Goal: Task Accomplishment & Management: Complete application form

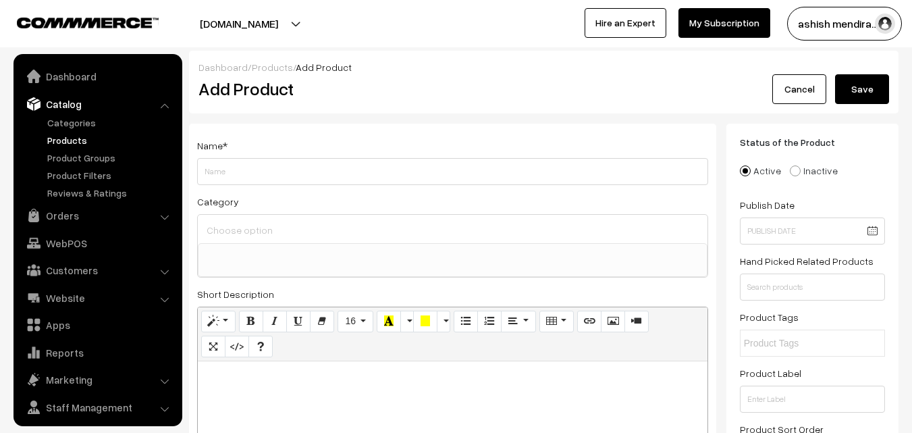
select select
click at [253, 172] on input "Weight" at bounding box center [452, 171] width 511 height 27
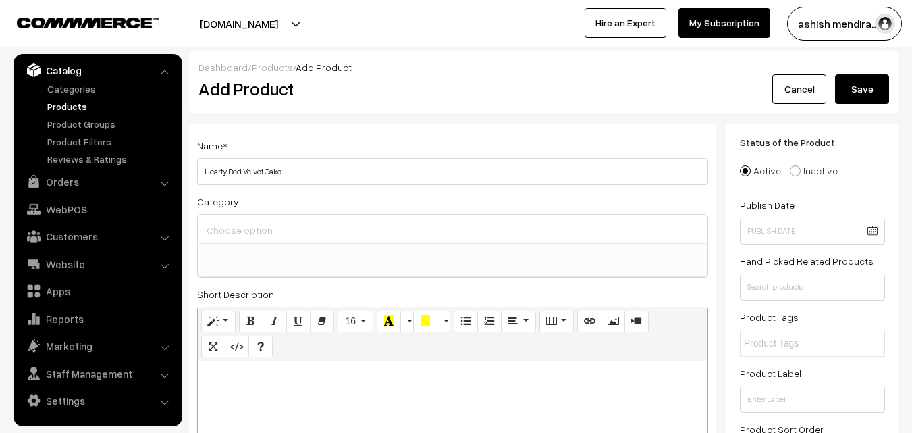
type input "Hearty Red Velvet Cake"
click at [262, 240] on div at bounding box center [453, 229] width 510 height 28
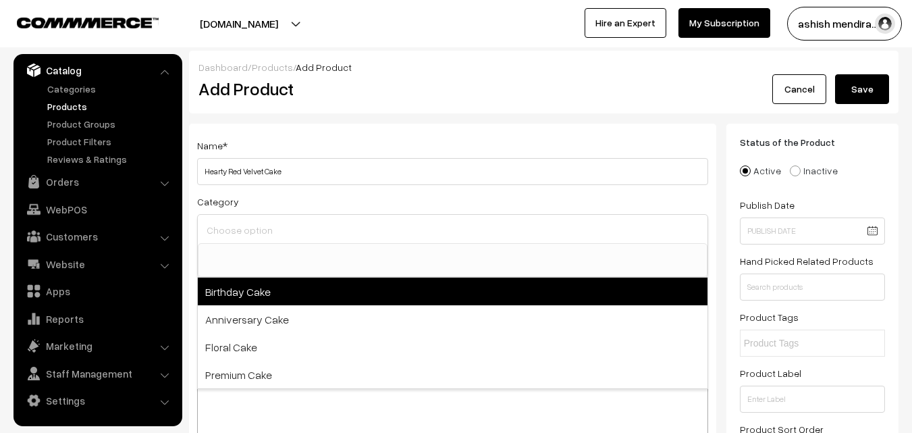
click at [240, 290] on span "Birthday Cake" at bounding box center [453, 292] width 510 height 28
select select "1"
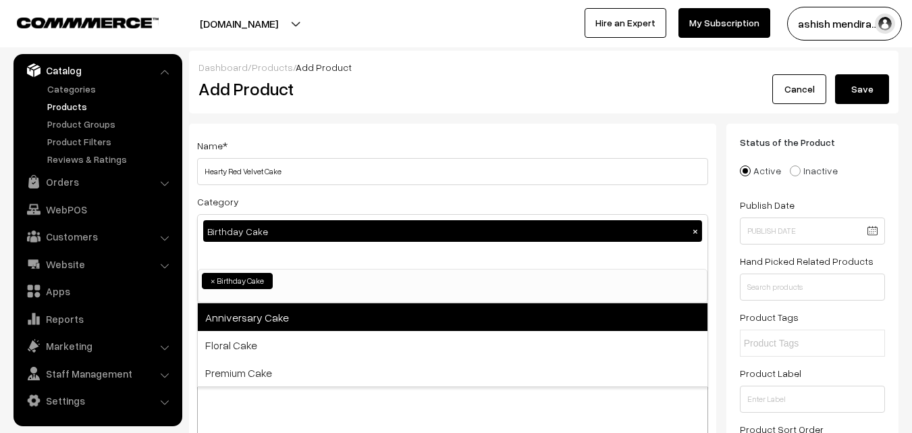
click at [239, 319] on span "Anniversary Cake" at bounding box center [453, 317] width 510 height 28
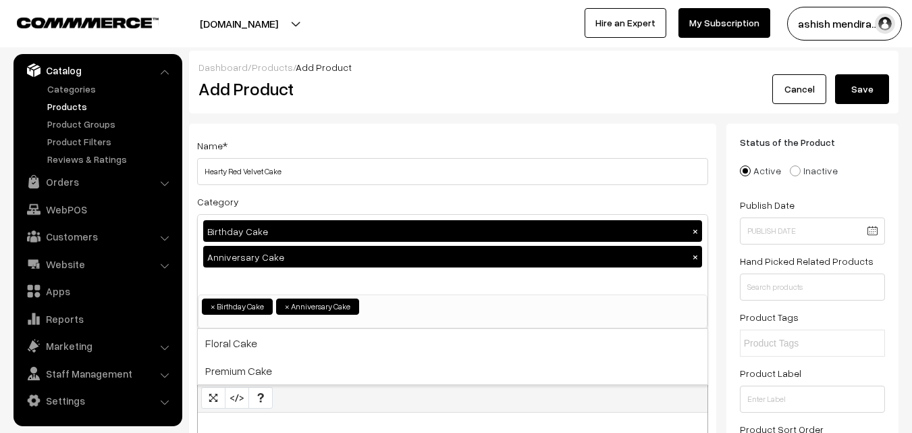
click at [895, 109] on div "Dashboard / Products / Add Product Add Product Cancel Save" at bounding box center [544, 82] width 710 height 63
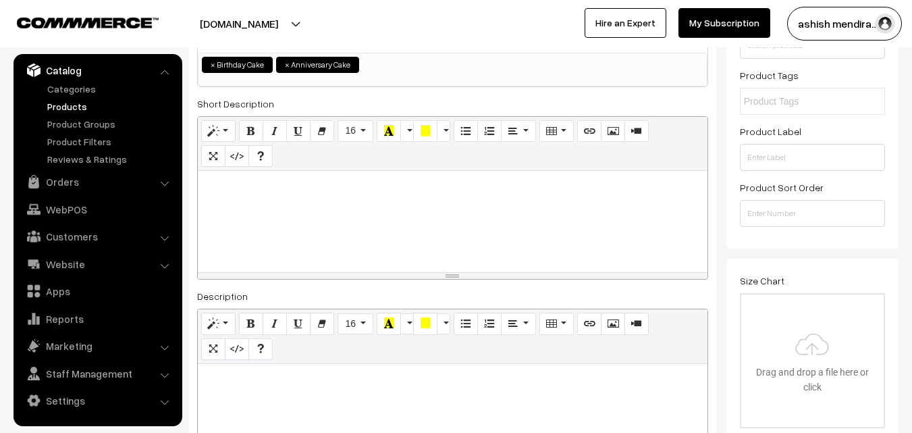
scroll to position [243, 0]
click at [284, 184] on p at bounding box center [453, 184] width 496 height 16
paste div
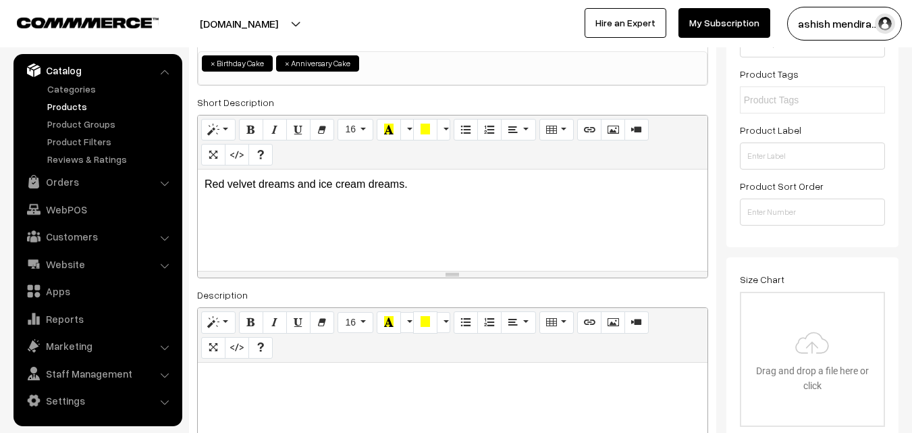
click at [476, 177] on p "Red velvet dreams and ice cream dreams." at bounding box center [453, 184] width 496 height 16
click at [874, 105] on ul at bounding box center [812, 99] width 145 height 27
click at [895, 134] on div "Status of the Product Active Inactive Product Type -- Select -- -- Select -- Pu…" at bounding box center [813, 63] width 172 height 367
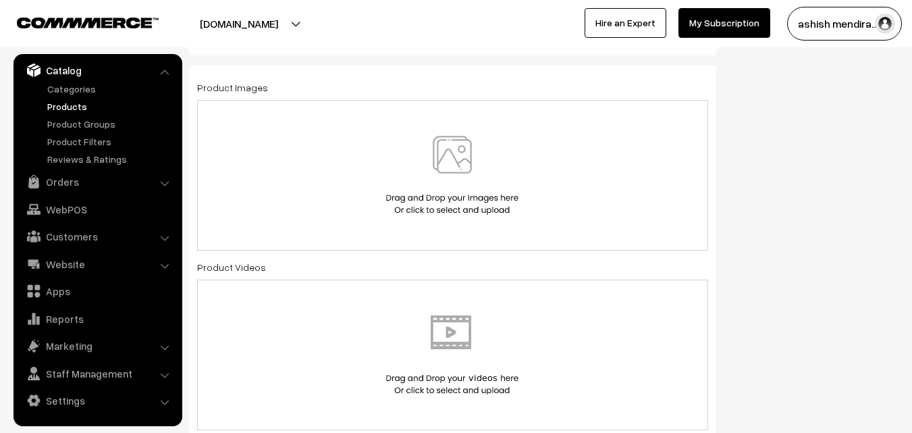
scroll to position [756, 0]
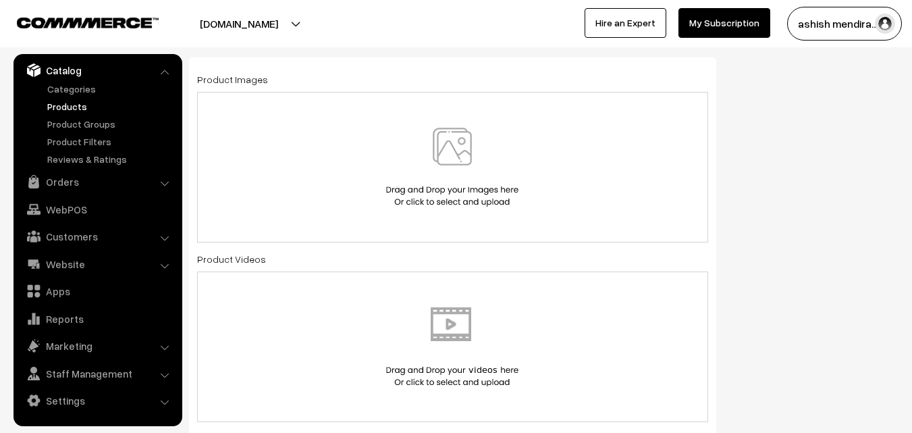
click at [435, 136] on img at bounding box center [452, 167] width 139 height 79
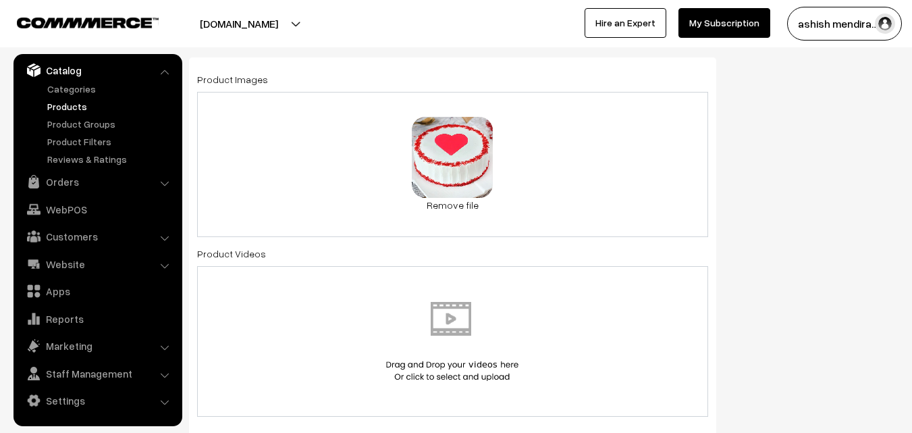
click at [789, 159] on div "Status of the Product Active Inactive Product Type -- Select -- -- Select -- Pu…" at bounding box center [818, 343] width 182 height 1953
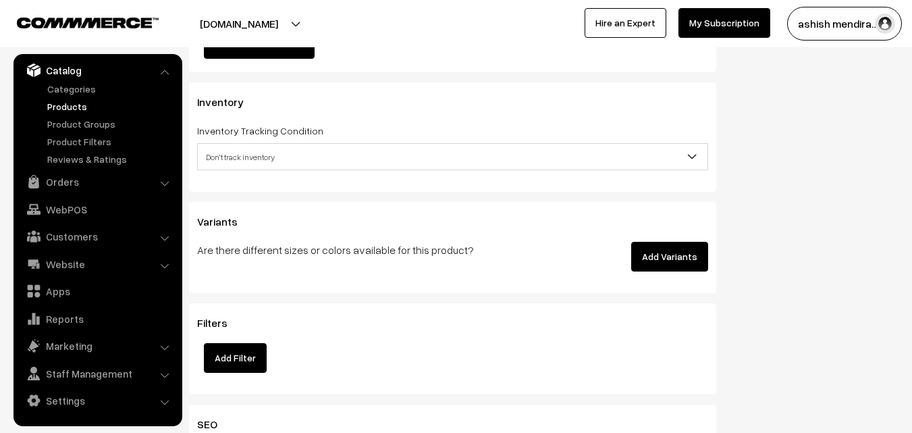
scroll to position [1675, 0]
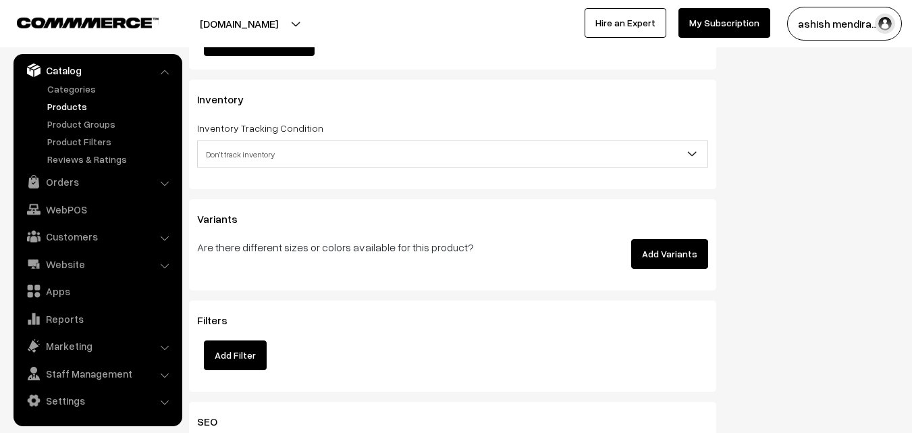
click at [677, 258] on button "Add Variants" at bounding box center [669, 254] width 77 height 30
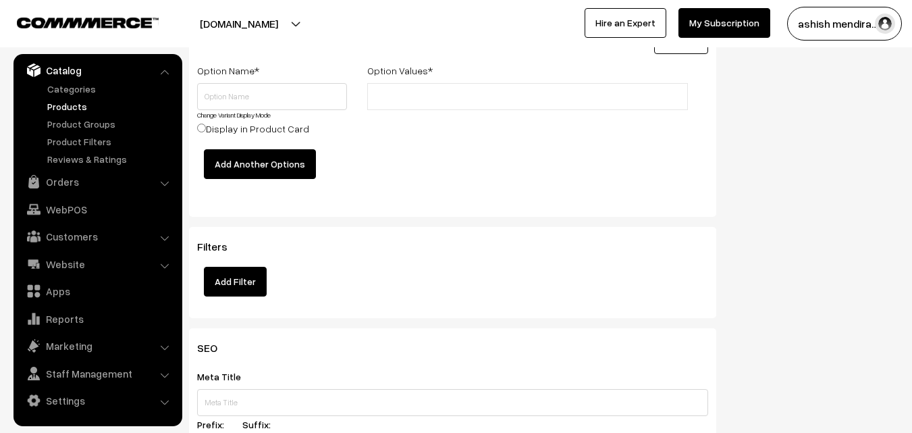
scroll to position [1891, 0]
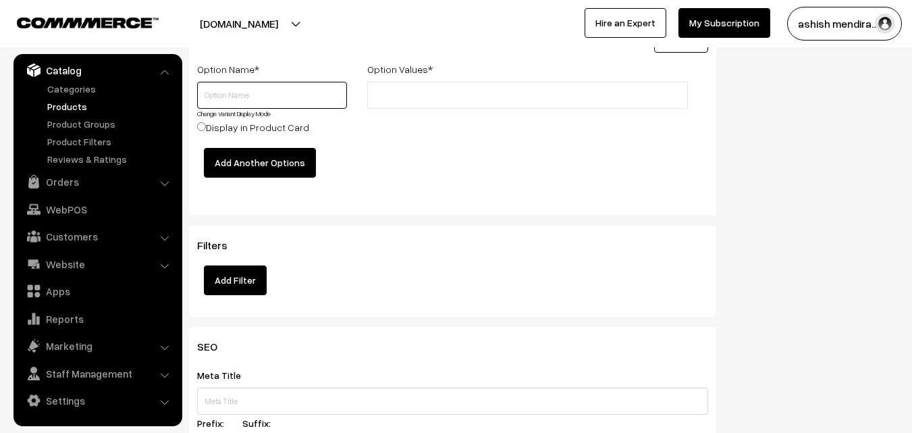
click at [263, 98] on input "text" at bounding box center [272, 95] width 150 height 27
type input "Quantity"
click at [419, 90] on input "text" at bounding box center [430, 95] width 118 height 14
type input "0.5 kg"
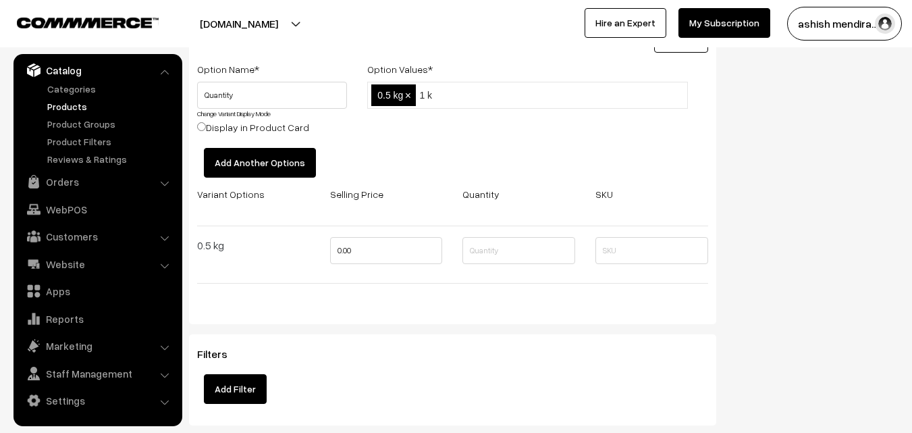
type input "1 kg"
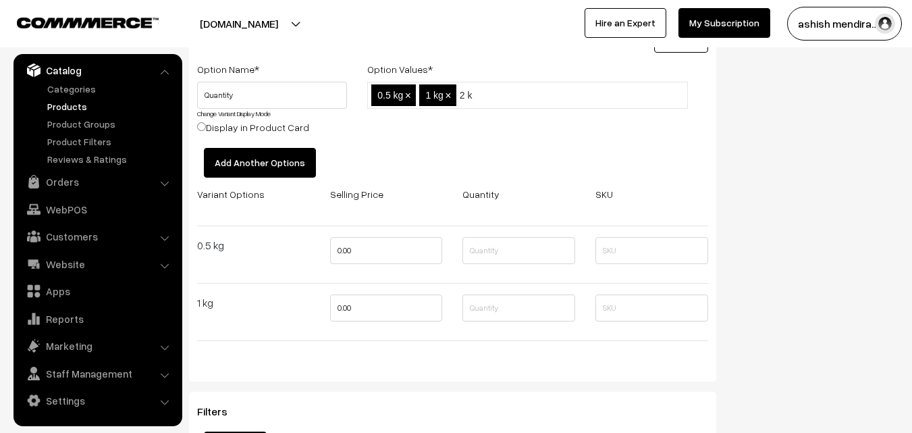
type input "2 kg"
type input "3 kg"
type input "4 kg"
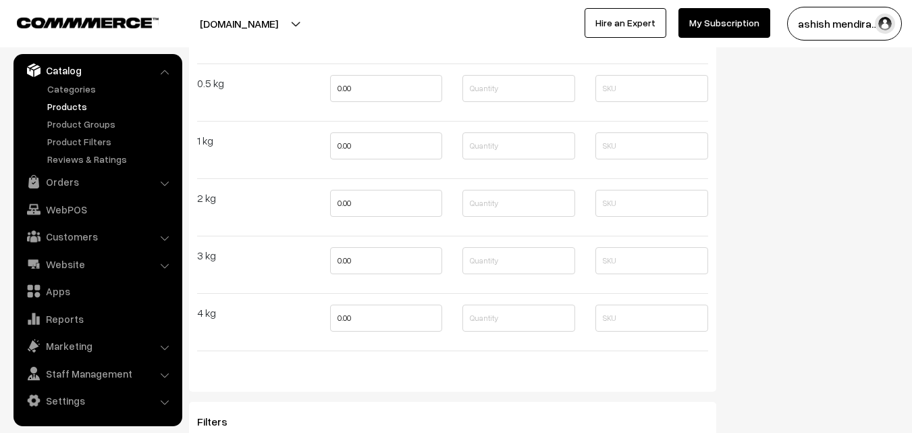
scroll to position [2080, 0]
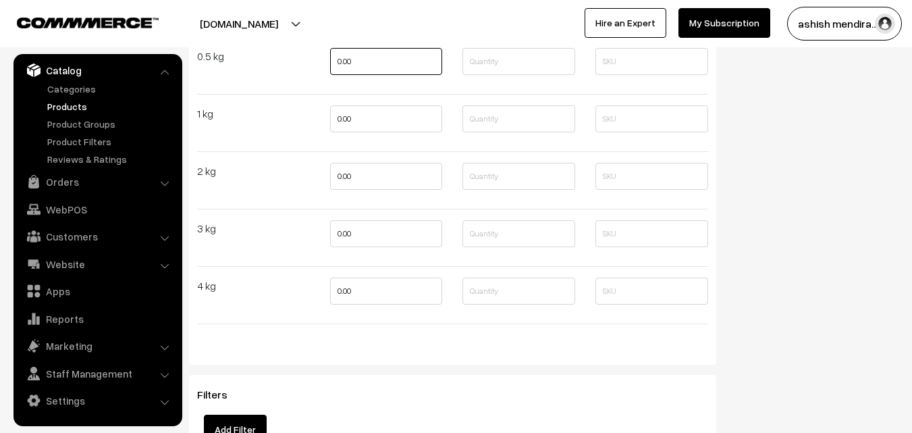
click at [345, 58] on input "0.00" at bounding box center [386, 61] width 113 height 27
type input "799"
click at [345, 110] on input "0.00" at bounding box center [386, 118] width 113 height 27
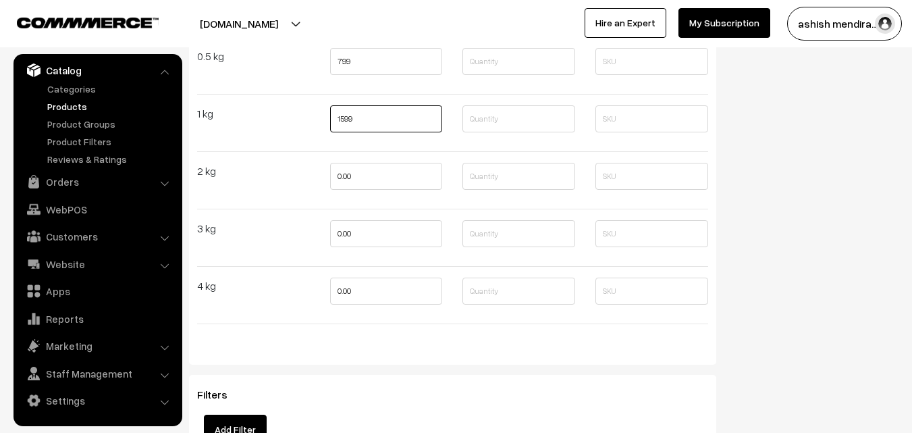
type input "1599"
click at [340, 176] on input "0.00" at bounding box center [386, 176] width 113 height 27
type input "2799"
click at [344, 230] on input "0.00" at bounding box center [386, 233] width 113 height 27
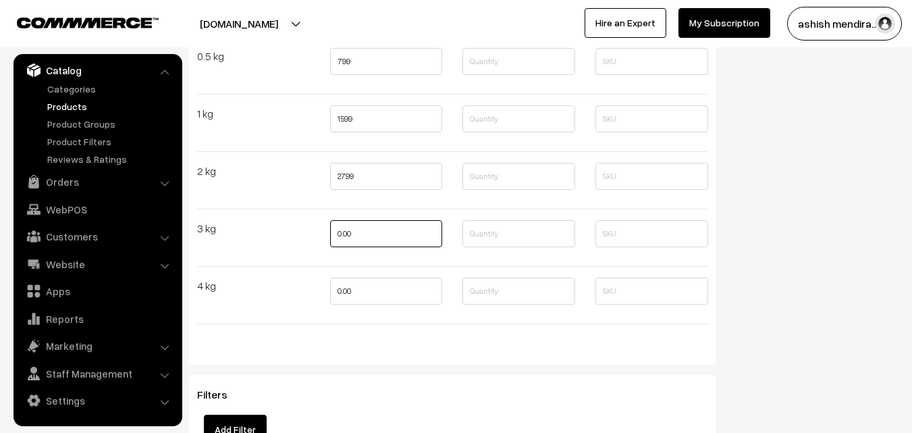
click at [344, 230] on input "0.00" at bounding box center [386, 233] width 113 height 27
type input "3799"
click at [338, 290] on input "0.00" at bounding box center [386, 291] width 113 height 27
type input "4799"
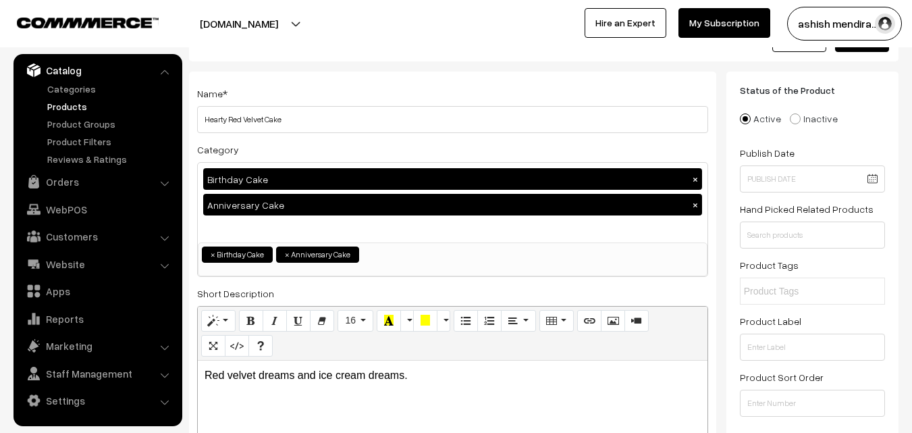
scroll to position [0, 0]
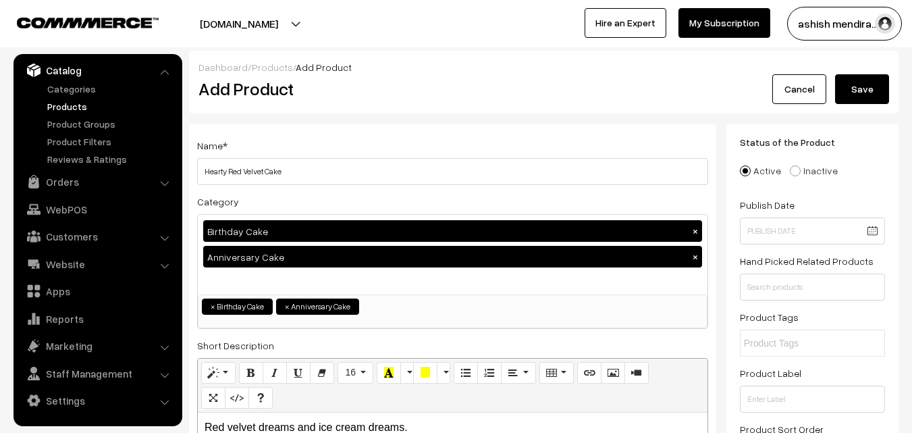
click at [853, 94] on button "Save" at bounding box center [862, 89] width 54 height 30
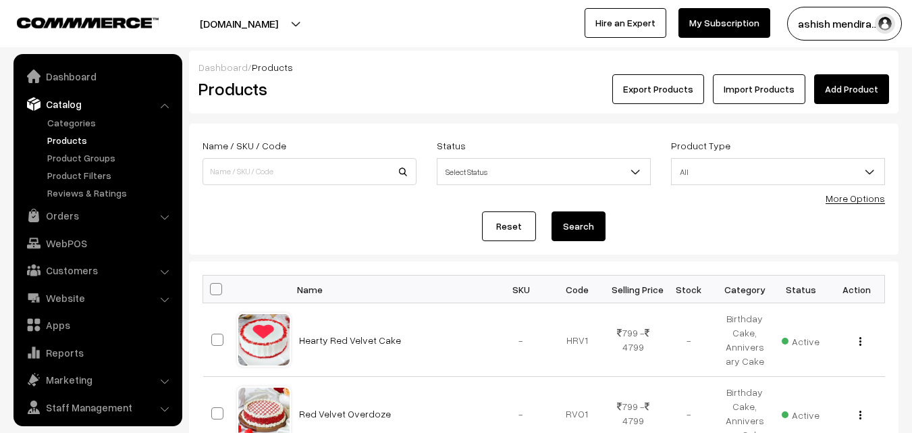
scroll to position [34, 0]
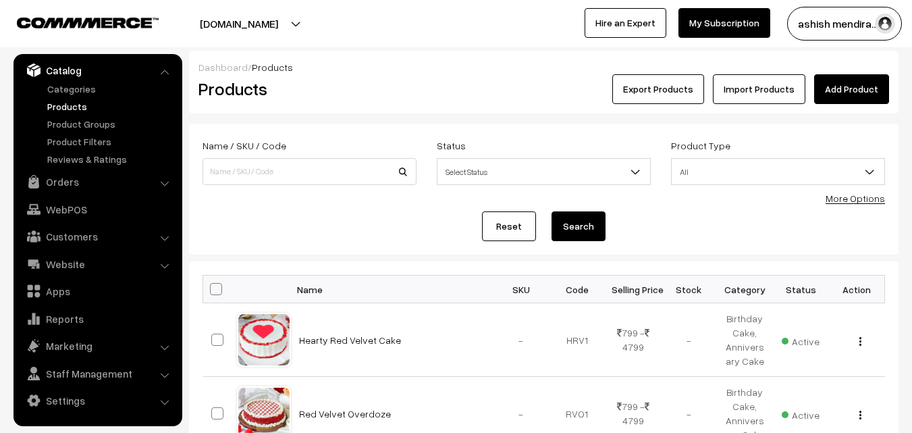
click at [847, 84] on link "Add Product" at bounding box center [851, 89] width 75 height 30
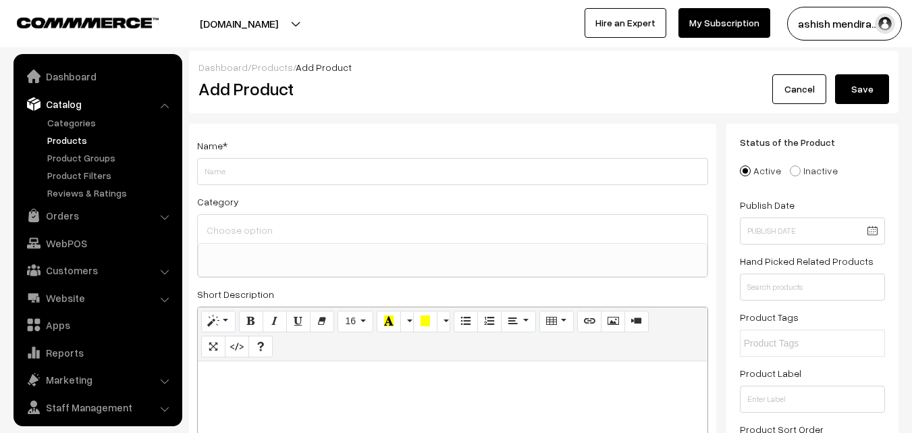
select select
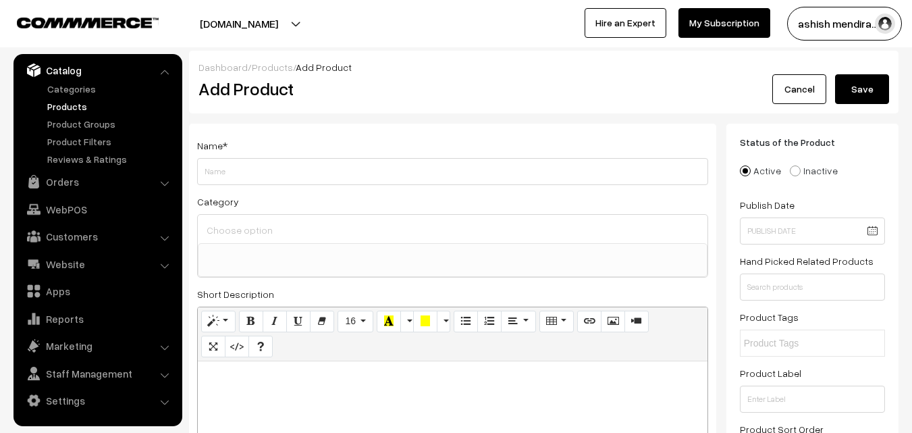
click at [280, 173] on input "Weight" at bounding box center [452, 171] width 511 height 27
type input "Red Velvet Vanilla Heart Cake"
click at [299, 229] on input at bounding box center [452, 230] width 499 height 20
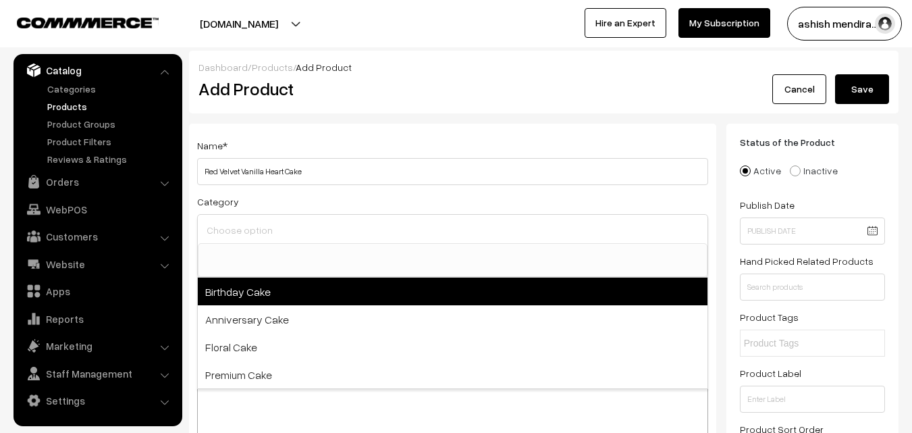
click at [262, 286] on span "Birthday Cake" at bounding box center [453, 292] width 510 height 28
select select "1"
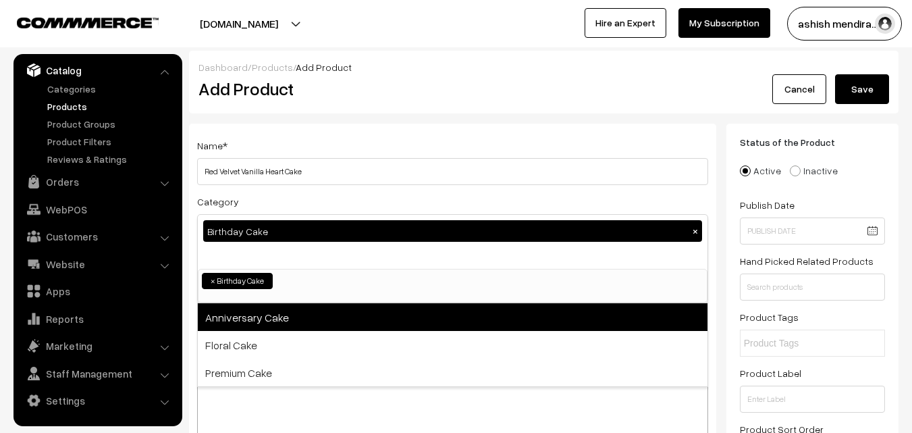
click at [262, 317] on span "Anniversary Cake" at bounding box center [453, 317] width 510 height 28
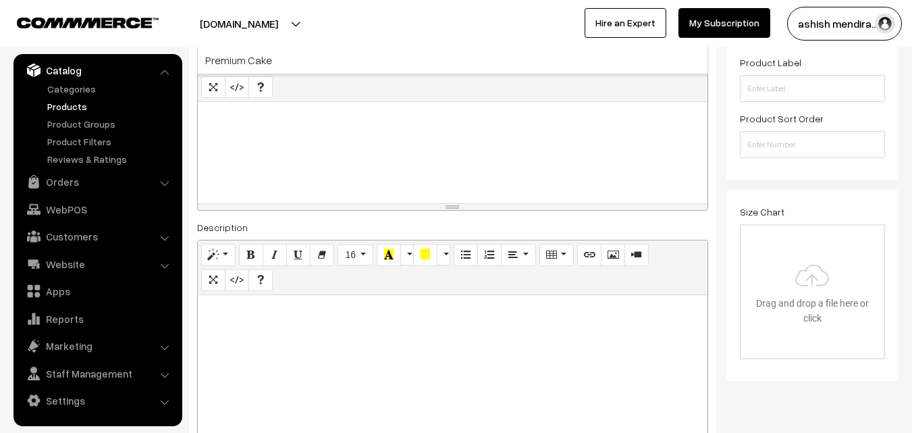
scroll to position [306, 0]
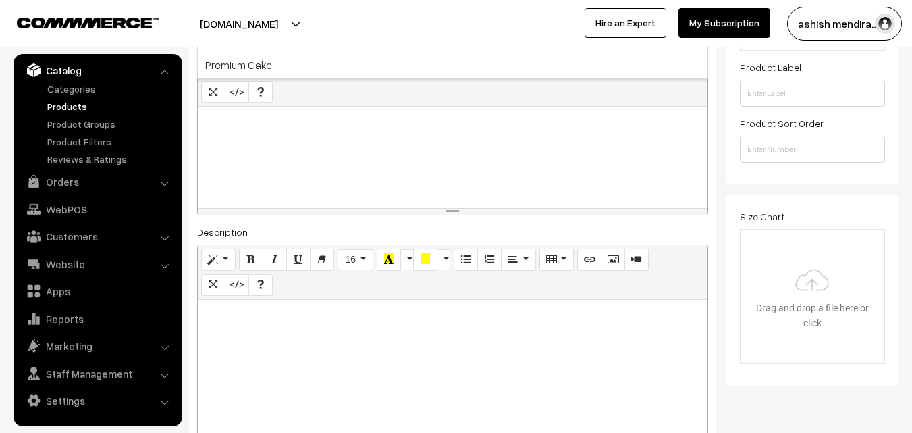
click at [247, 120] on p at bounding box center [453, 121] width 496 height 16
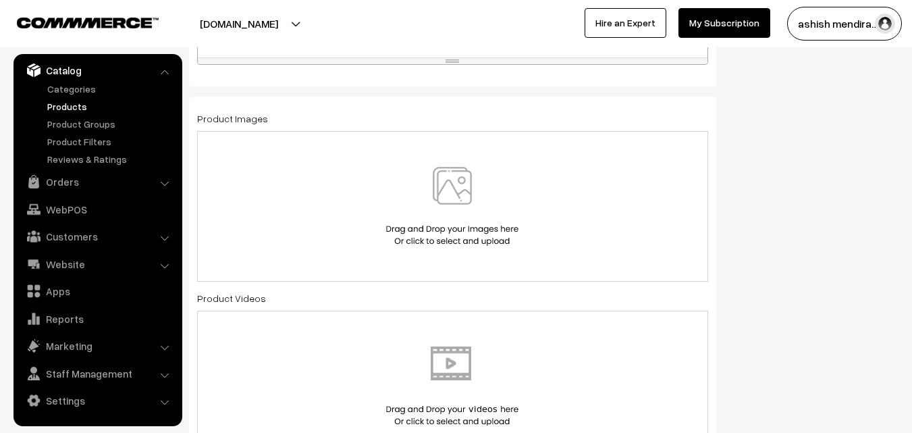
scroll to position [765, 0]
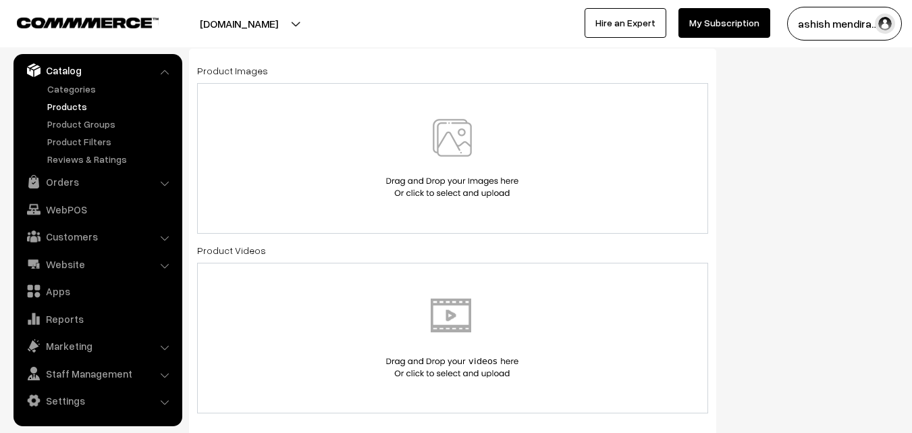
click at [459, 137] on img at bounding box center [452, 158] width 139 height 79
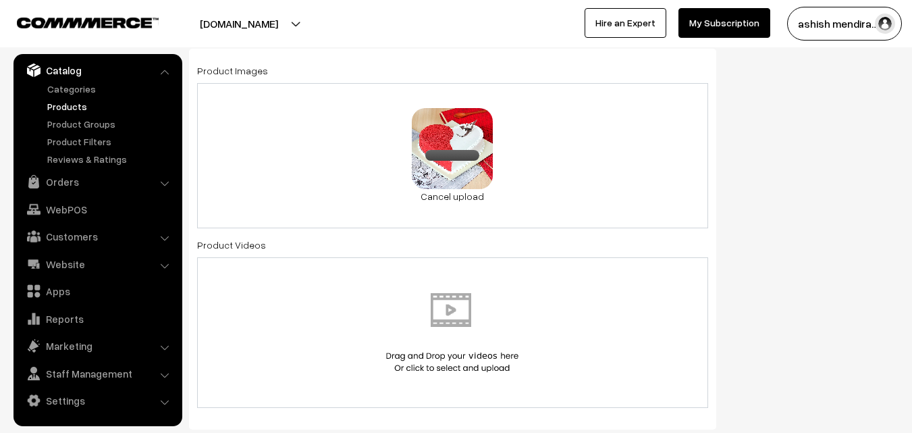
click at [862, 212] on div "Status of the Product Active Inactive Product Type -- Select -- -- Select -- Pu…" at bounding box center [818, 335] width 182 height 1953
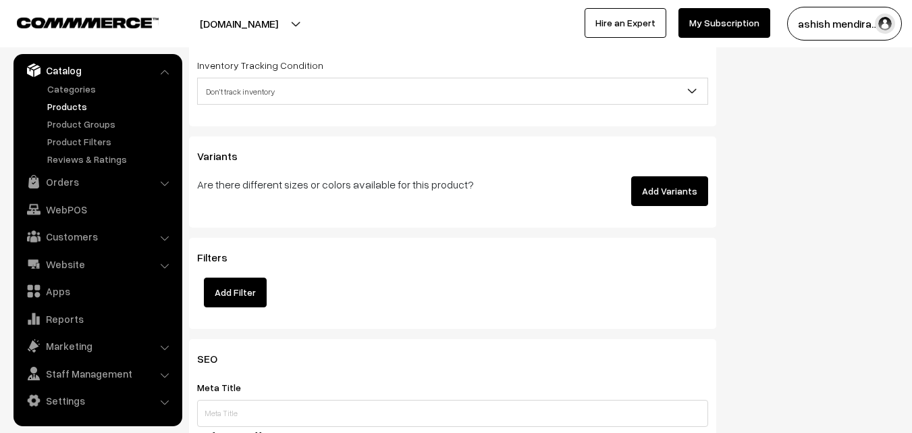
scroll to position [1764, 0]
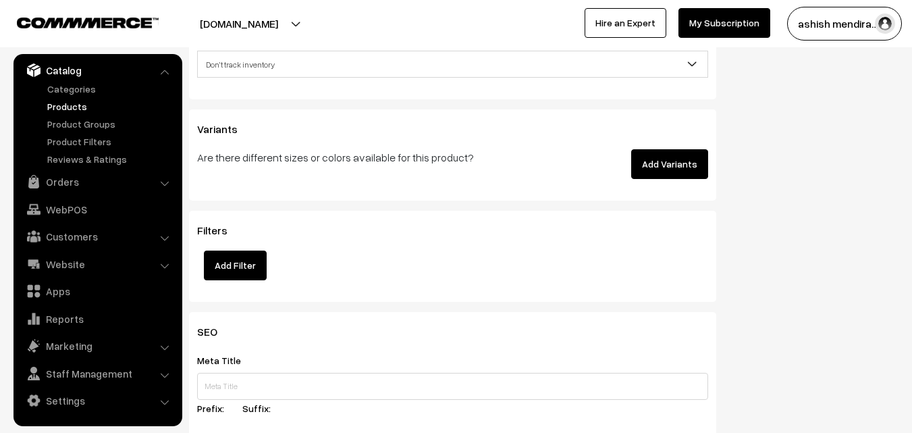
click at [665, 155] on button "Add Variants" at bounding box center [669, 164] width 77 height 30
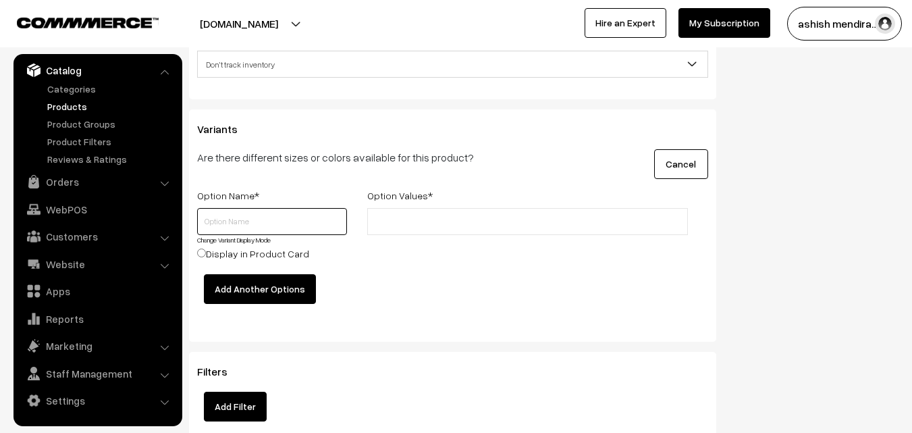
click at [246, 226] on input "text" at bounding box center [272, 221] width 150 height 27
type input "Quantity"
click at [405, 224] on input "text" at bounding box center [430, 222] width 118 height 14
type input "0.5 kg"
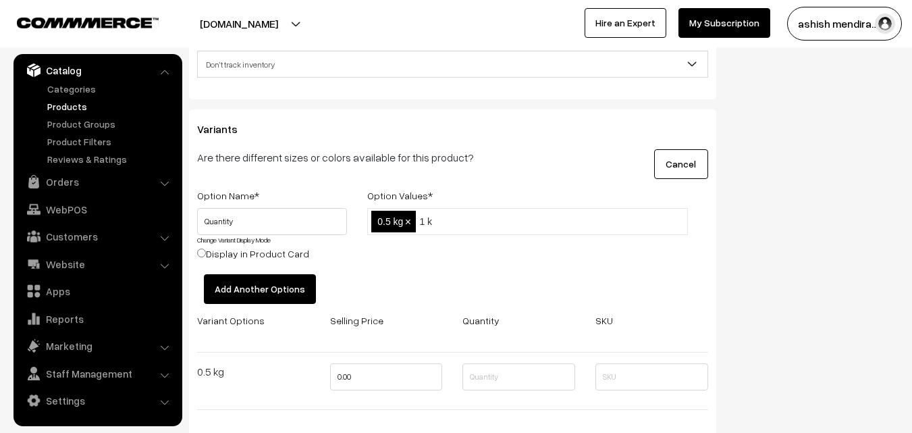
type input "1 kg"
type input "2 kg"
type input "3 kg"
type input "4 kg"
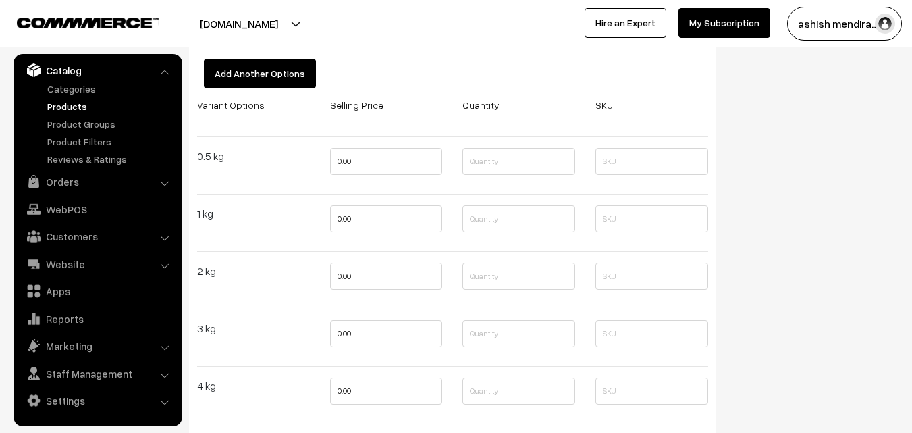
scroll to position [1981, 0]
click at [342, 158] on input "0.00" at bounding box center [386, 160] width 113 height 27
type input "4"
type input "8"
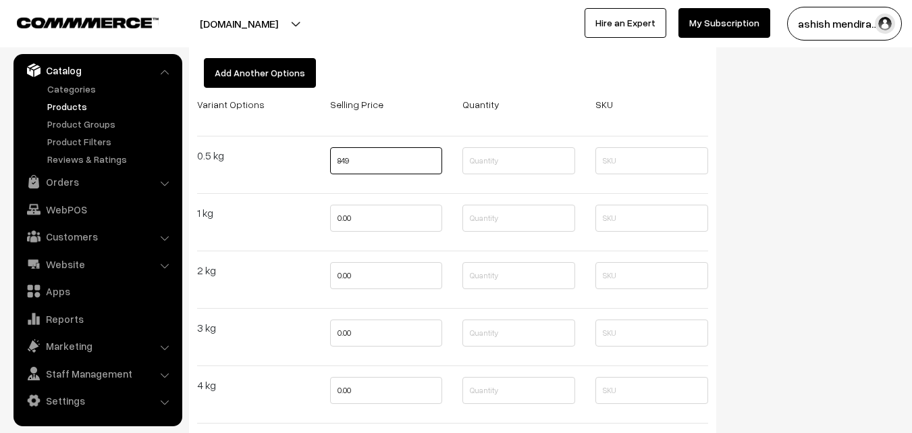
type input "849"
click at [345, 211] on input "0.00" at bounding box center [386, 218] width 113 height 27
type input "1699"
click at [344, 272] on input "0.00" at bounding box center [386, 275] width 113 height 27
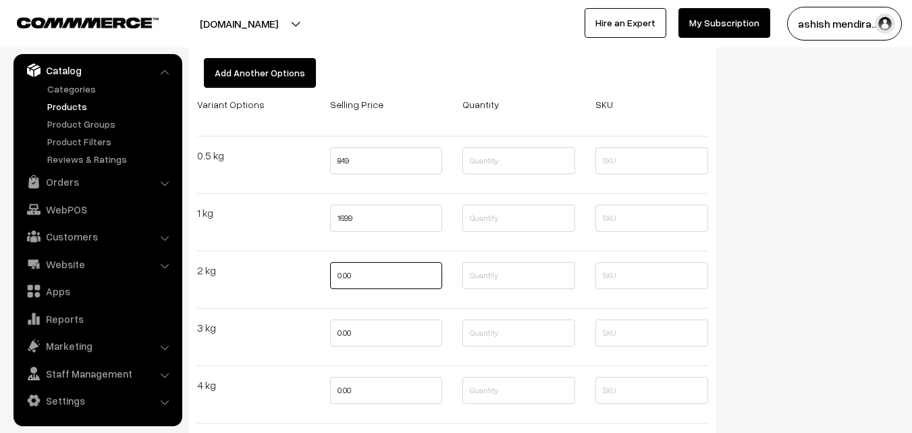
click at [344, 272] on input "0.00" at bounding box center [386, 275] width 113 height 27
type input "2699"
click at [336, 332] on input "0.00" at bounding box center [386, 332] width 113 height 27
type input "3799"
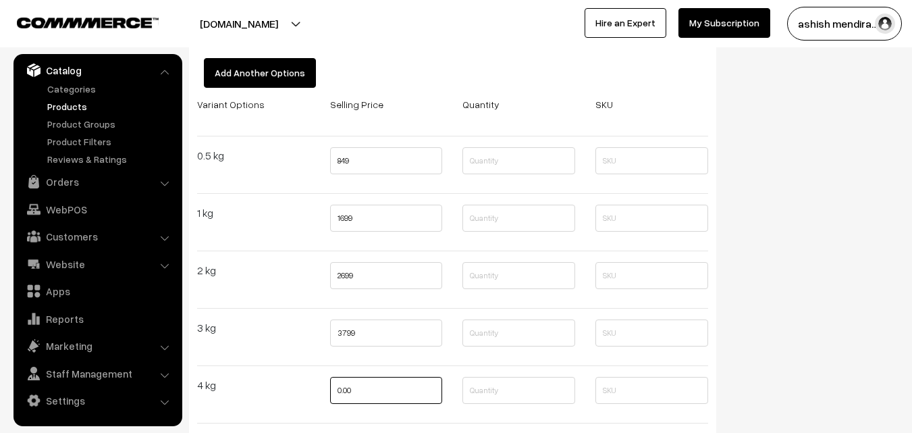
click at [346, 393] on input "0.00" at bounding box center [386, 390] width 113 height 27
type input "4999"
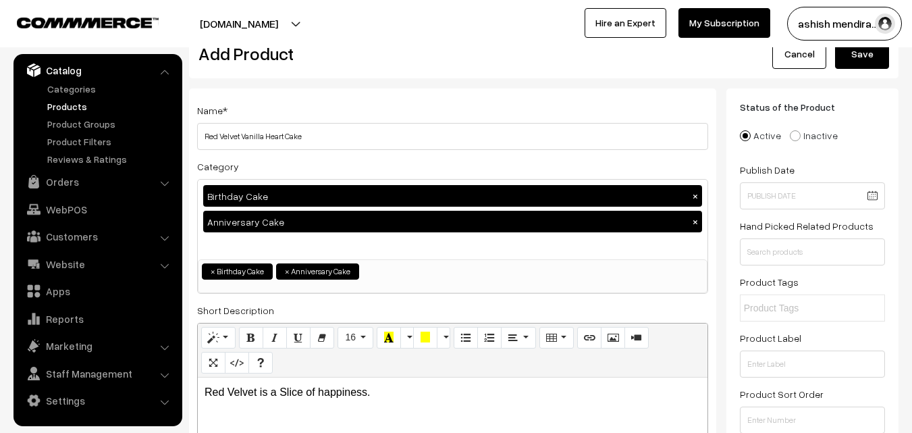
scroll to position [0, 0]
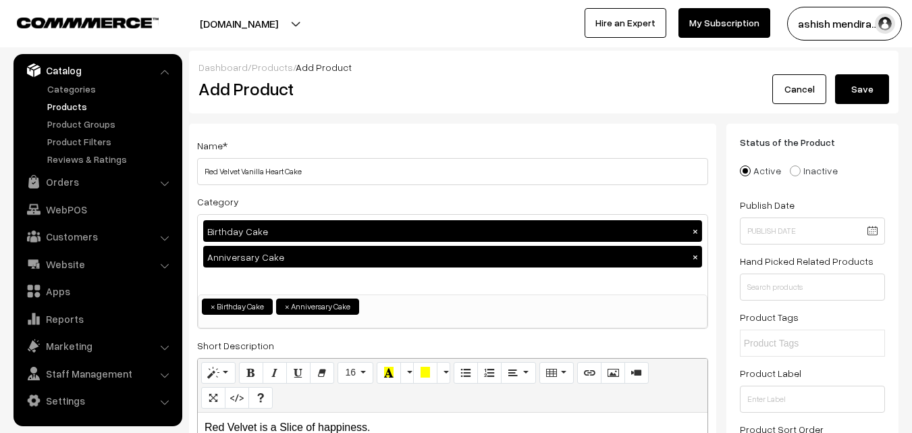
click at [854, 95] on button "Save" at bounding box center [862, 89] width 54 height 30
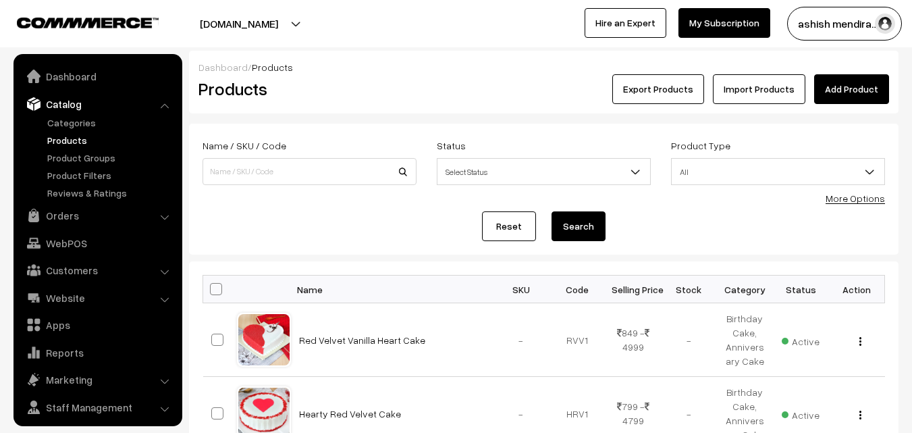
scroll to position [34, 0]
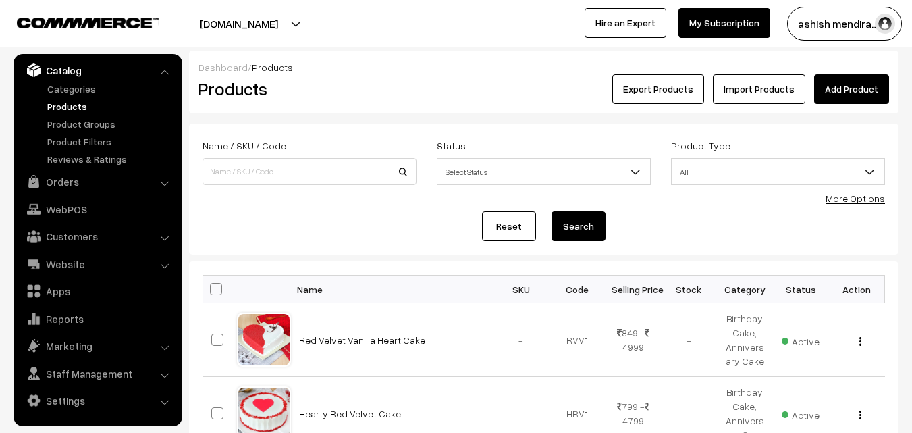
click at [839, 84] on link "Add Product" at bounding box center [851, 89] width 75 height 30
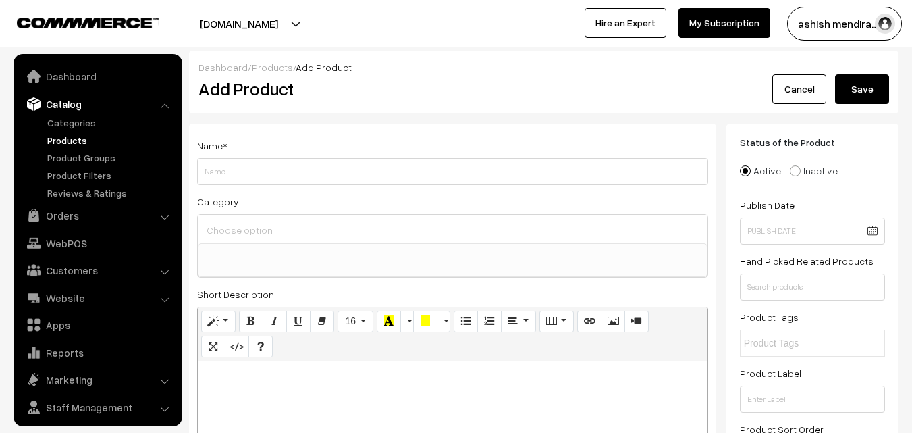
select select
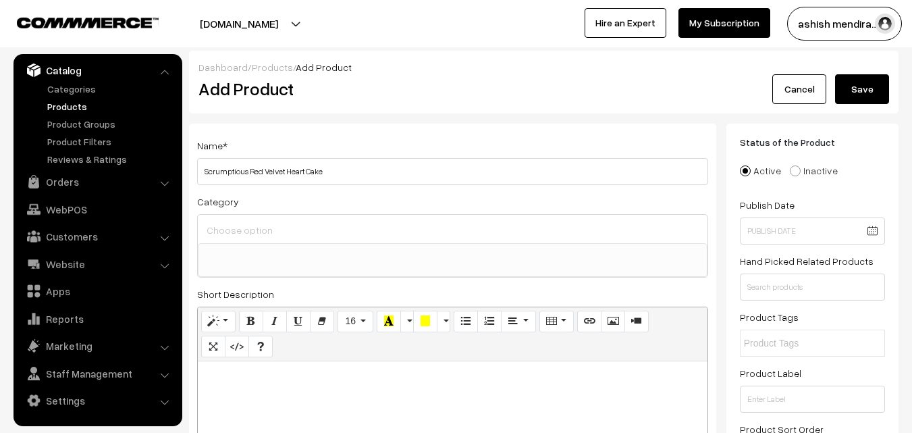
type input "Scrumptious Red Velvet Heart Cake"
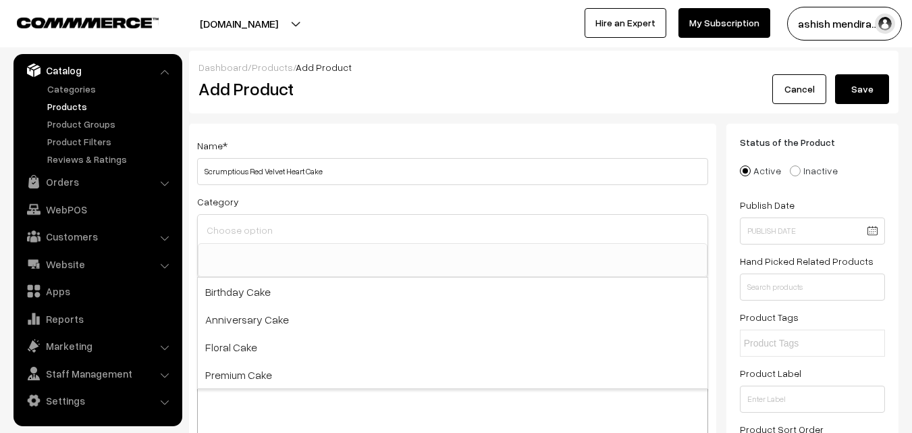
click at [286, 232] on input at bounding box center [452, 230] width 499 height 20
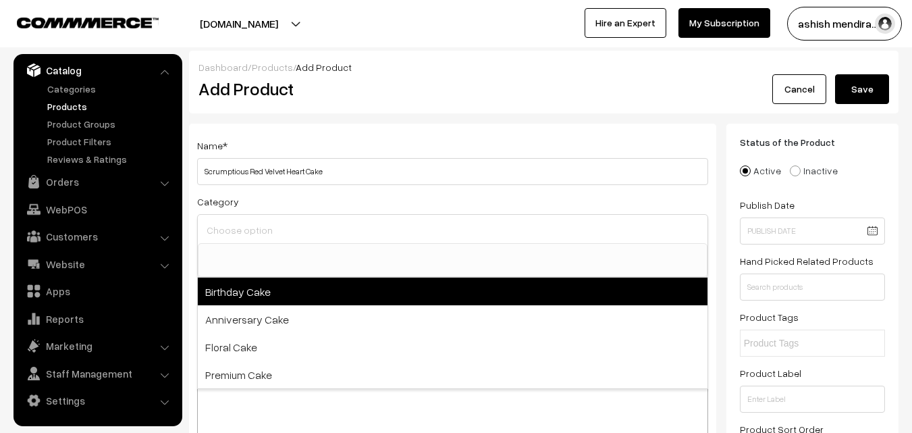
click at [281, 287] on span "Birthday Cake" at bounding box center [453, 292] width 510 height 28
select select "1"
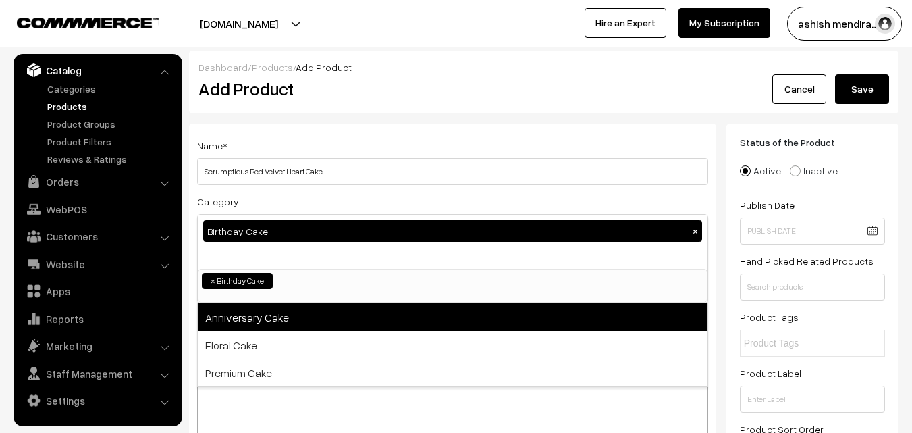
click at [275, 317] on span "Anniversary Cake" at bounding box center [453, 317] width 510 height 28
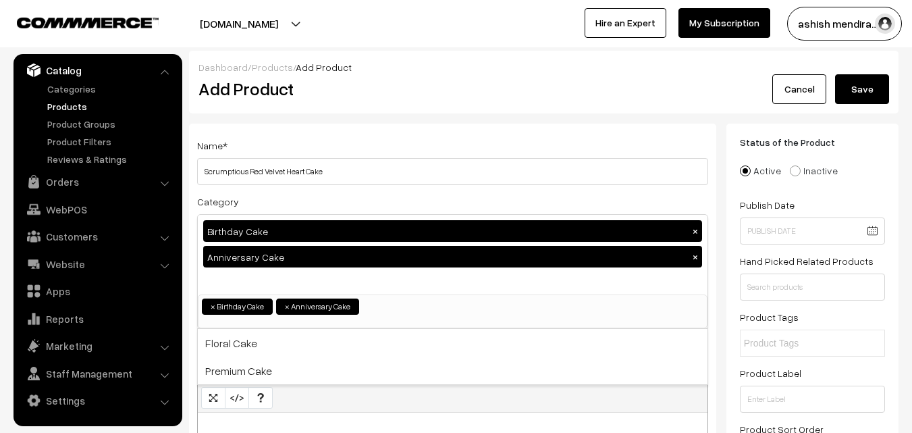
click at [897, 147] on div "Status of the Product Active Inactive Product Type -- Select -- -- Select -- Pu…" at bounding box center [813, 307] width 172 height 367
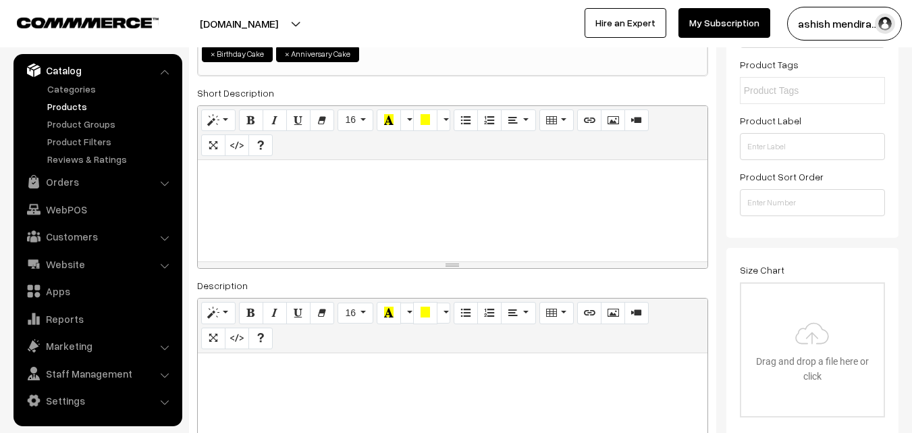
scroll to position [270, 0]
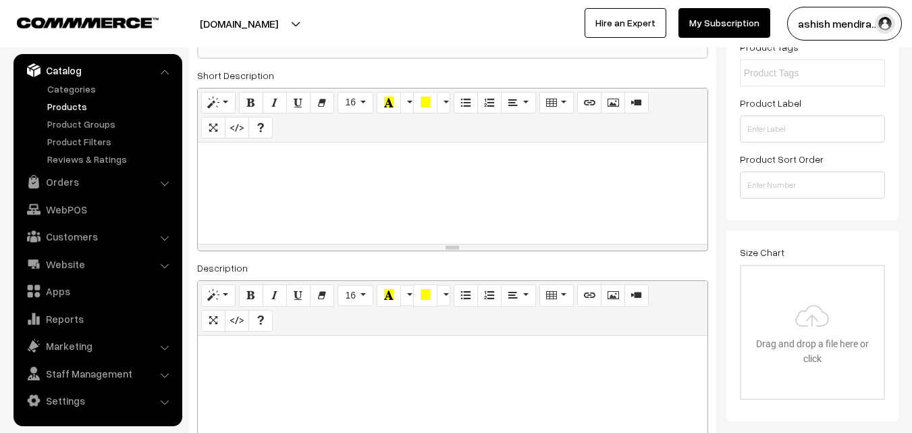
click at [265, 165] on p at bounding box center [453, 157] width 496 height 16
paste div
click at [378, 159] on p "Decadence in every bite." at bounding box center [453, 157] width 496 height 16
click at [892, 128] on div "Status of the Product Active Inactive Product Type -- Select -- -- Select -- Pu…" at bounding box center [813, 36] width 172 height 367
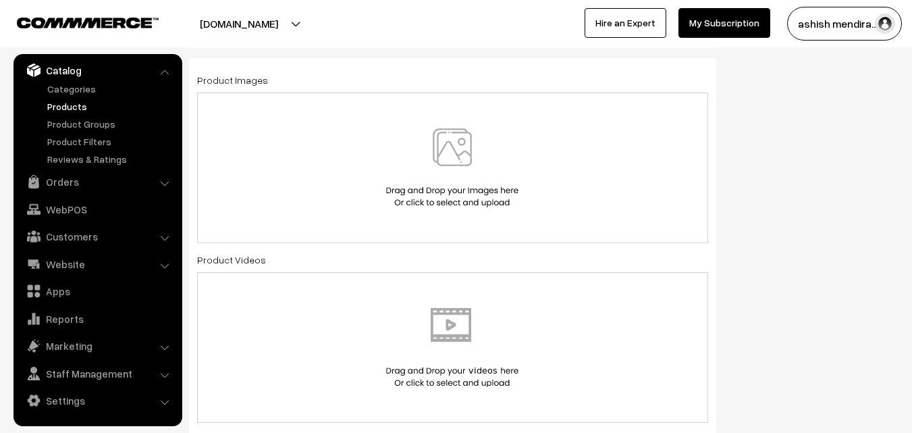
scroll to position [756, 0]
click at [457, 160] on img at bounding box center [452, 167] width 139 height 79
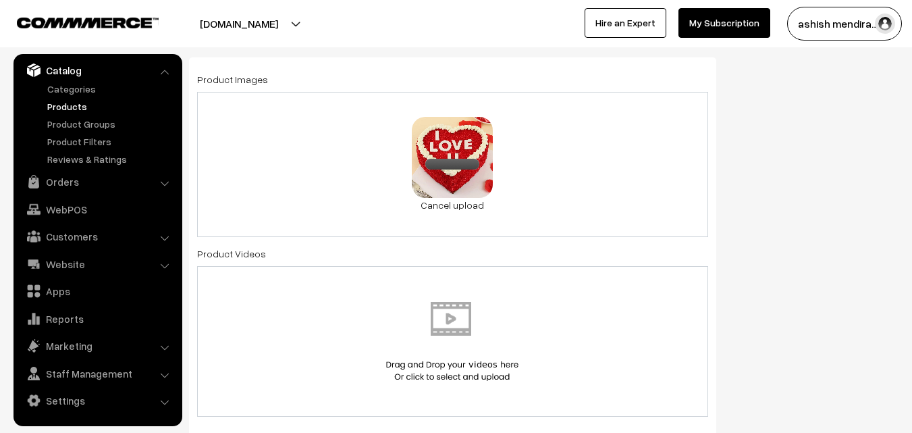
click at [816, 194] on div "Status of the Product Active Inactive Product Type -- Select -- -- Select -- Pu…" at bounding box center [818, 343] width 182 height 1953
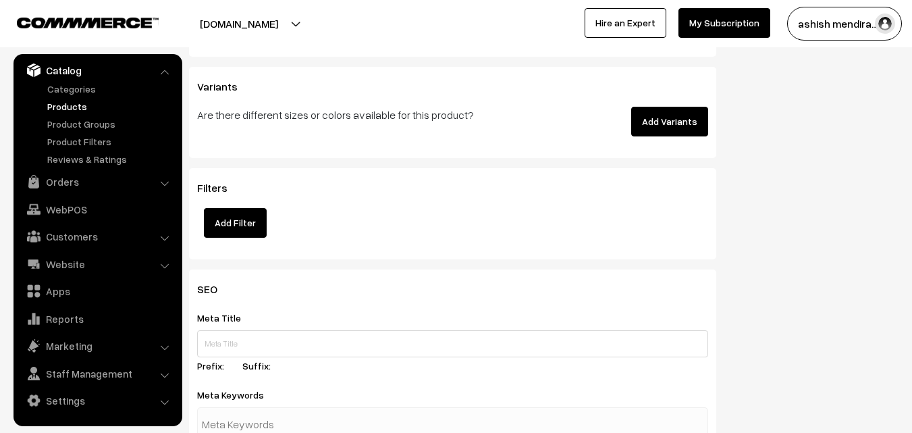
scroll to position [1810, 0]
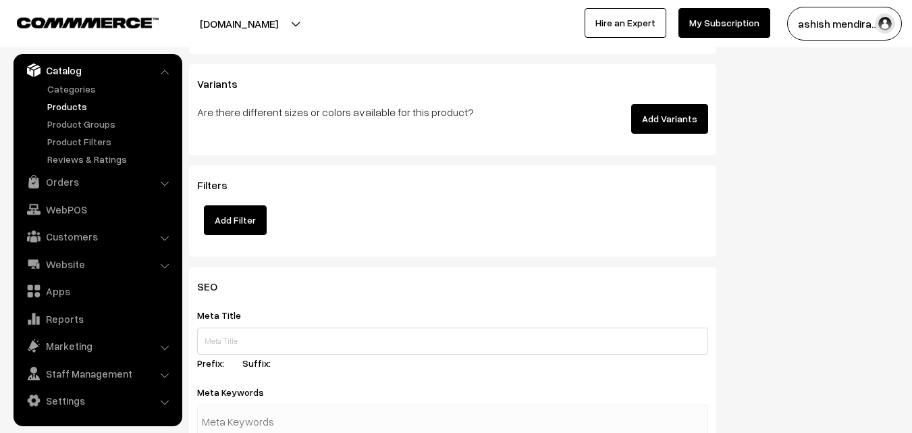
click at [672, 117] on button "Add Variants" at bounding box center [669, 119] width 77 height 30
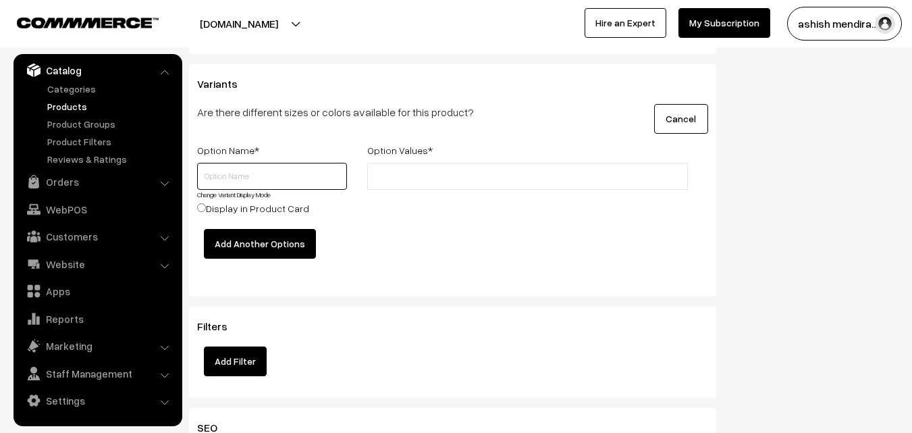
click at [303, 177] on input "text" at bounding box center [272, 176] width 150 height 27
type input "Quantity"
click at [417, 176] on input "text" at bounding box center [430, 176] width 118 height 14
type input "0.5 kg"
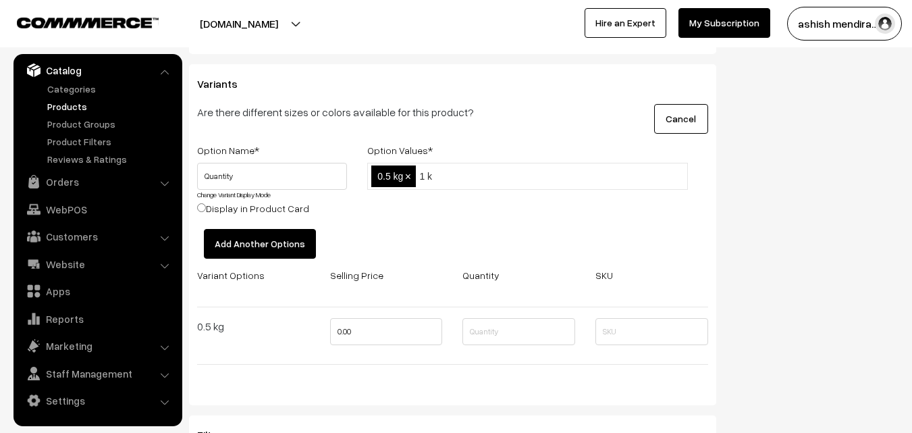
type input "1 kg"
type input "2 kg"
type input "3 kg"
type input "4 kg"
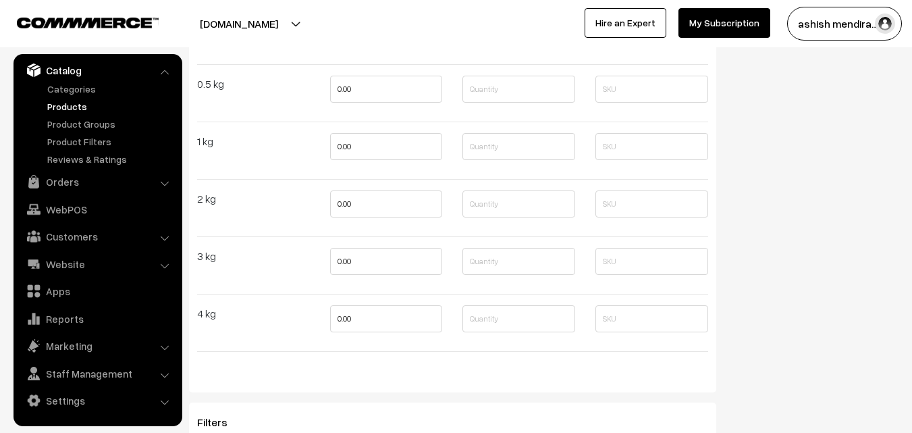
scroll to position [2053, 0]
click at [337, 82] on input "0.00" at bounding box center [386, 88] width 113 height 27
type input "6"
type input "849"
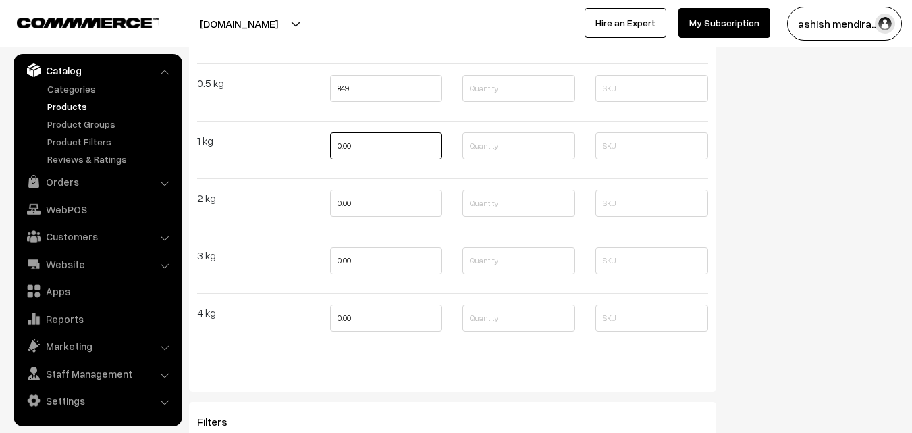
click at [342, 151] on input "0.00" at bounding box center [386, 145] width 113 height 27
type input "1699"
click at [342, 199] on input "0.00" at bounding box center [386, 203] width 113 height 27
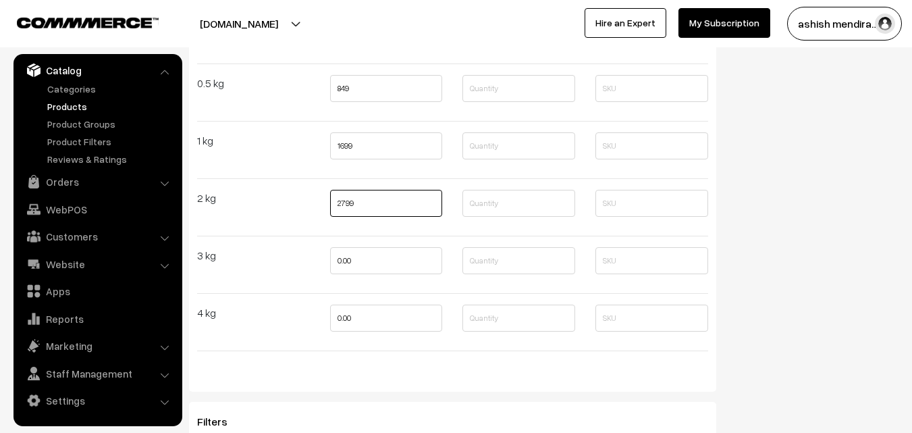
type input "2799"
click at [344, 257] on input "0.00" at bounding box center [386, 260] width 113 height 27
type input "3799"
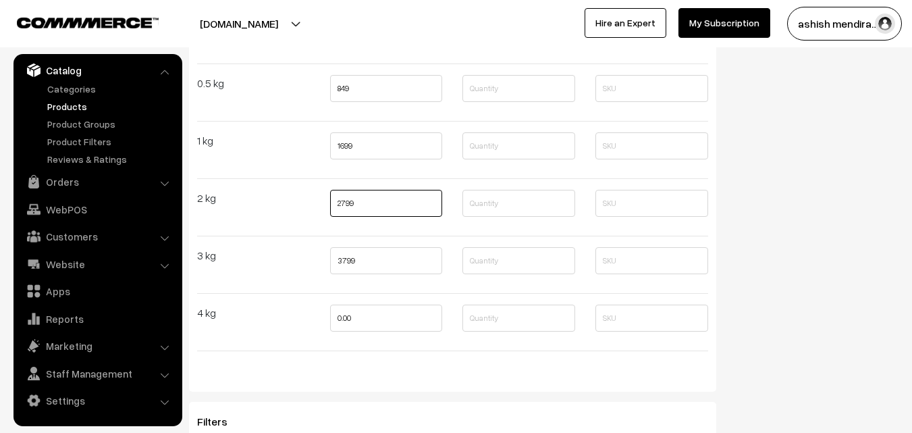
click at [344, 203] on input "2799" at bounding box center [386, 203] width 113 height 27
type input "2699"
click at [346, 315] on input "0.00" at bounding box center [386, 318] width 113 height 27
type input "4999"
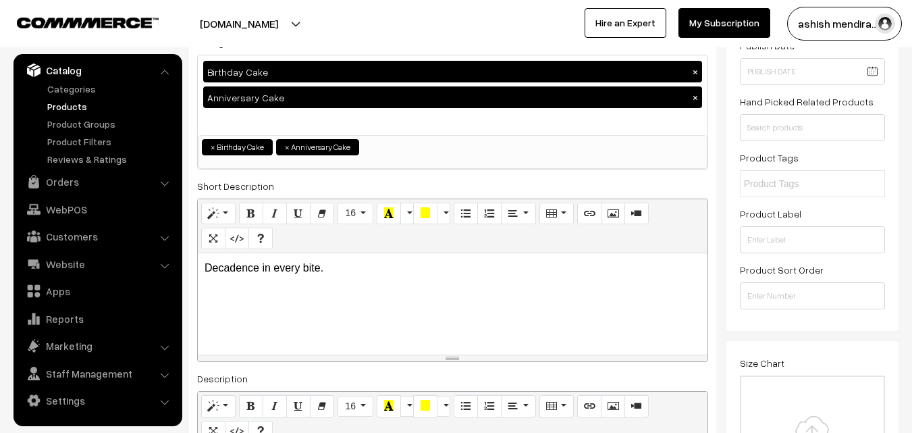
scroll to position [0, 0]
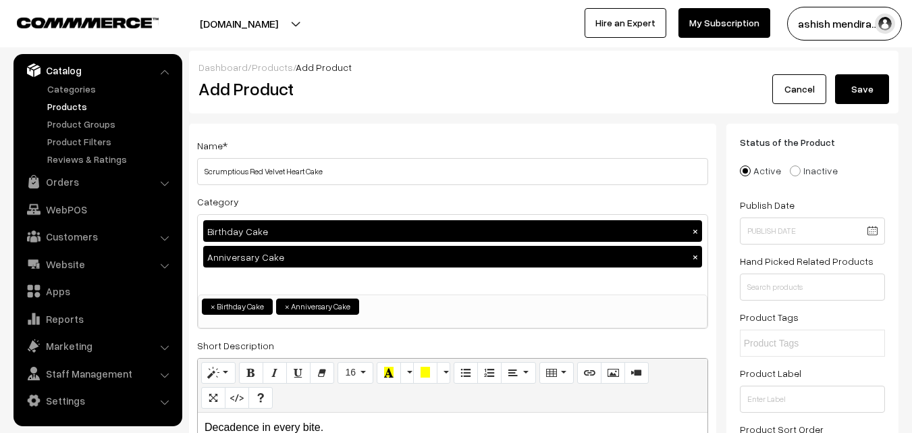
click at [857, 83] on button "Save" at bounding box center [862, 89] width 54 height 30
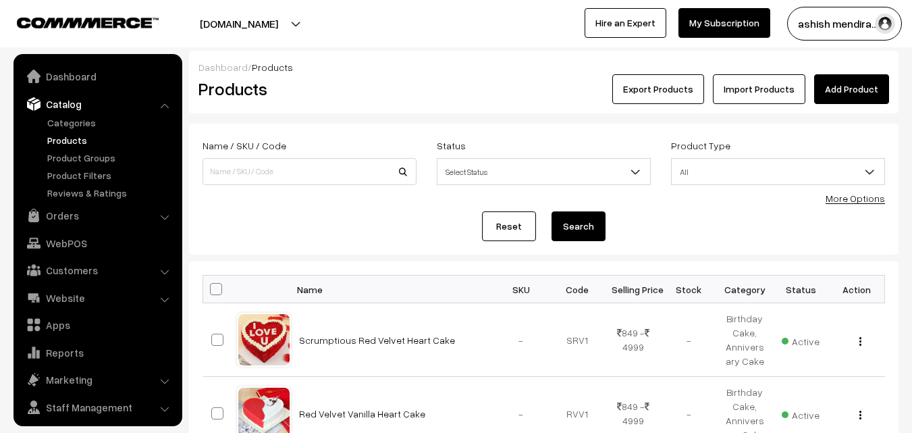
scroll to position [34, 0]
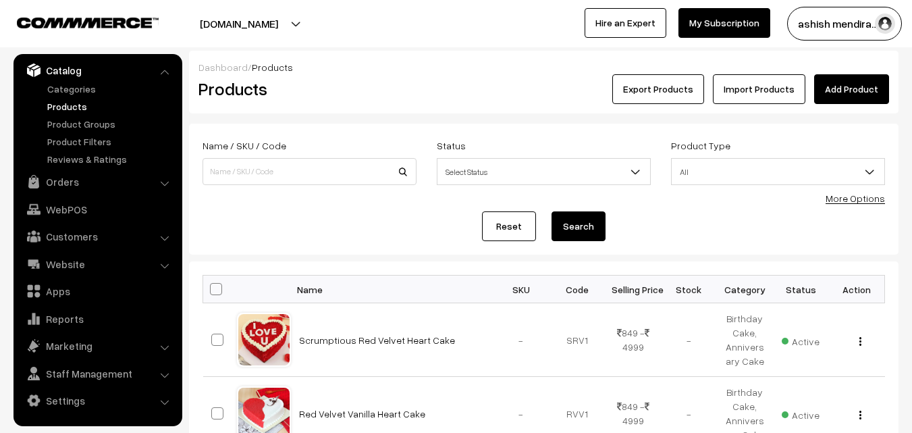
click at [847, 96] on link "Add Product" at bounding box center [851, 89] width 75 height 30
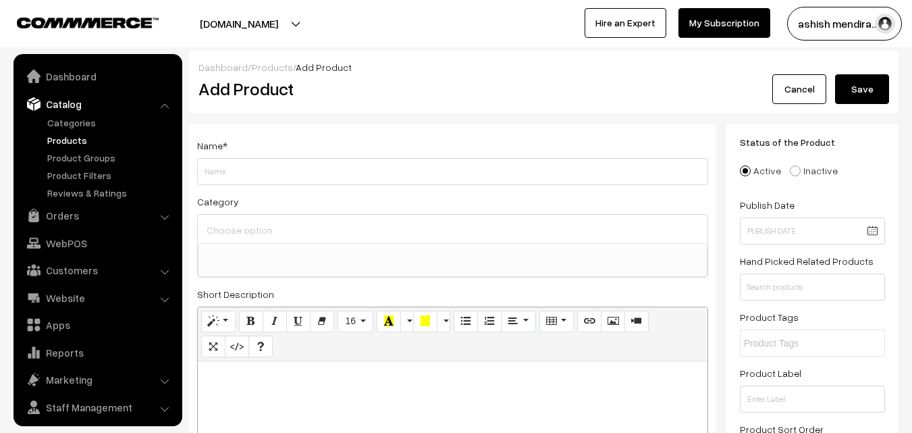
select select
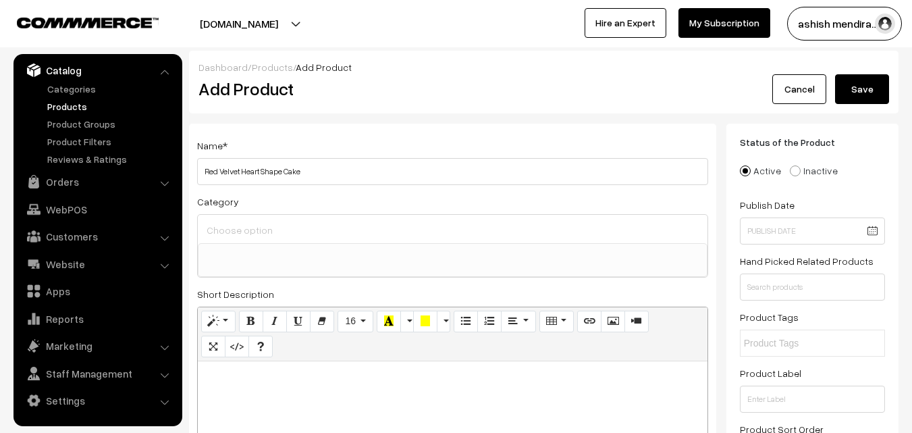
type input "Red Velvet Heart Shape Cake"
click at [252, 228] on input at bounding box center [452, 230] width 499 height 20
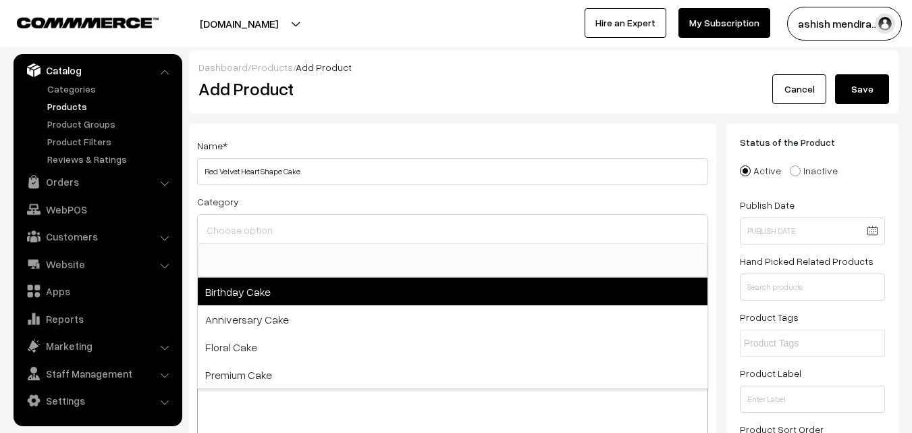
click at [256, 294] on span "Birthday Cake" at bounding box center [453, 292] width 510 height 28
select select "1"
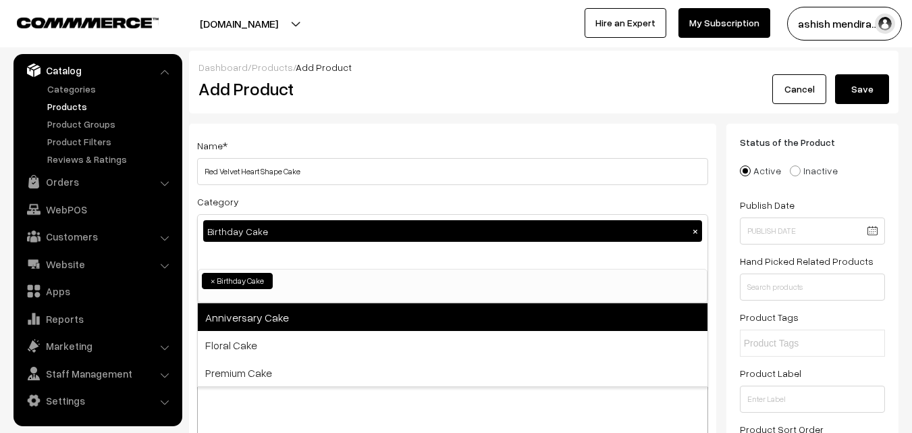
click at [257, 316] on span "Anniversary Cake" at bounding box center [453, 317] width 510 height 28
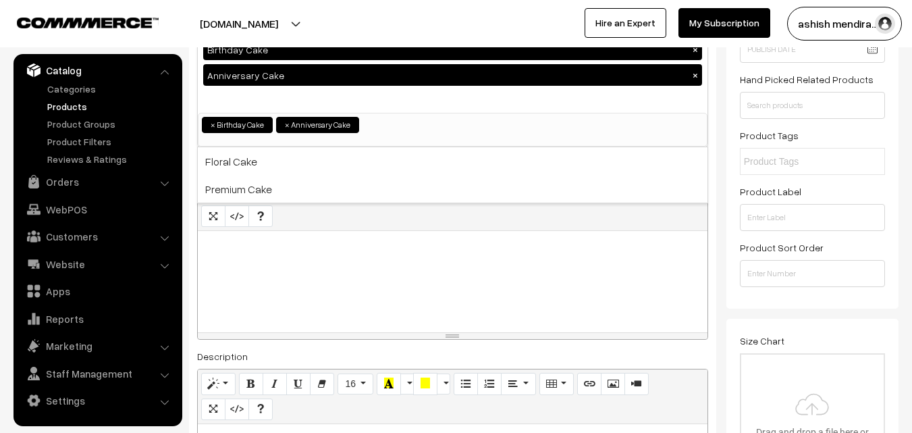
scroll to position [191, 0]
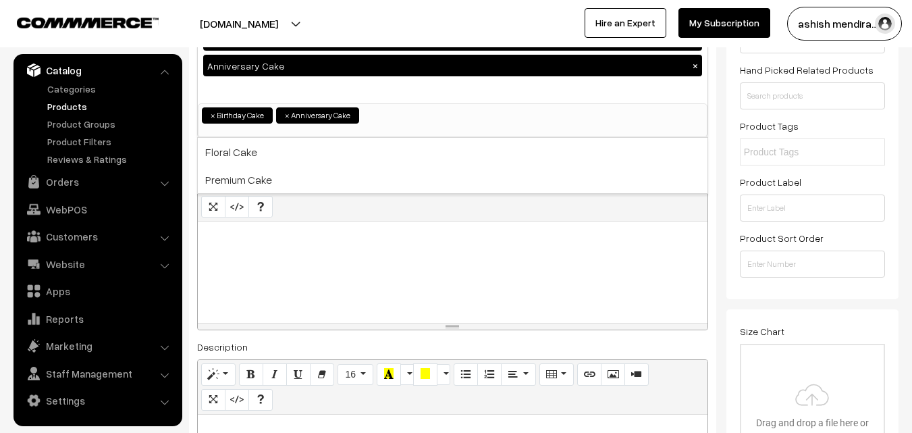
click at [318, 229] on p at bounding box center [453, 236] width 496 height 16
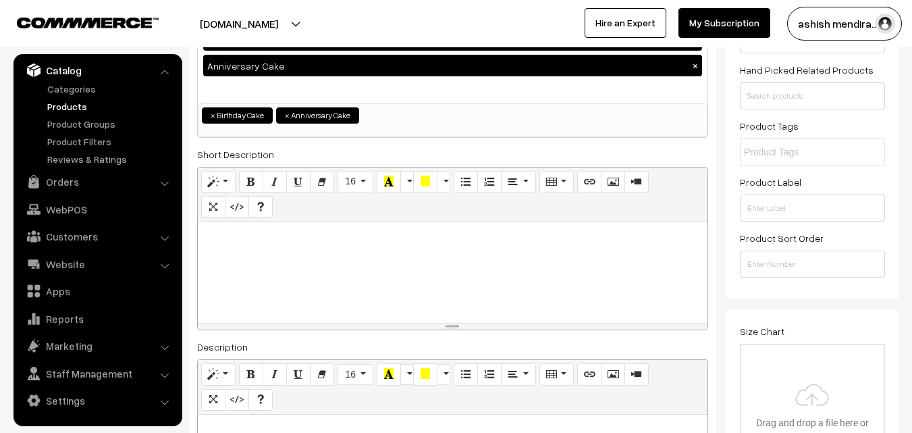
paste div
click at [476, 238] on p "Red velvet: the answer to all of life's problems." at bounding box center [453, 236] width 496 height 16
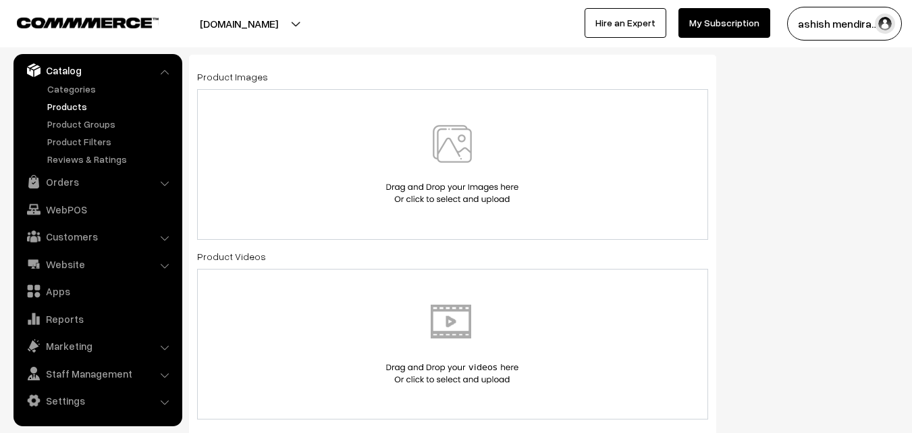
scroll to position [754, 0]
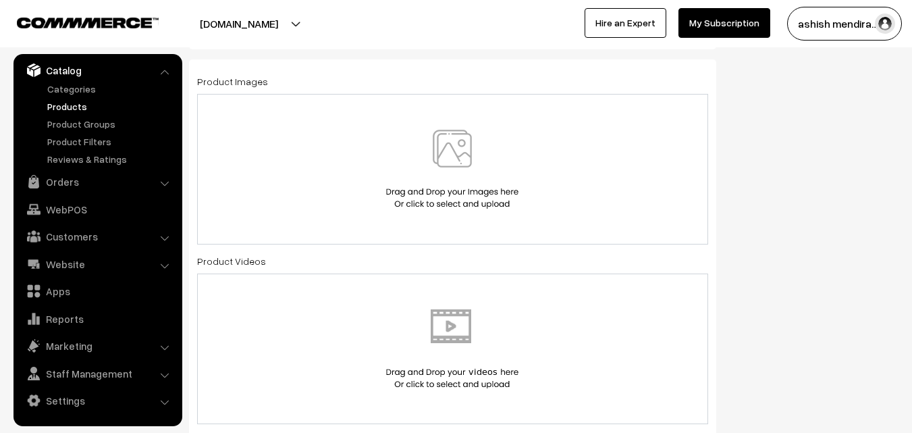
click at [458, 147] on img at bounding box center [452, 169] width 139 height 79
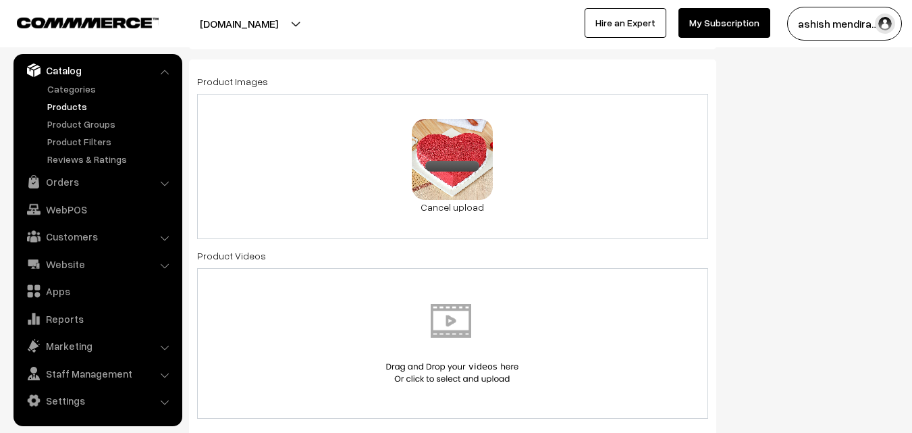
click at [789, 204] on div "Status of the Product Active Inactive Product Type -- Select -- -- Select -- Pu…" at bounding box center [818, 345] width 182 height 1953
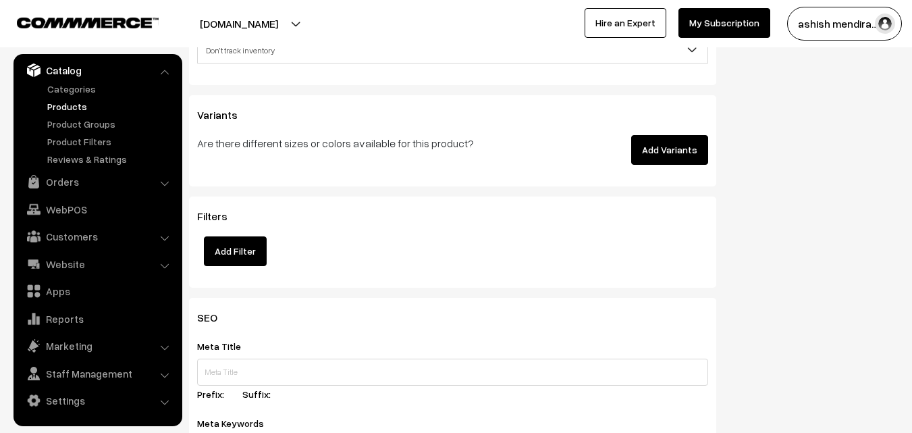
scroll to position [1781, 0]
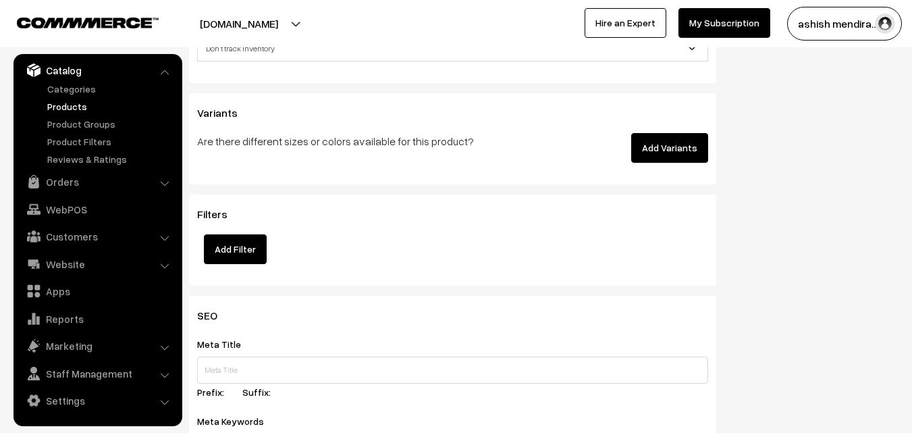
click at [668, 144] on button "Add Variants" at bounding box center [669, 148] width 77 height 30
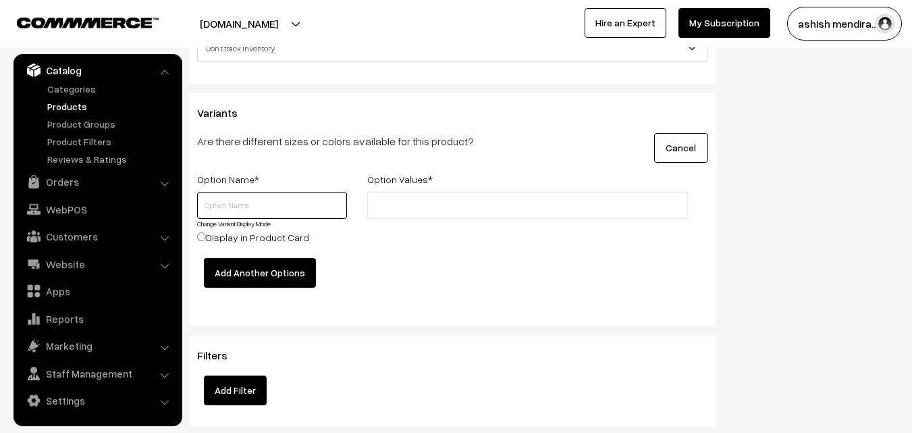
click at [242, 207] on input "text" at bounding box center [272, 205] width 150 height 27
type input "Quantity"
click at [377, 208] on input "text" at bounding box center [430, 206] width 118 height 14
type input "0.5 kg"
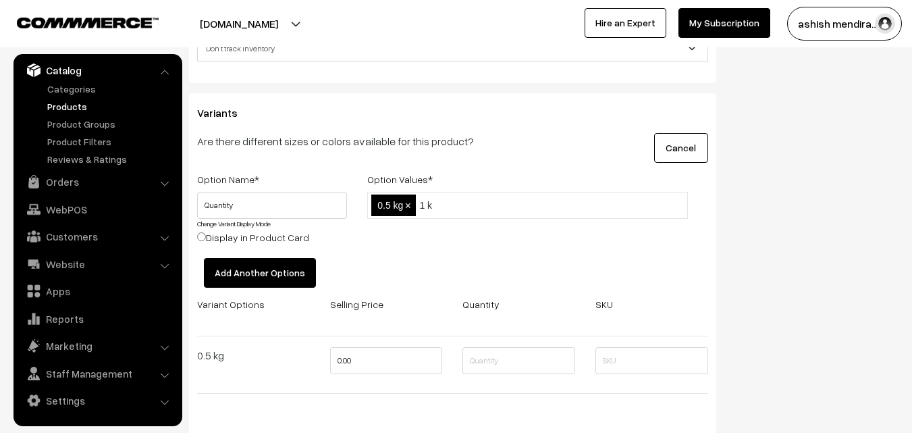
type input "1 kg"
type input "2 kg"
type input "3 kg"
type input "4 kg"
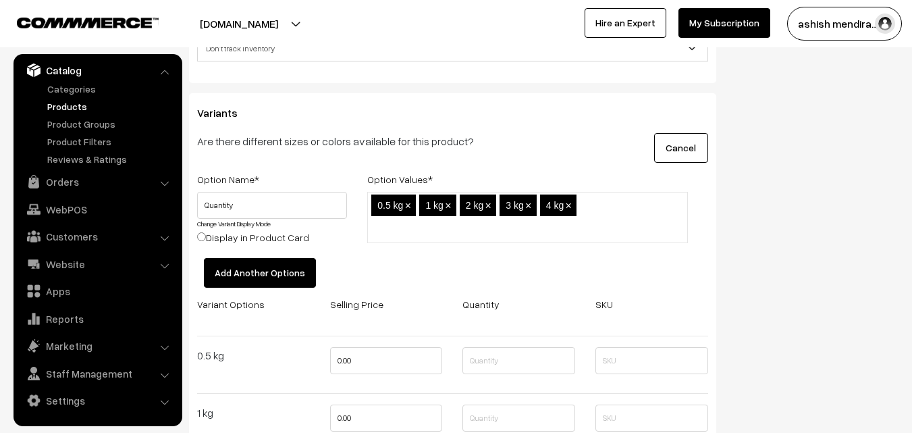
scroll to position [2020, 0]
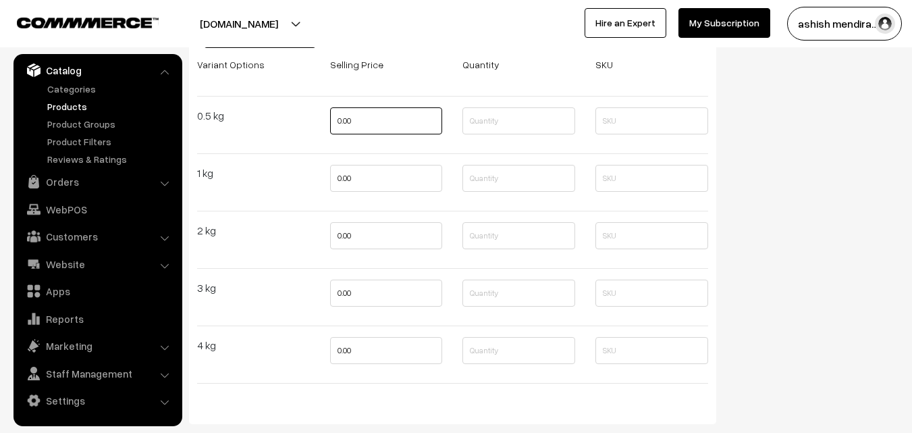
click at [348, 116] on input "0.00" at bounding box center [386, 120] width 113 height 27
type input "849"
click at [343, 185] on input "0.00" at bounding box center [386, 178] width 113 height 27
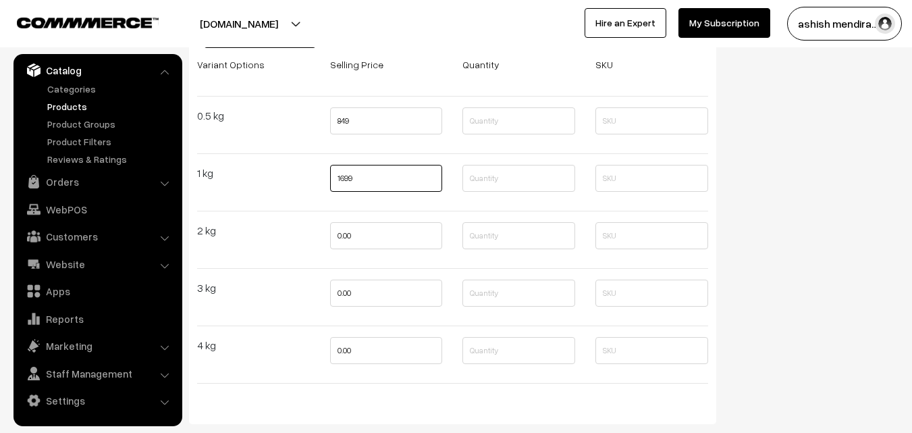
type input "1699"
click at [342, 232] on input "0.00" at bounding box center [386, 235] width 113 height 27
type input "2699"
click at [342, 289] on input "0.00" at bounding box center [386, 293] width 113 height 27
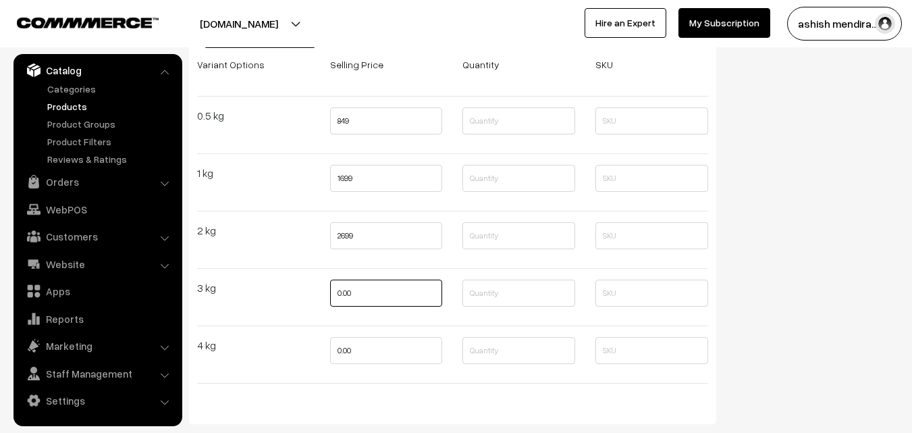
click at [342, 289] on input "0.00" at bounding box center [386, 293] width 113 height 27
type input "3799"
click at [342, 350] on input "0.00" at bounding box center [386, 350] width 113 height 27
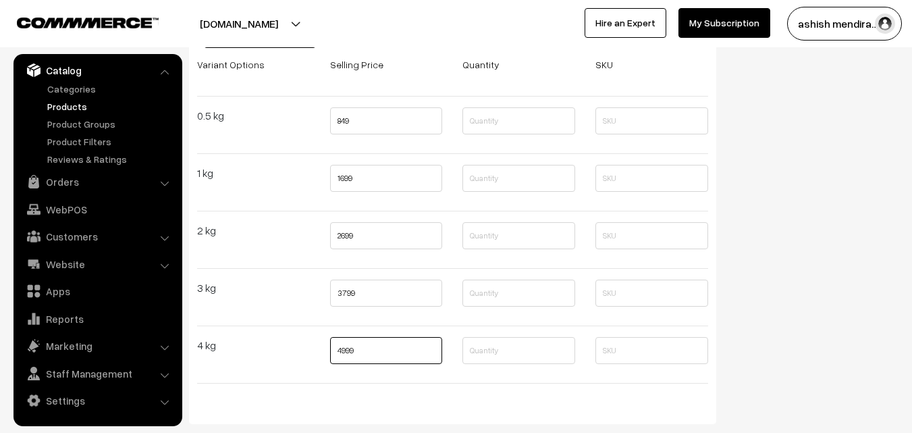
type input "4999"
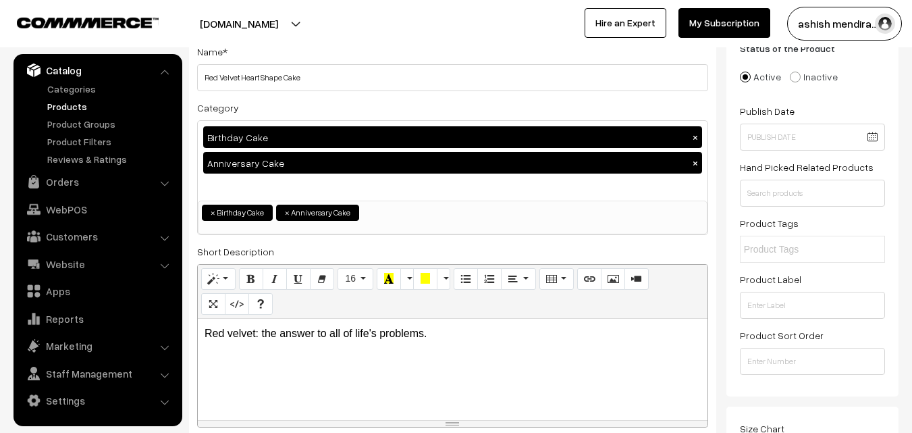
scroll to position [0, 0]
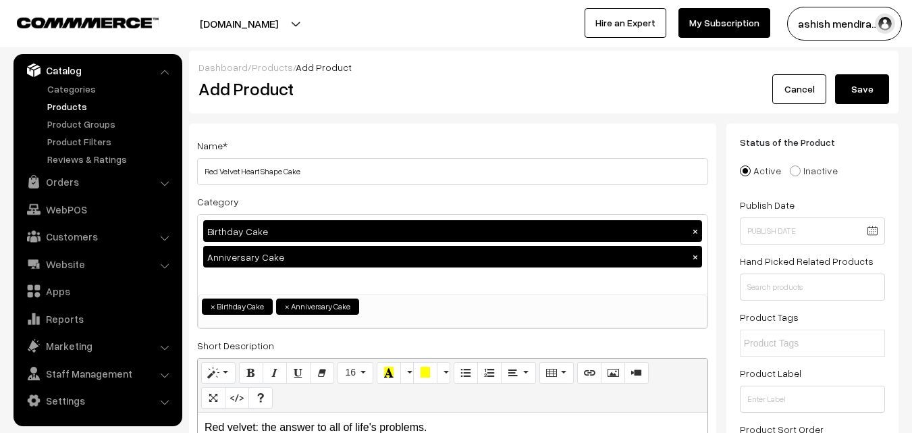
click at [866, 88] on button "Save" at bounding box center [862, 89] width 54 height 30
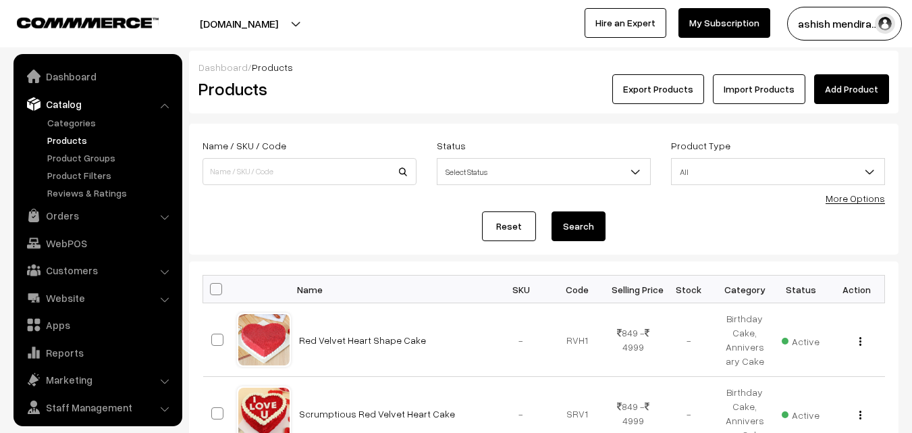
scroll to position [34, 0]
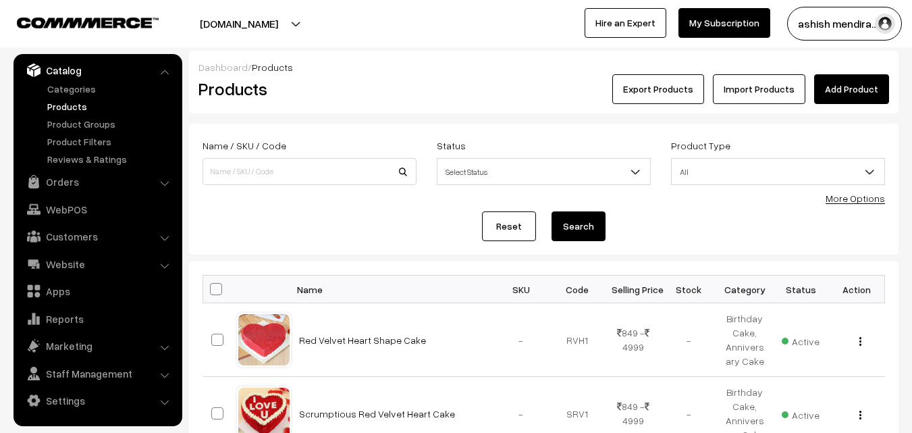
click at [844, 86] on link "Add Product" at bounding box center [851, 89] width 75 height 30
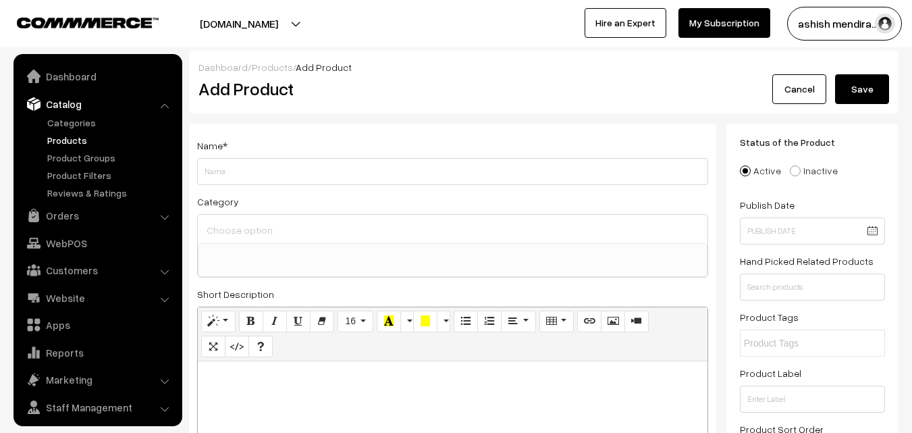
select select
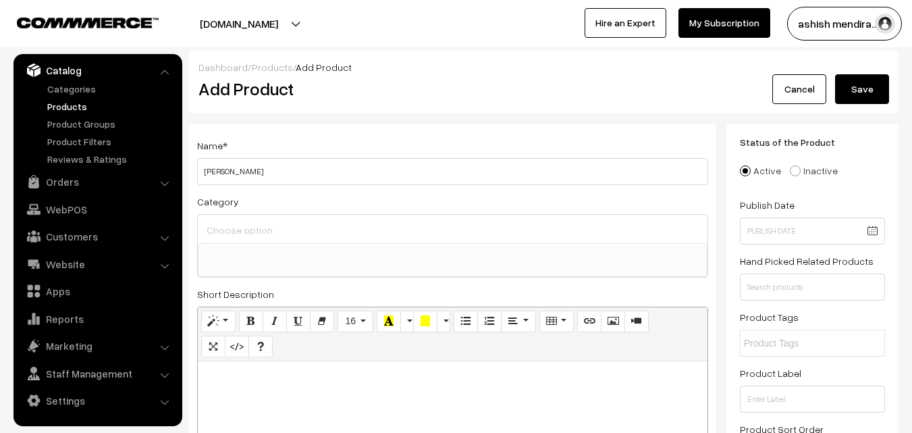
type input "[PERSON_NAME]"
click at [244, 241] on div at bounding box center [453, 229] width 510 height 28
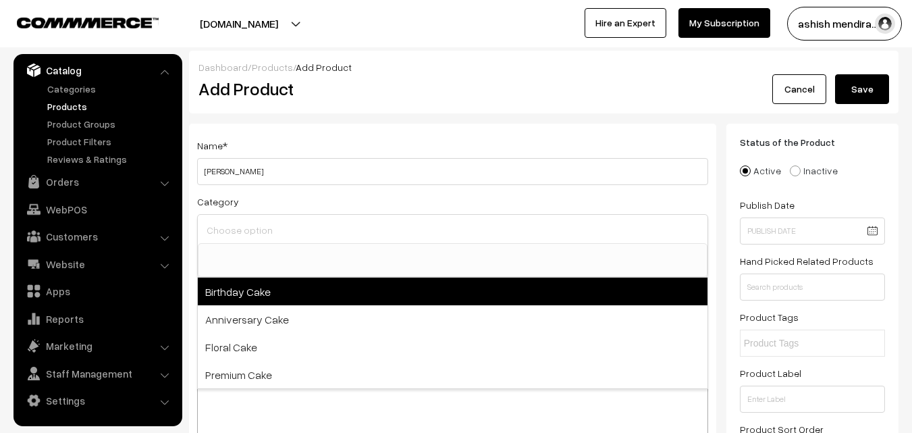
click at [244, 290] on span "Birthday Cake" at bounding box center [453, 292] width 510 height 28
select select "1"
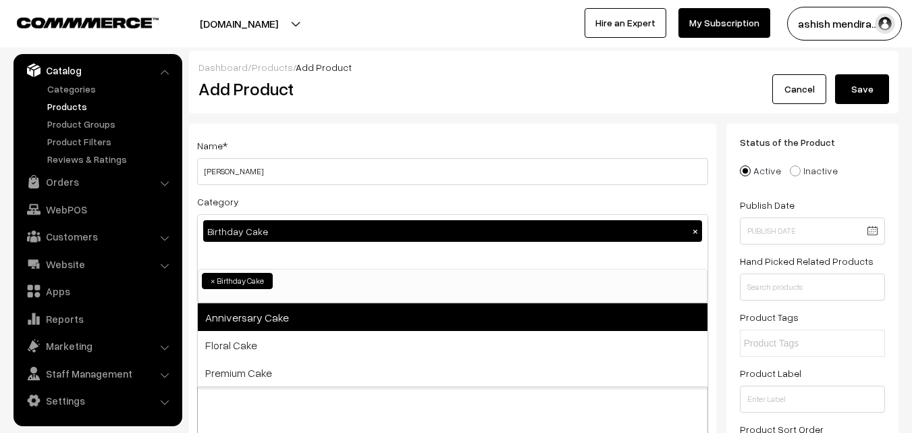
click at [246, 323] on span "Anniversary Cake" at bounding box center [453, 317] width 510 height 28
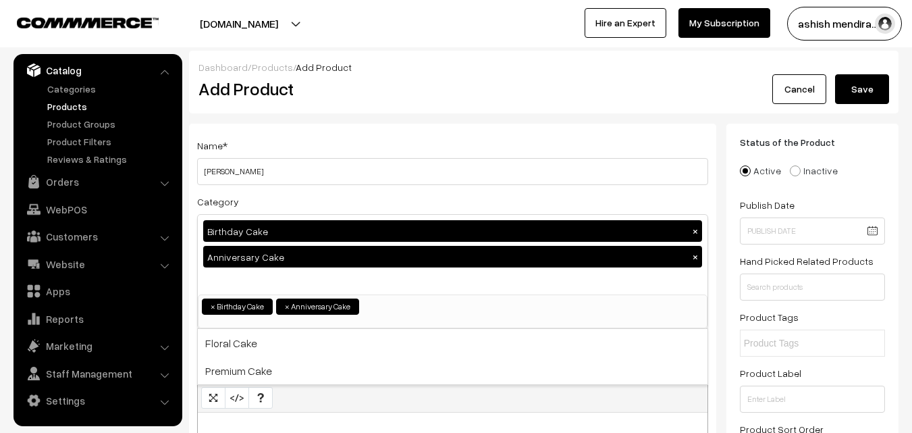
click at [887, 141] on div "Status of the Product Active Inactive Product Type -- Select -- -- Select -- Pu…" at bounding box center [813, 307] width 172 height 367
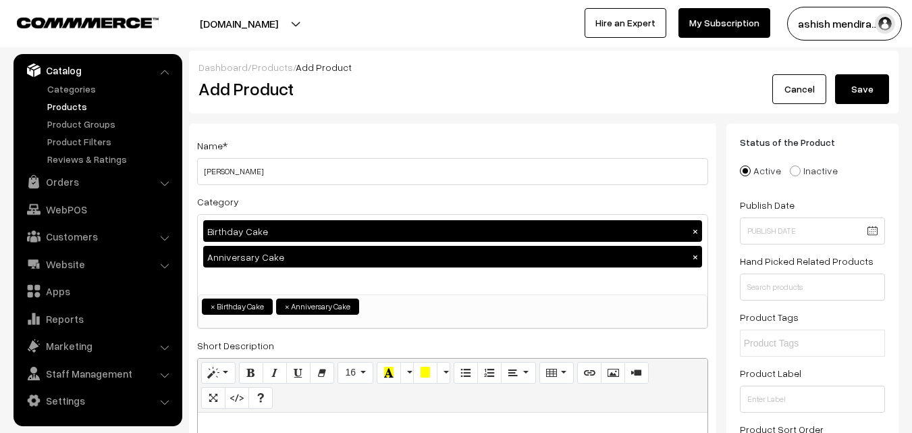
click at [894, 151] on div "Status of the Product Active Inactive Product Type -- Select -- -- Select -- Pu…" at bounding box center [813, 307] width 172 height 367
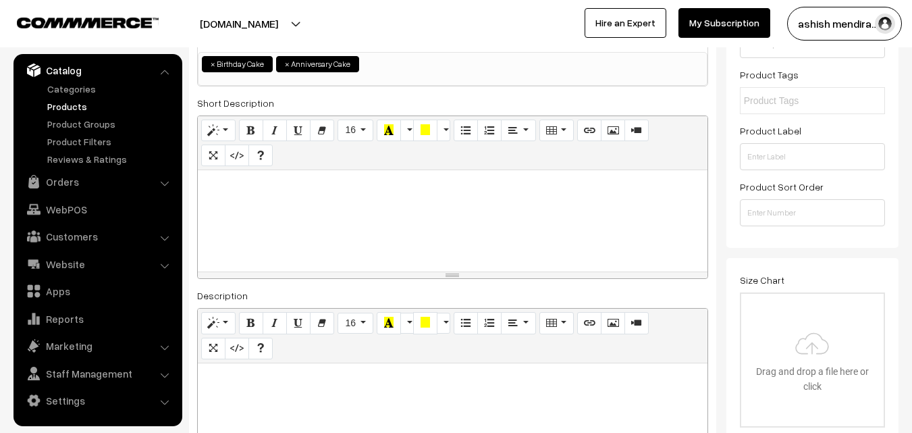
scroll to position [243, 0]
click at [255, 181] on p at bounding box center [453, 184] width 496 height 16
paste div
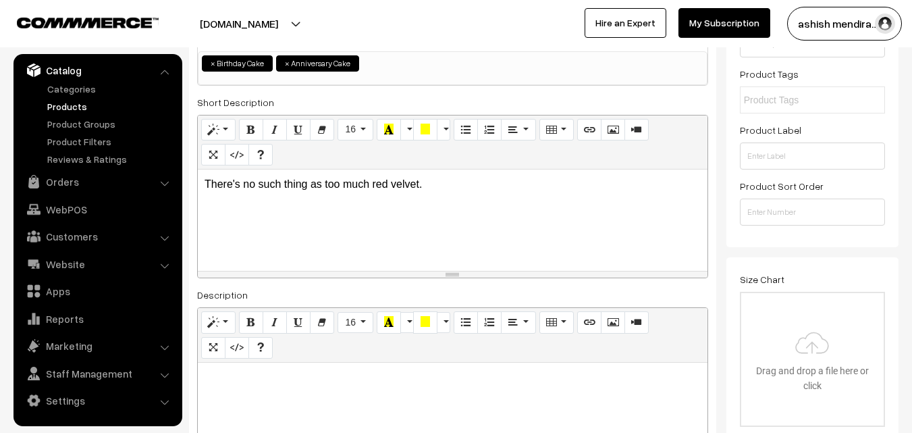
click at [538, 183] on p "There's no such thing as too much red velvet." at bounding box center [453, 184] width 496 height 16
click at [891, 115] on div "Status of the Product Active Inactive Product Type -- Select -- -- Select -- Pu…" at bounding box center [813, 63] width 172 height 367
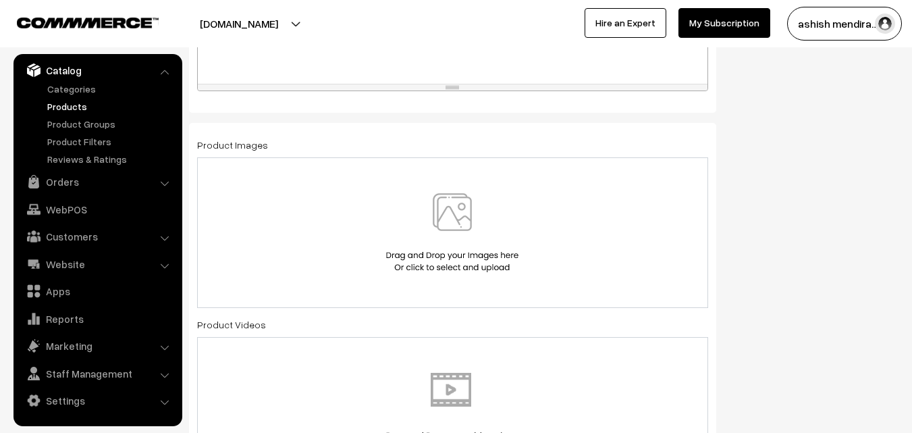
scroll to position [702, 0]
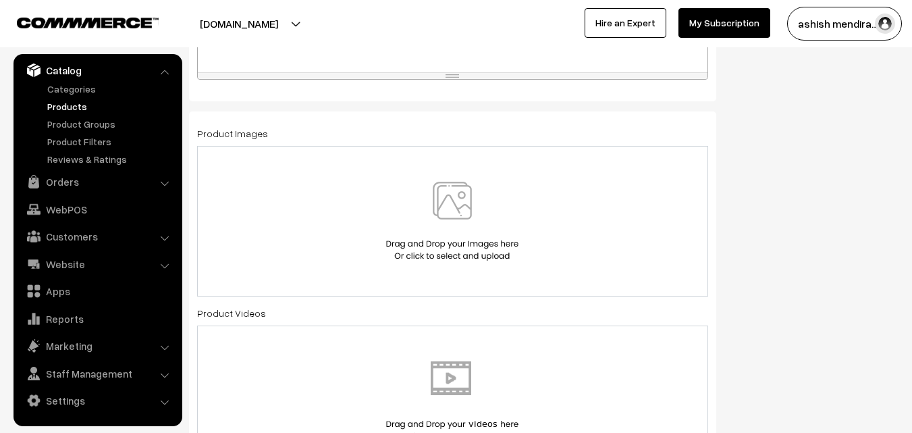
click at [456, 196] on img at bounding box center [452, 221] width 139 height 79
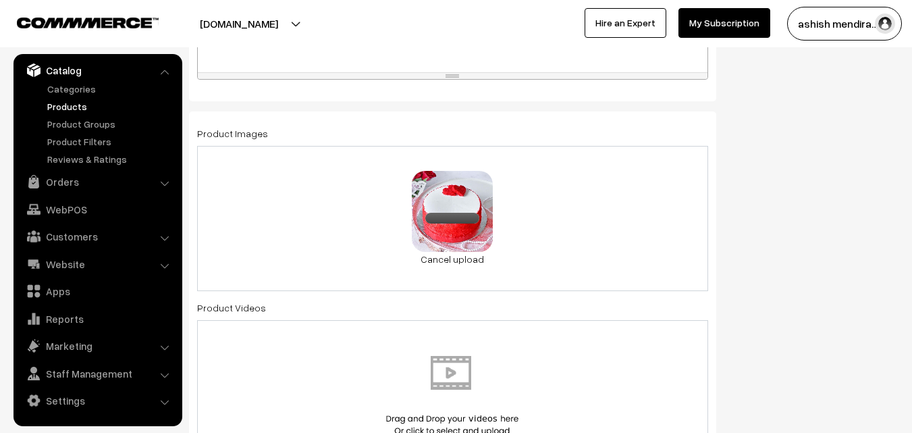
click at [834, 227] on div "Status of the Product Active Inactive Product Type -- Select -- -- Select -- Pu…" at bounding box center [818, 397] width 182 height 1953
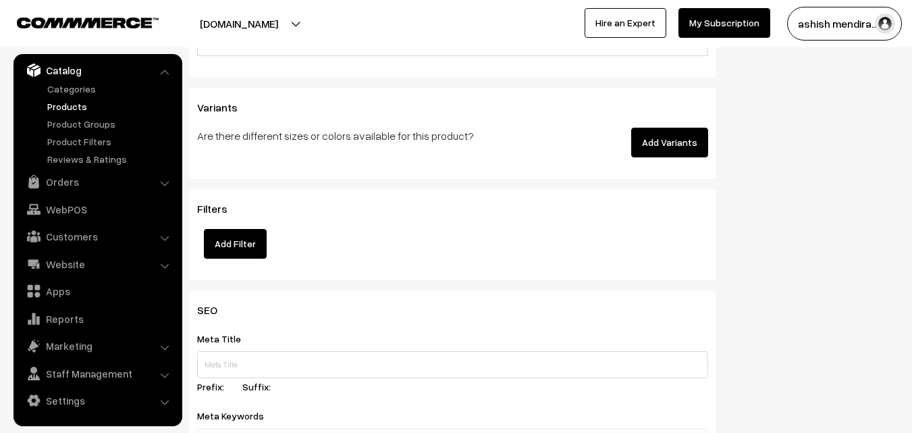
scroll to position [1810, 0]
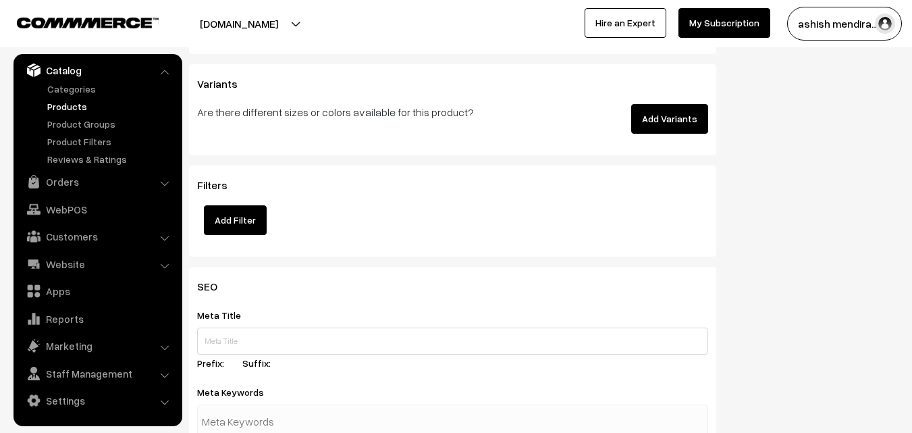
click at [666, 128] on button "Add Variants" at bounding box center [669, 119] width 77 height 30
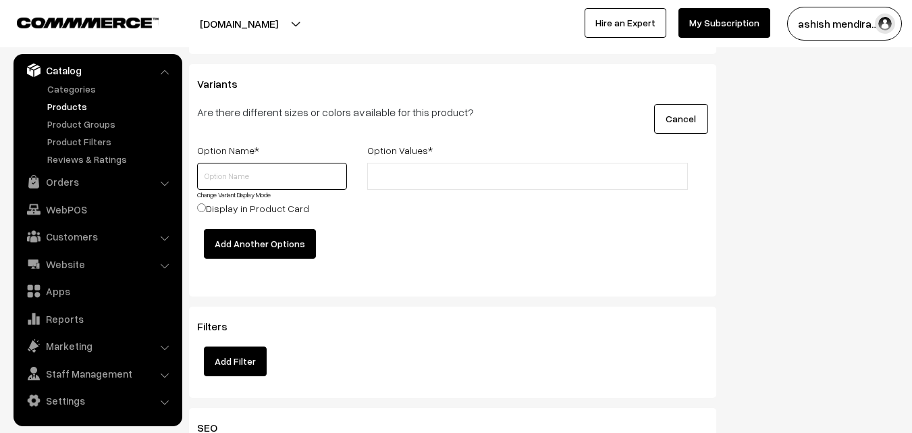
click at [235, 180] on input "text" at bounding box center [272, 176] width 150 height 27
type input "Quantity"
click at [427, 175] on input "text" at bounding box center [430, 176] width 118 height 14
type input "0.5 kg"
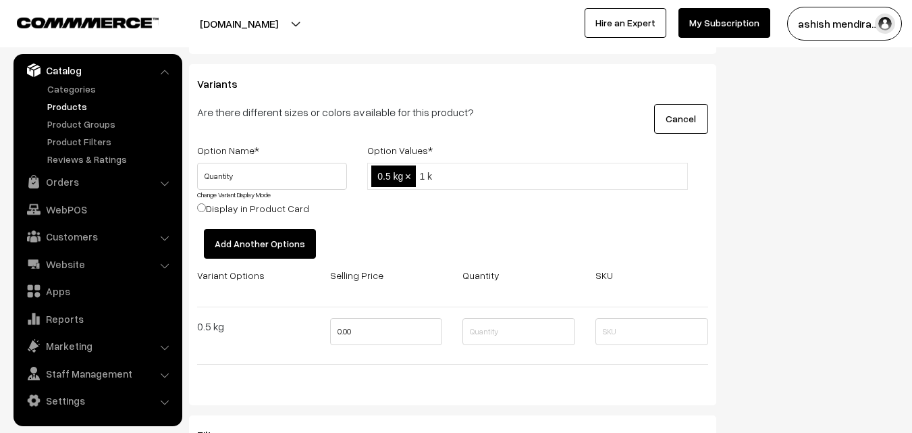
type input "1 kg"
type input "2 kg"
type input "3 kg"
type input "4 kg"
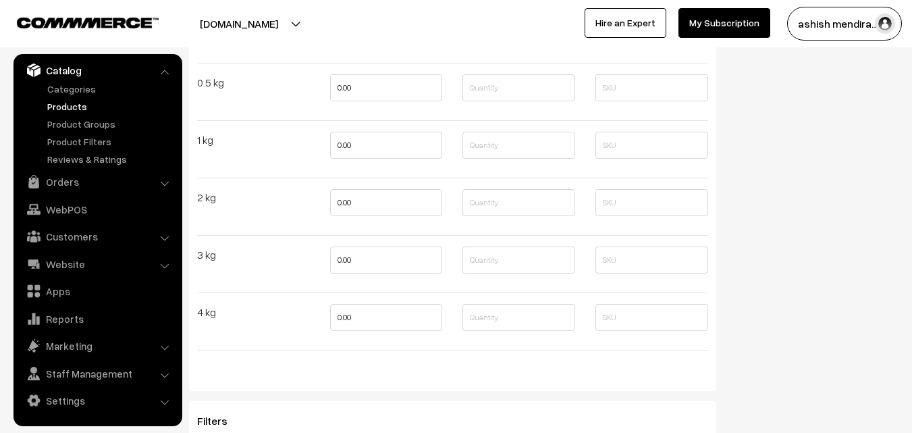
scroll to position [2053, 0]
click at [340, 88] on input "0.00" at bounding box center [386, 88] width 113 height 27
type input "799"
click at [342, 145] on input "0.00" at bounding box center [386, 145] width 113 height 27
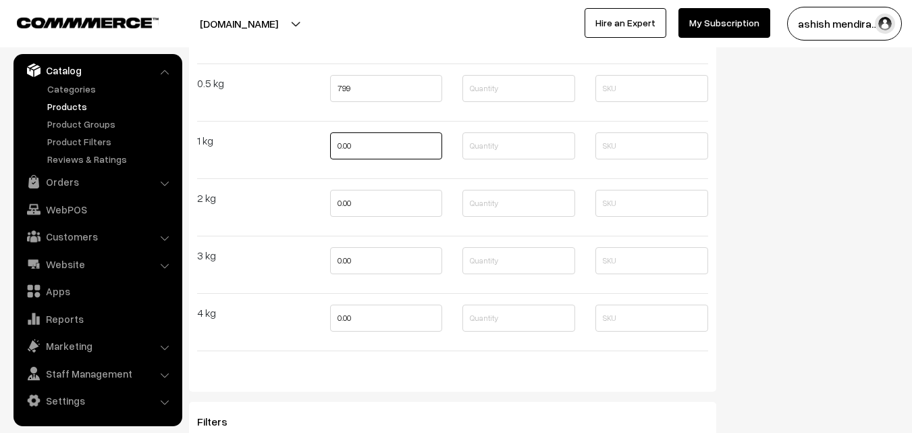
click at [342, 145] on input "0.00" at bounding box center [386, 145] width 113 height 27
type input "1599"
click at [349, 203] on input "0.00" at bounding box center [386, 203] width 113 height 27
type input "2699"
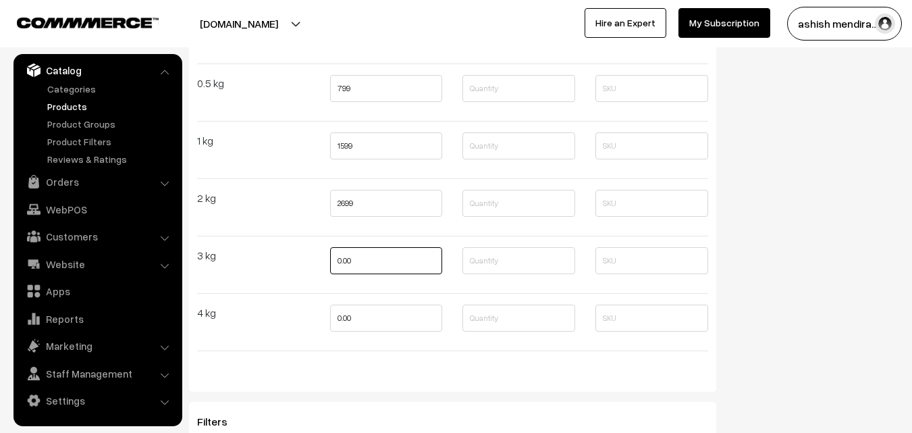
click at [346, 253] on input "0.00" at bounding box center [386, 260] width 113 height 27
type input "3799"
click at [338, 316] on input "0.00" at bounding box center [386, 318] width 113 height 27
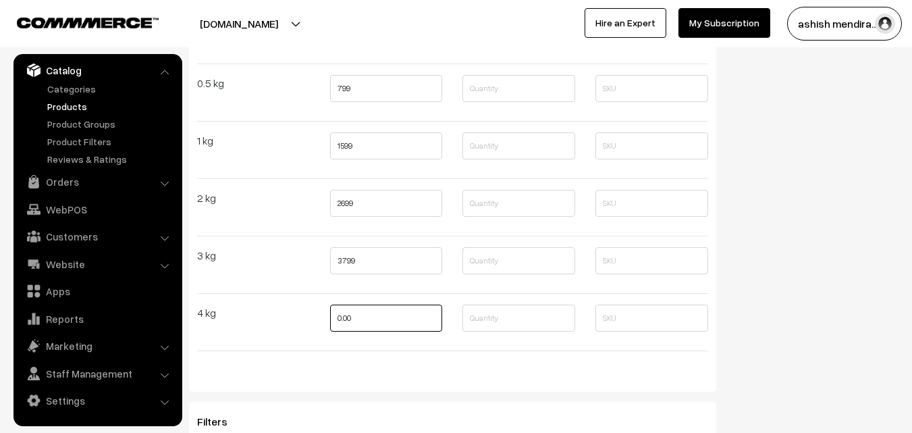
click at [338, 316] on input "0.00" at bounding box center [386, 318] width 113 height 27
type input "4799"
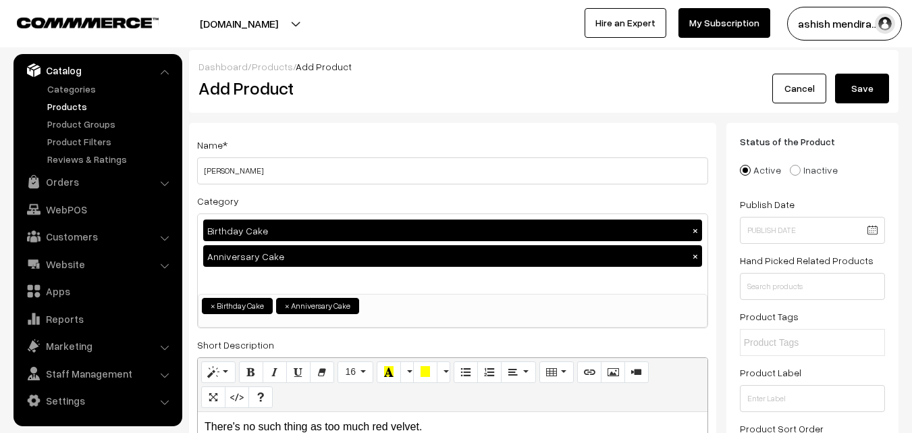
scroll to position [0, 0]
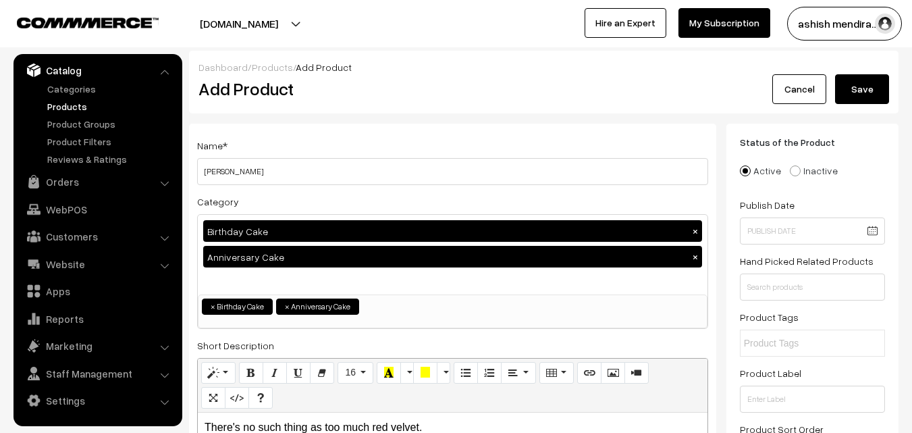
click at [861, 89] on button "Save" at bounding box center [862, 89] width 54 height 30
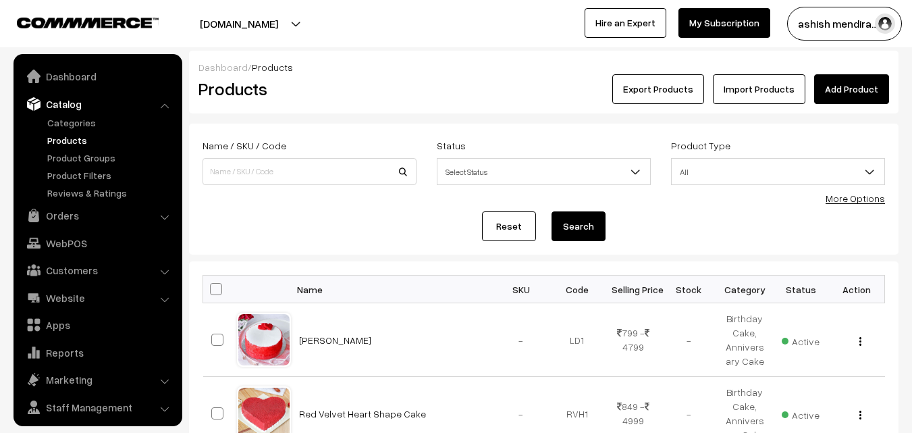
scroll to position [34, 0]
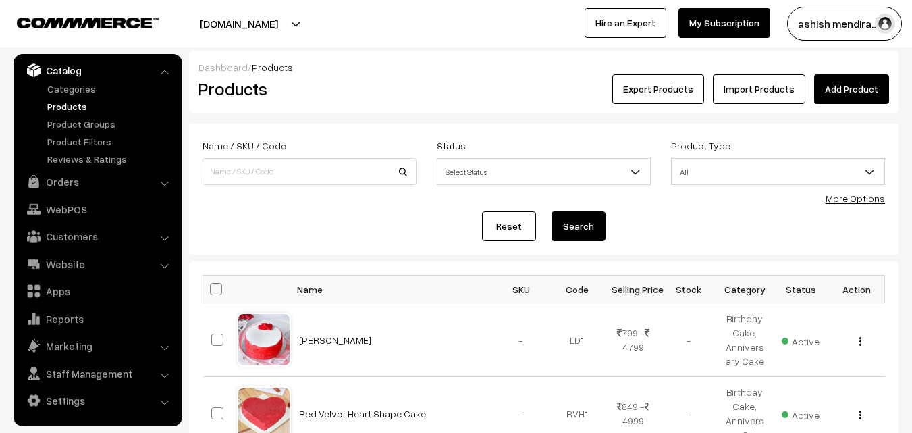
click at [851, 84] on link "Add Product" at bounding box center [851, 89] width 75 height 30
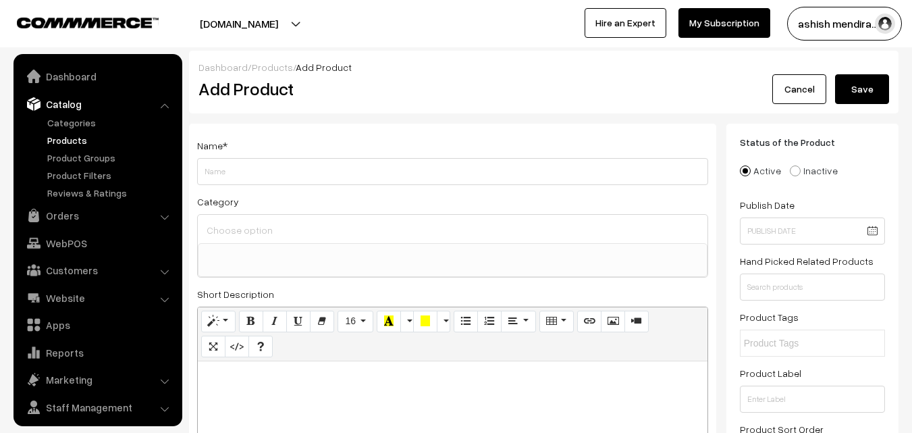
select select
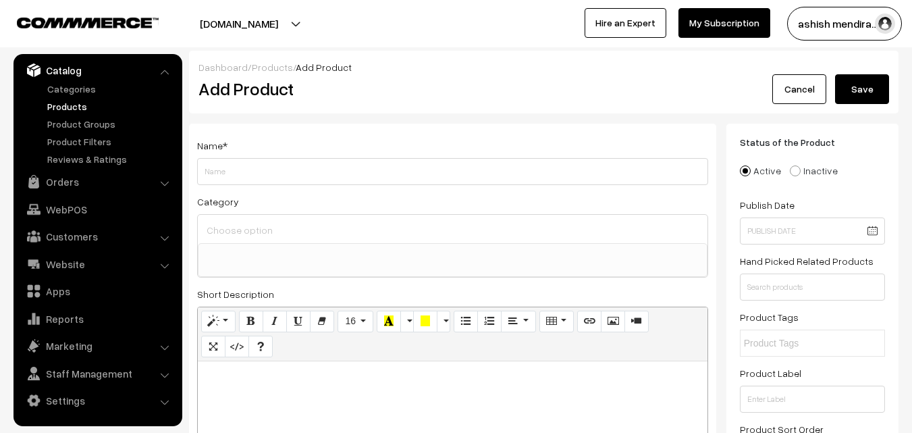
click at [319, 164] on input "Weight" at bounding box center [452, 171] width 511 height 27
type input "Tempting Red Velvet Cake"
click at [242, 214] on div "Birthday Cake Anniversary Cake Floral Cake Premium Cake" at bounding box center [452, 245] width 511 height 63
click at [242, 236] on input at bounding box center [452, 230] width 499 height 20
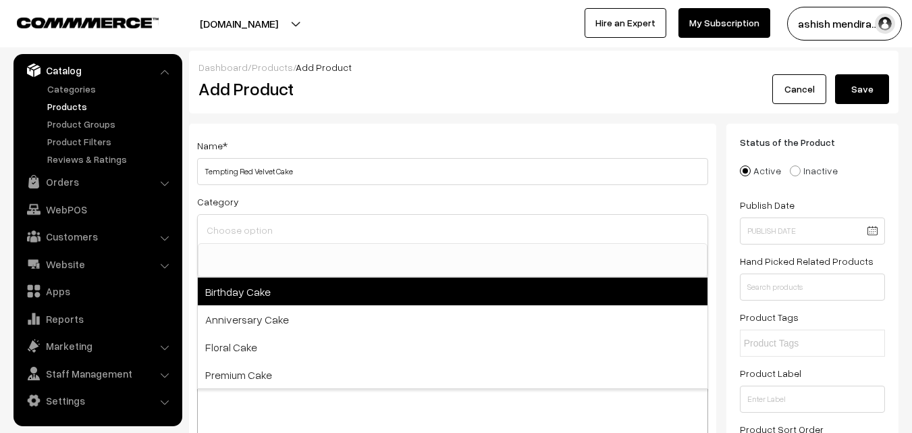
click at [245, 295] on span "Birthday Cake" at bounding box center [453, 292] width 510 height 28
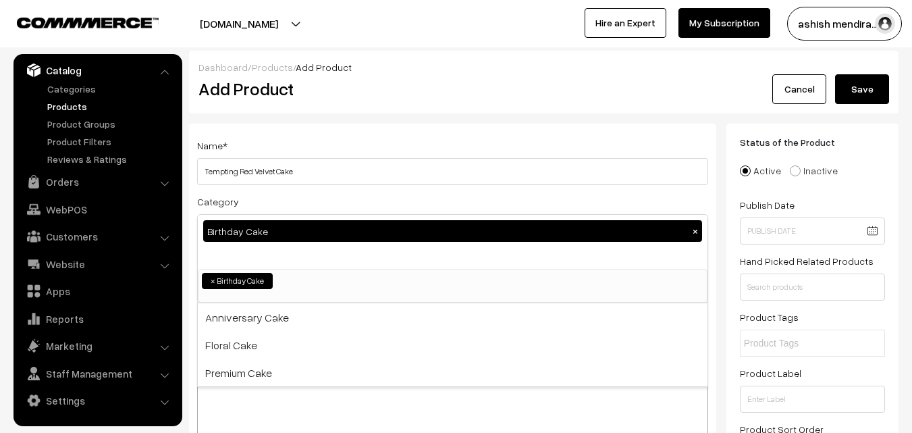
select select "1"
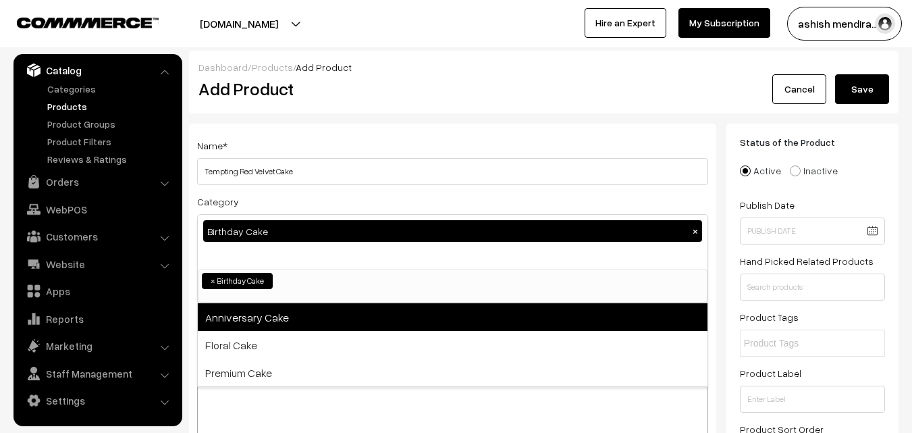
click at [243, 322] on span "Anniversary Cake" at bounding box center [453, 317] width 510 height 28
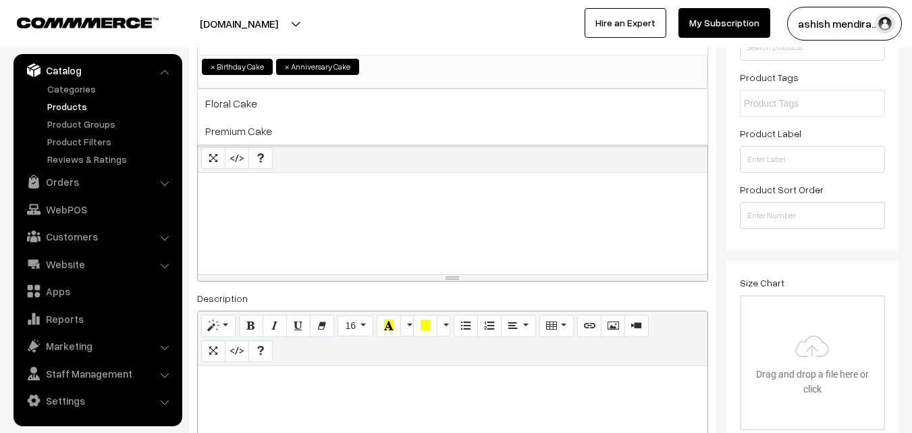
scroll to position [244, 0]
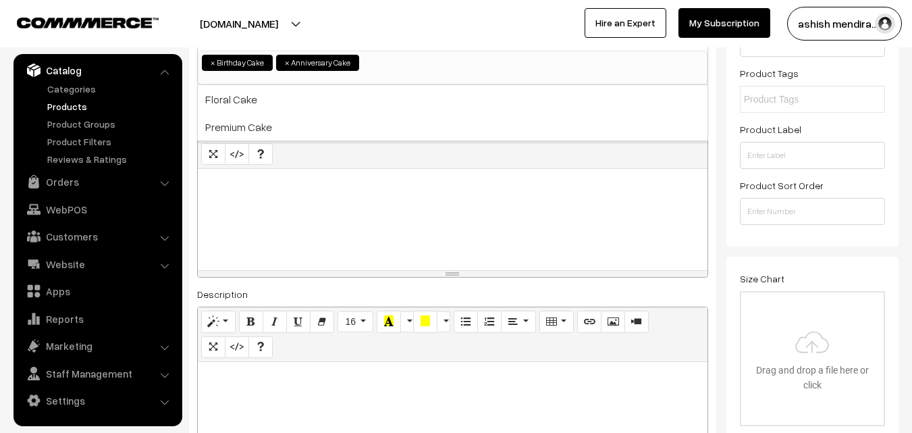
click at [261, 173] on div at bounding box center [453, 219] width 510 height 101
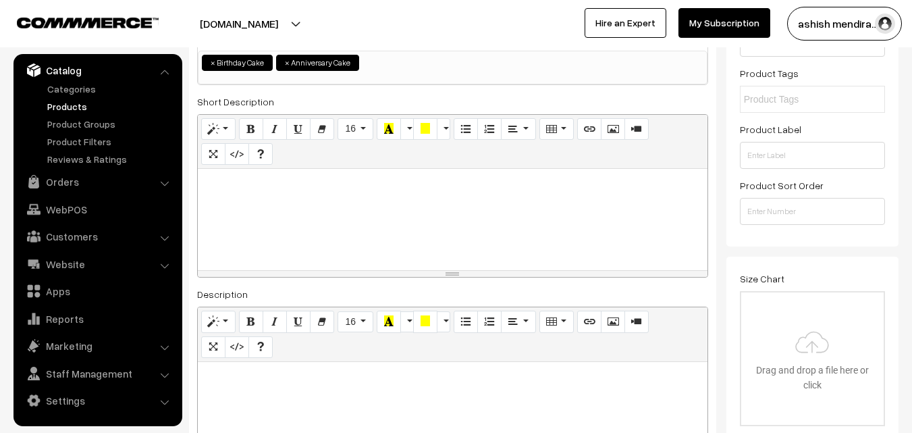
paste div
click at [471, 186] on p "Baking up some sweet memories with red velvet." at bounding box center [453, 184] width 496 height 16
click at [891, 103] on div "Status of the Product Active Inactive Product Type -- Select -- -- Select -- Pu…" at bounding box center [813, 63] width 172 height 367
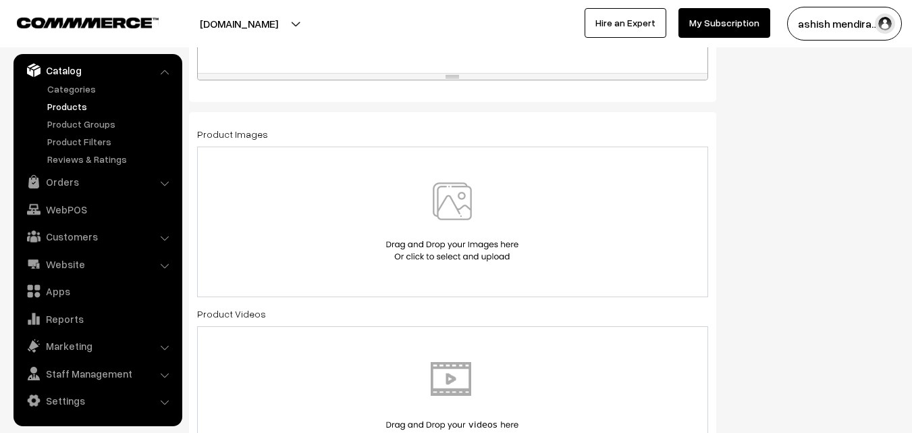
scroll to position [703, 0]
click at [446, 199] on img at bounding box center [452, 220] width 139 height 79
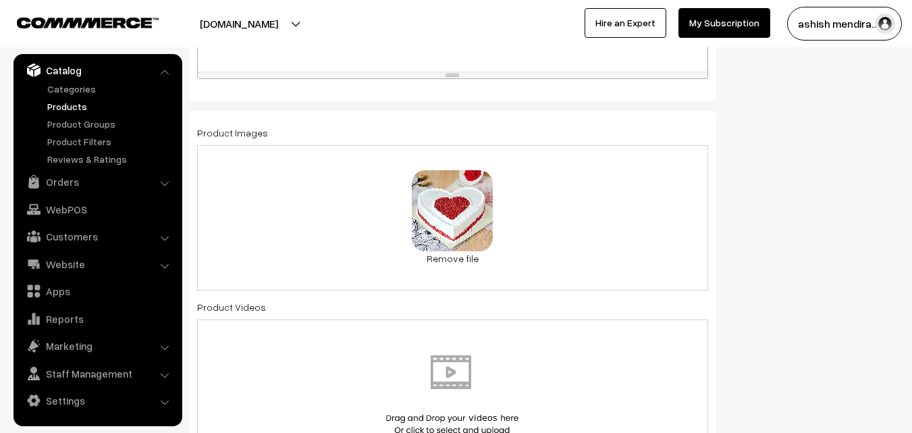
click at [812, 157] on div "Status of the Product Active Inactive Product Type -- Select -- -- Select -- Pu…" at bounding box center [818, 397] width 182 height 1953
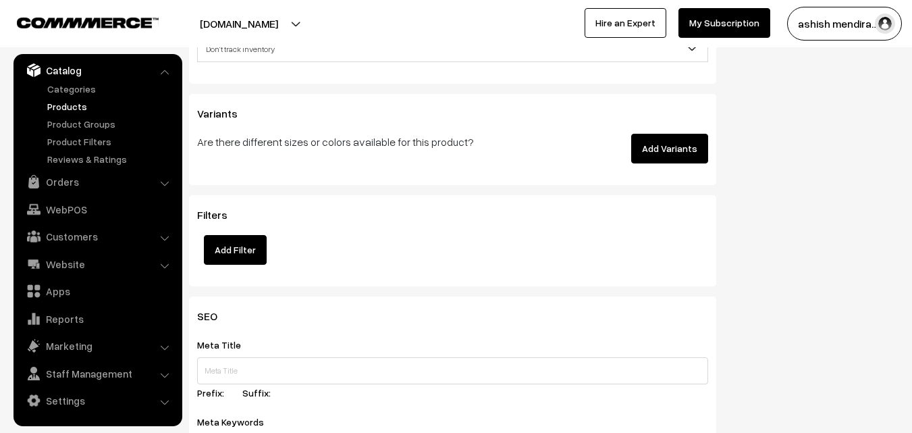
scroll to position [1783, 0]
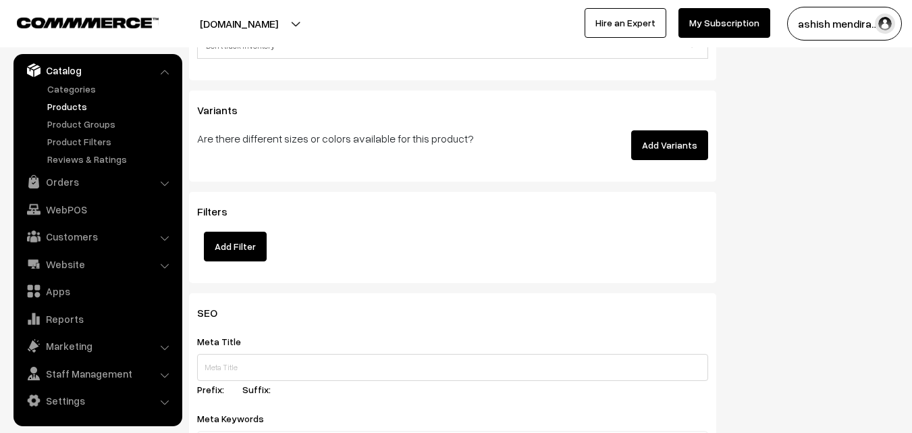
click at [666, 147] on button "Add Variants" at bounding box center [669, 145] width 77 height 30
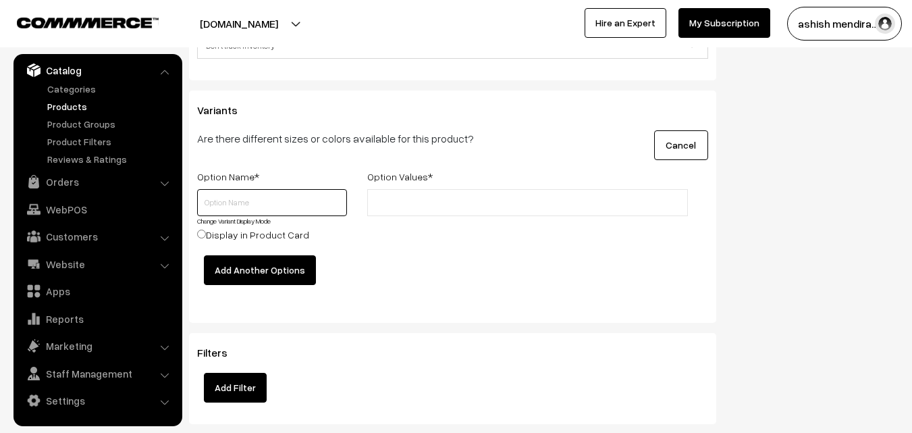
click at [238, 200] on input "text" at bounding box center [272, 202] width 150 height 27
type input "Quantity"
click at [404, 198] on input "text" at bounding box center [430, 203] width 118 height 14
type input "0.5 kg"
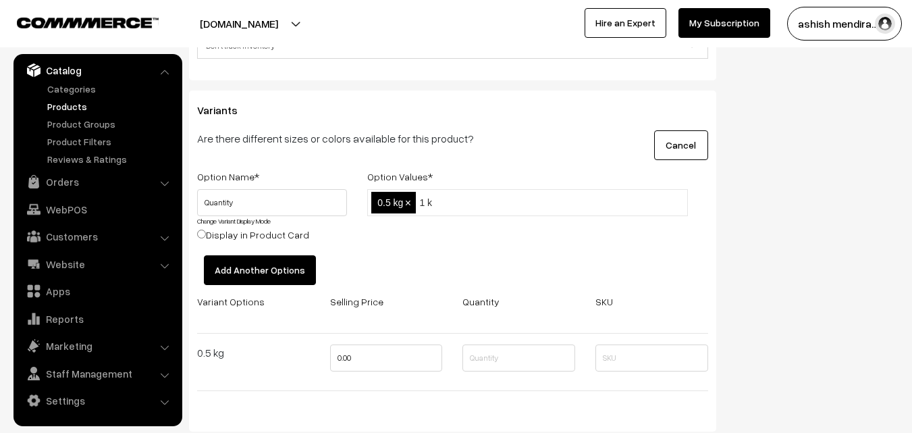
type input "1 kg"
type input "2 kg"
type input "3 kg"
type input "4 kg"
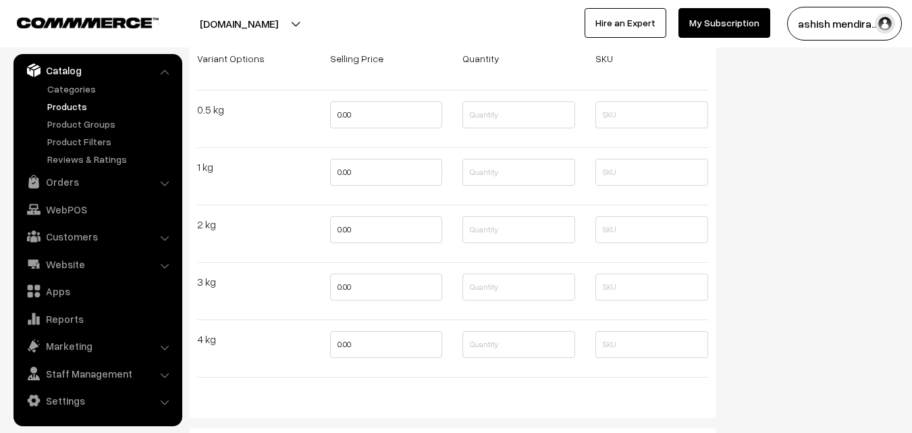
scroll to position [2053, 0]
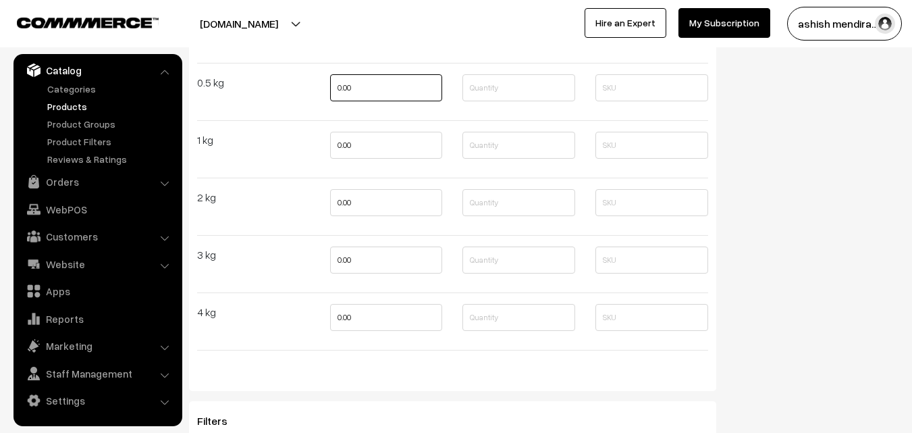
click at [344, 93] on input "0.00" at bounding box center [386, 87] width 113 height 27
type input "8"
type input "849"
click at [347, 149] on input "0.00" at bounding box center [386, 145] width 113 height 27
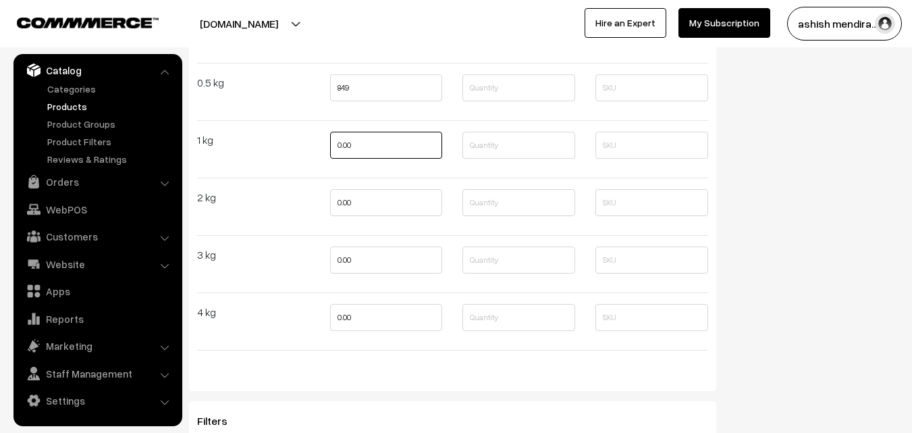
click at [347, 149] on input "0.00" at bounding box center [386, 145] width 113 height 27
type input "1699"
click at [344, 199] on input "0.00" at bounding box center [386, 202] width 113 height 27
type input "2699"
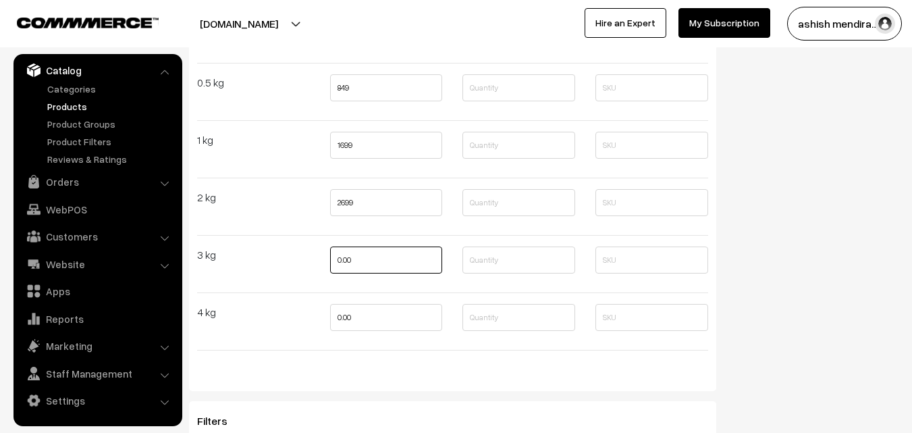
click at [344, 261] on input "0.00" at bounding box center [386, 259] width 113 height 27
type input "3799"
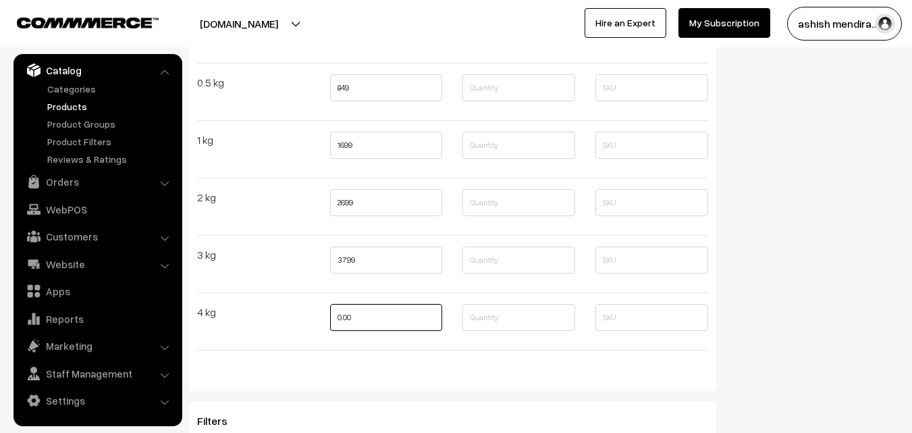
click at [345, 313] on input "0.00" at bounding box center [386, 317] width 113 height 27
type input "4999"
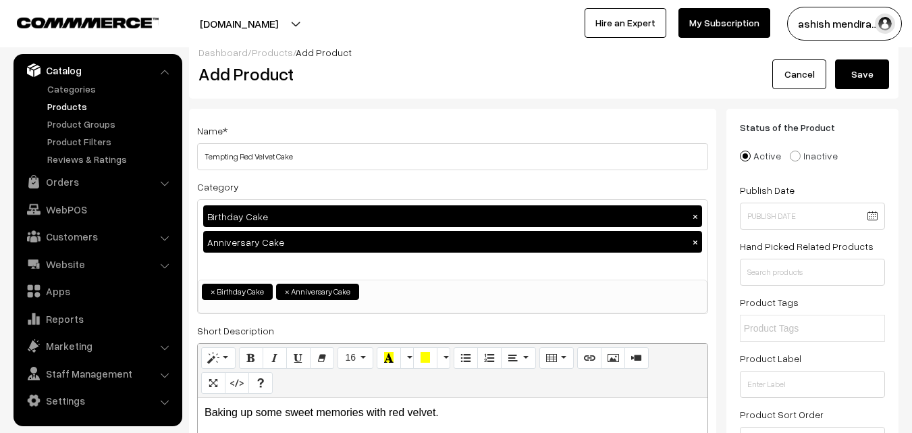
scroll to position [0, 0]
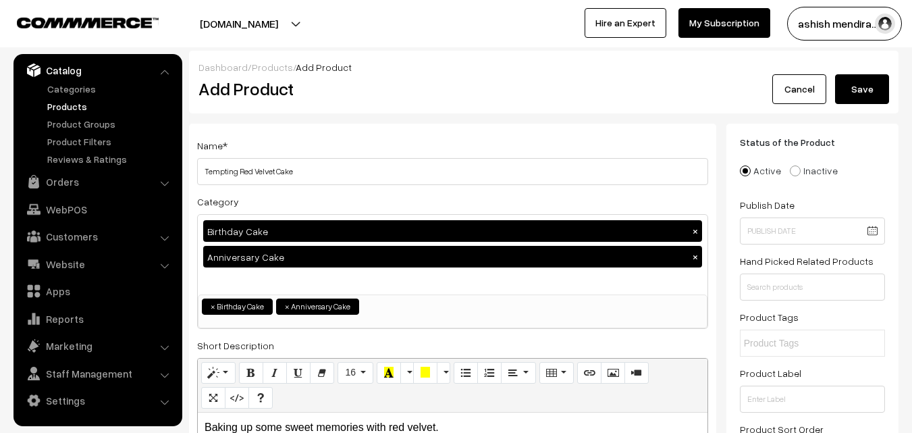
click at [858, 90] on button "Save" at bounding box center [862, 89] width 54 height 30
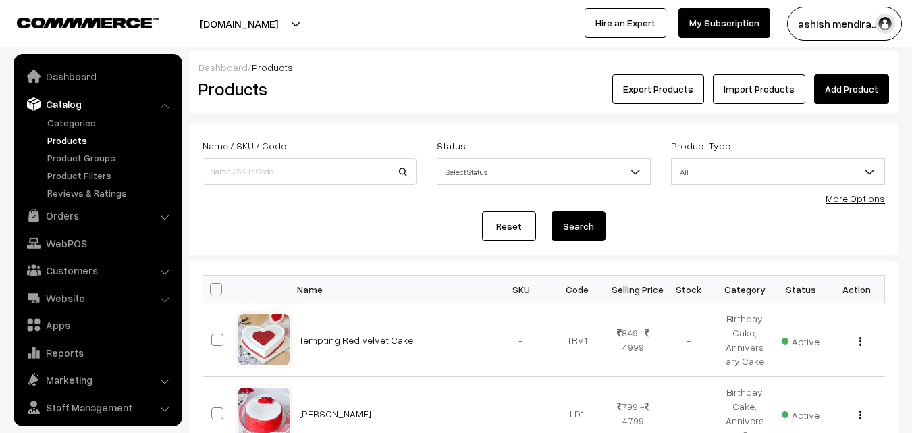
scroll to position [34, 0]
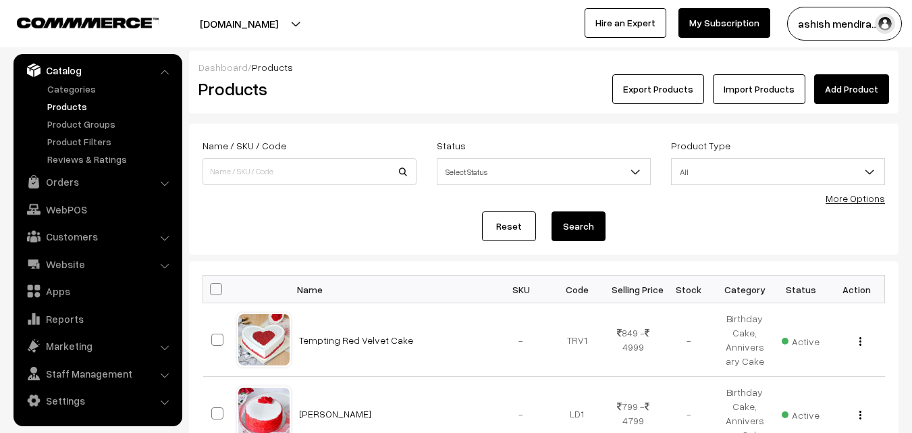
click at [848, 85] on link "Add Product" at bounding box center [851, 89] width 75 height 30
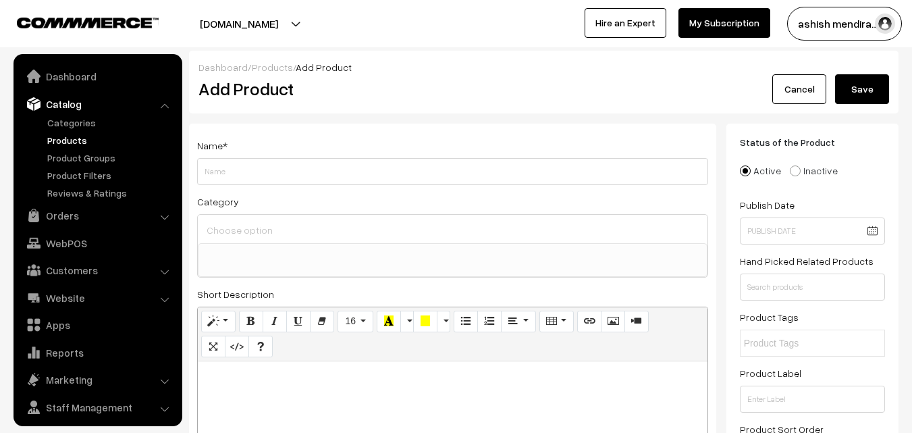
select select
click at [227, 176] on input "Weight" at bounding box center [452, 171] width 511 height 27
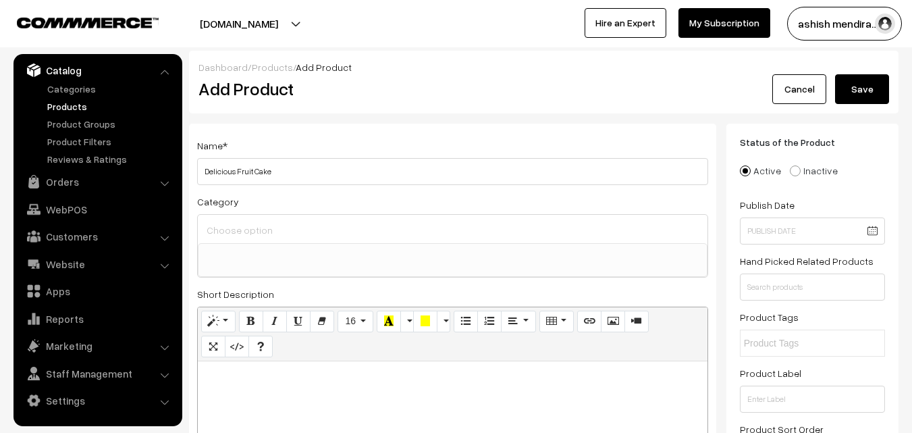
type input "Delicious Fruit Cake"
click at [232, 232] on input at bounding box center [452, 230] width 499 height 20
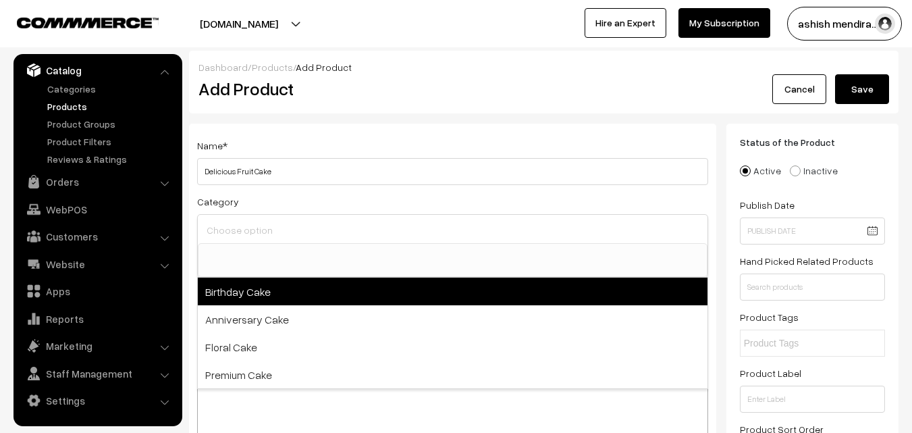
click at [240, 285] on span "Birthday Cake" at bounding box center [453, 292] width 510 height 28
select select "1"
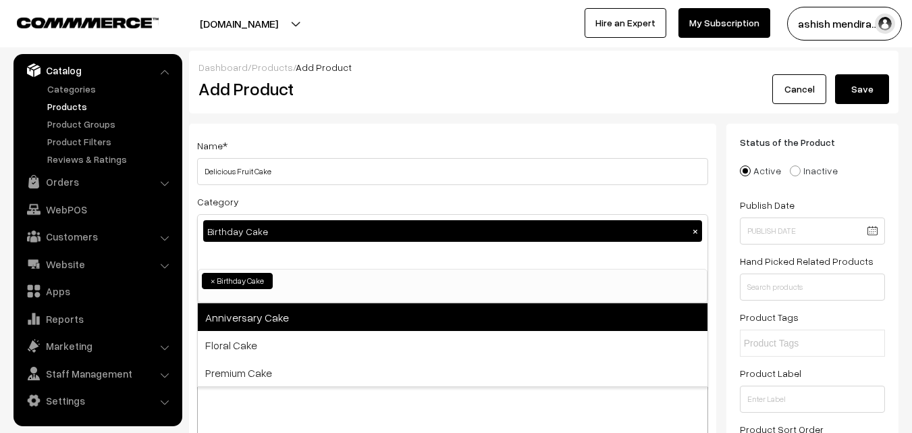
click at [245, 314] on span "Anniversary Cake" at bounding box center [453, 317] width 510 height 28
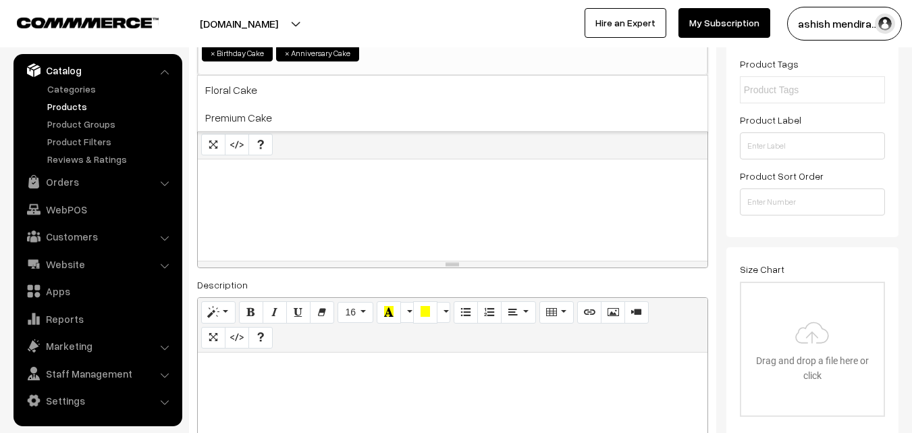
scroll to position [271, 0]
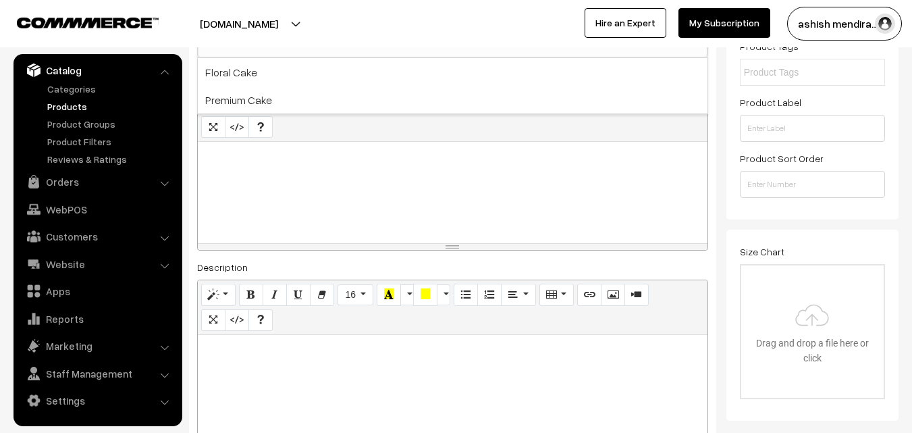
click at [251, 157] on p at bounding box center [453, 157] width 496 height 16
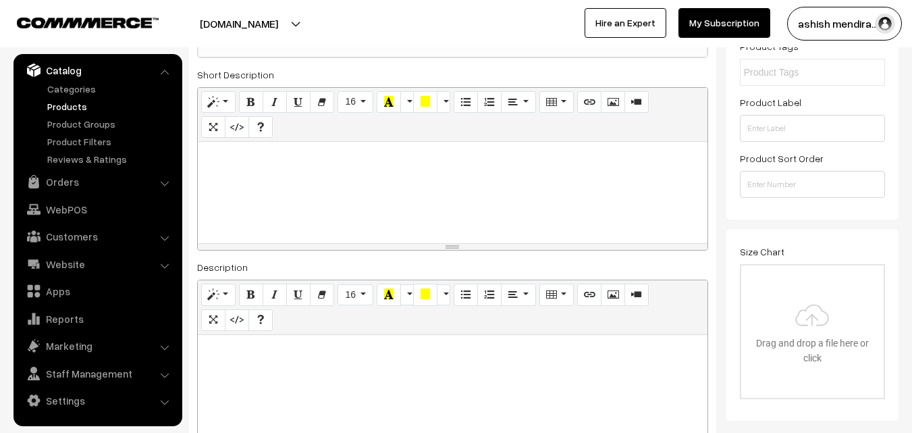
paste div
click at [393, 157] on p "Sending you a slice of Fruit love." at bounding box center [453, 157] width 496 height 16
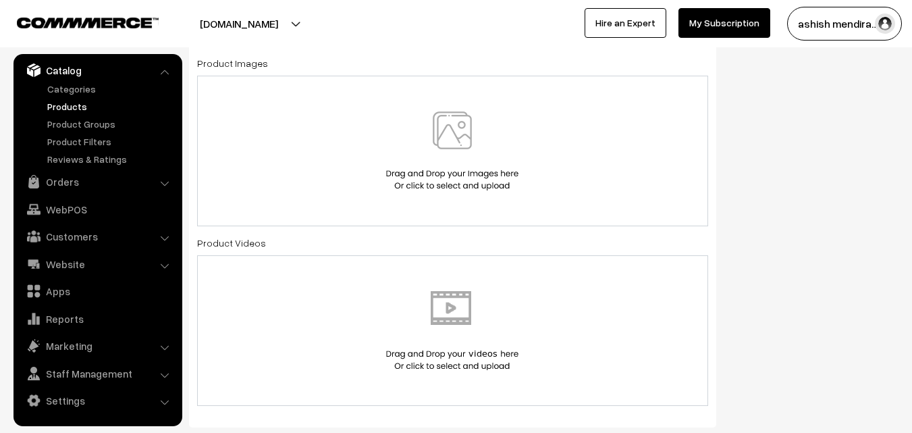
scroll to position [784, 0]
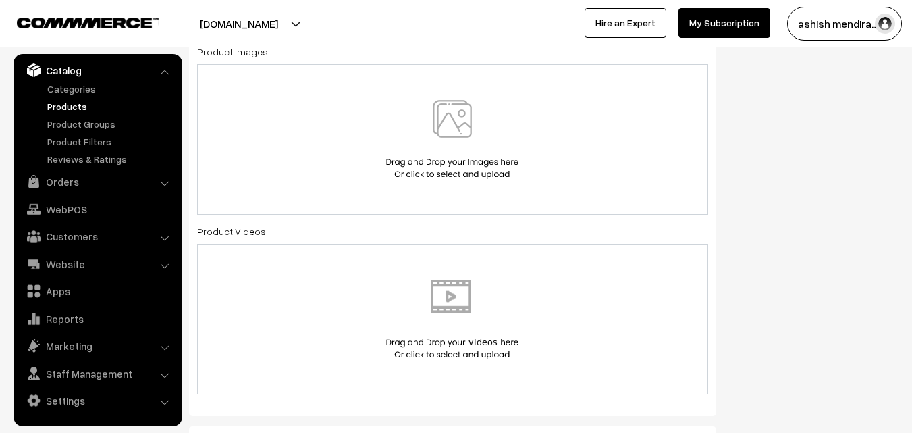
click at [443, 132] on img at bounding box center [452, 139] width 139 height 79
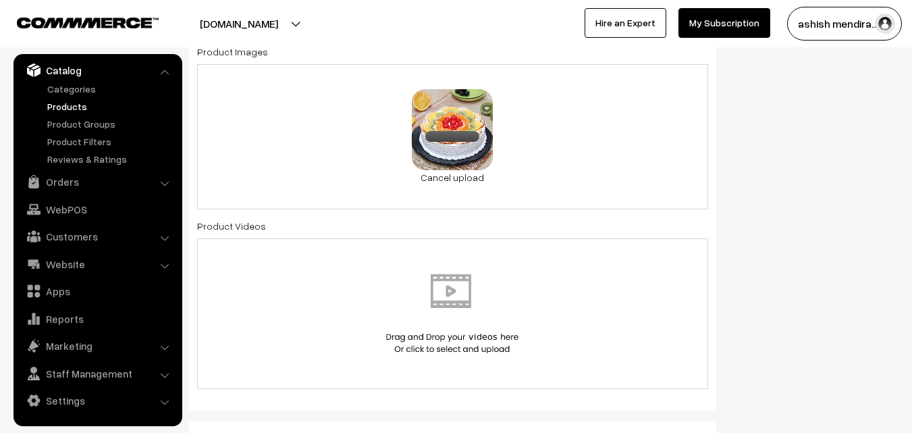
click at [812, 162] on div "Status of the Product Active Inactive Product Type -- Select -- -- Select -- Pu…" at bounding box center [818, 316] width 182 height 1953
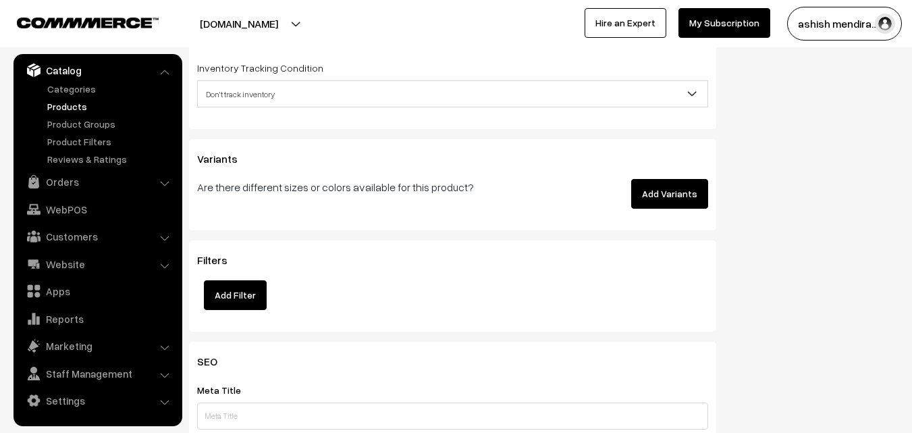
scroll to position [1756, 0]
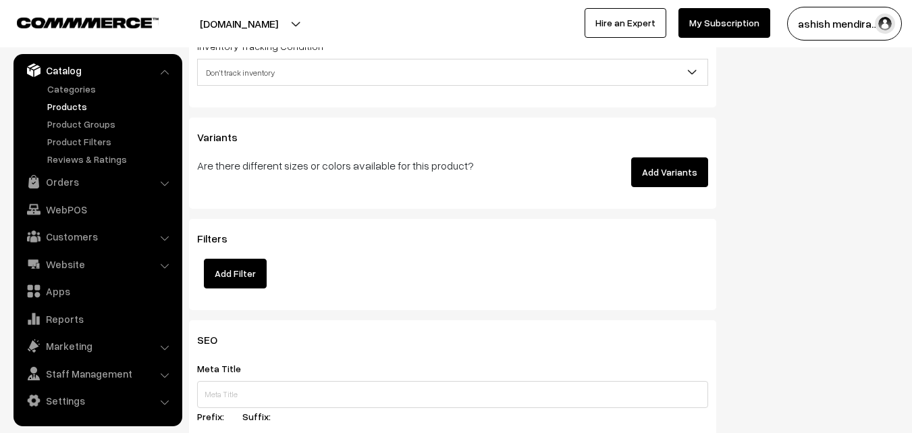
click at [682, 168] on button "Add Variants" at bounding box center [669, 172] width 77 height 30
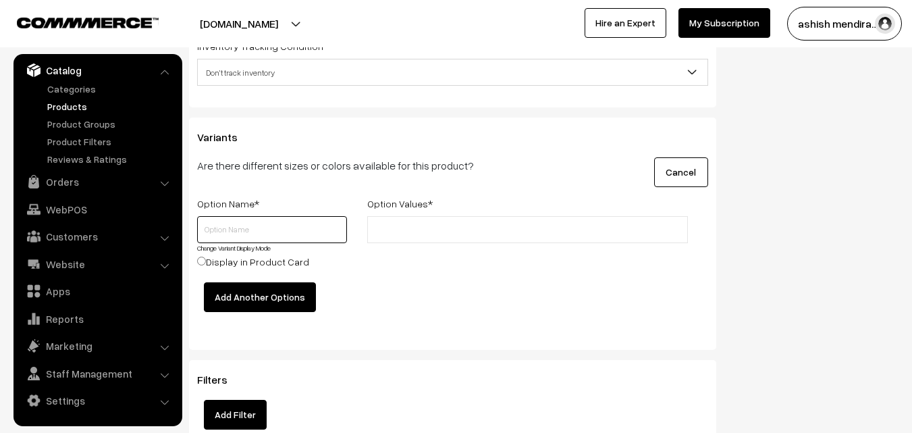
click at [284, 224] on input "text" at bounding box center [272, 229] width 150 height 27
type input "Quantity"
click at [402, 237] on input "text" at bounding box center [430, 230] width 118 height 14
type input "0.5 kg"
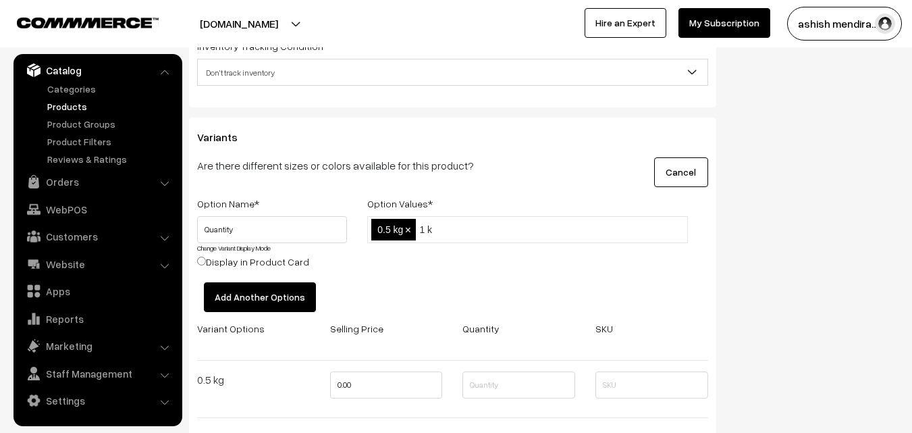
type input "1 kg"
type input "2 kg"
type input "3 kg"
type input "4 kg"
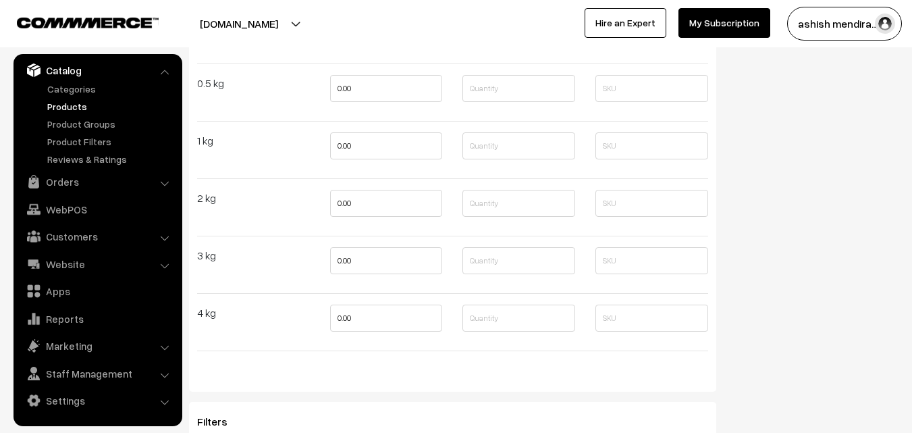
scroll to position [2053, 0]
click at [346, 91] on input "0.00" at bounding box center [386, 87] width 113 height 27
type input "749"
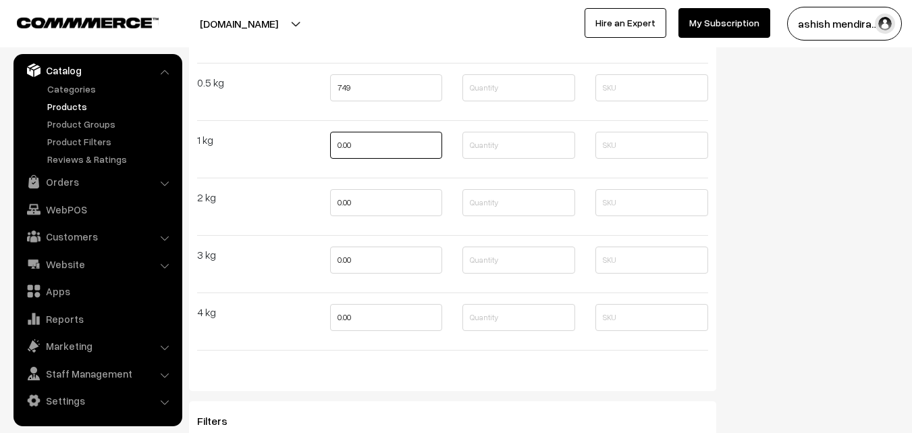
click at [344, 141] on input "0.00" at bounding box center [386, 145] width 113 height 27
type input "1499"
click at [343, 198] on input "0.00" at bounding box center [386, 202] width 113 height 27
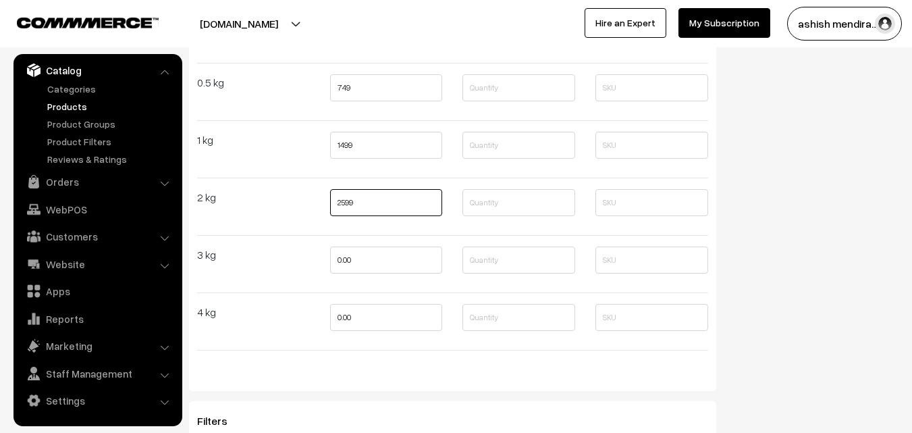
type input "2599"
click at [343, 257] on input "0.00" at bounding box center [386, 259] width 113 height 27
type input "3699"
click at [342, 319] on input "0.00" at bounding box center [386, 317] width 113 height 27
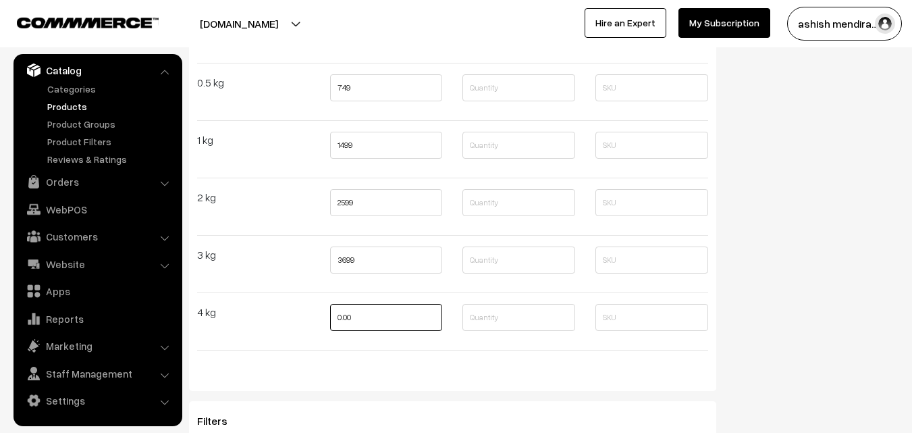
click at [342, 319] on input "0.00" at bounding box center [386, 317] width 113 height 27
type input "4799"
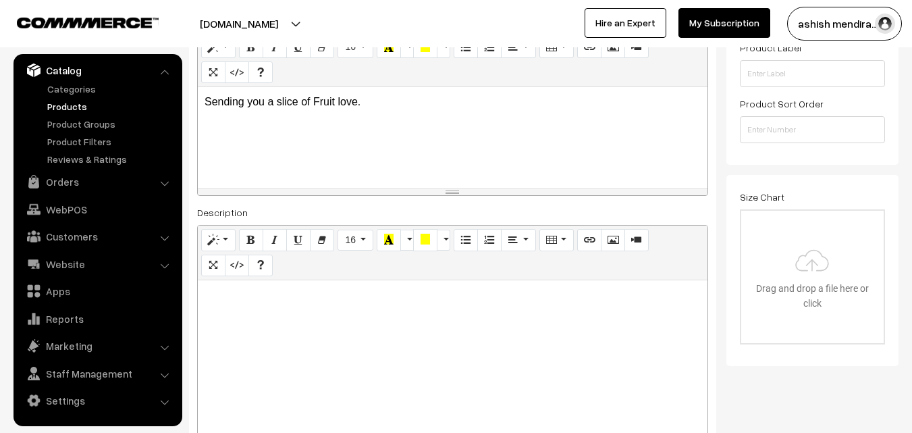
scroll to position [0, 0]
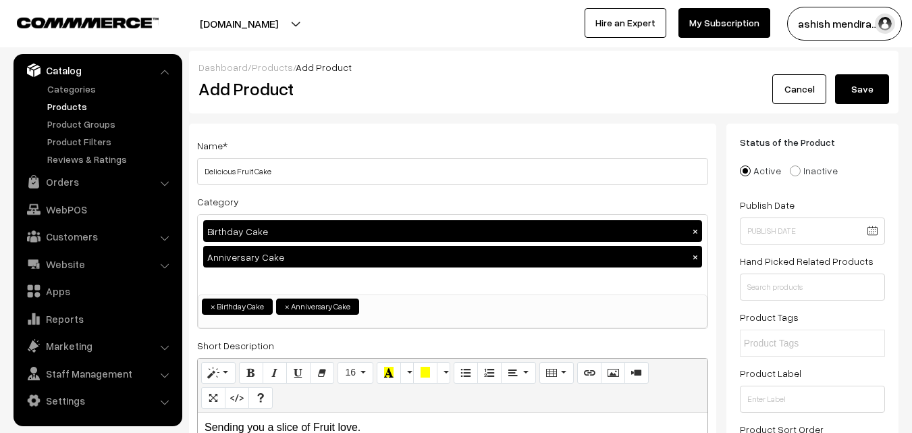
click at [856, 97] on button "Save" at bounding box center [862, 89] width 54 height 30
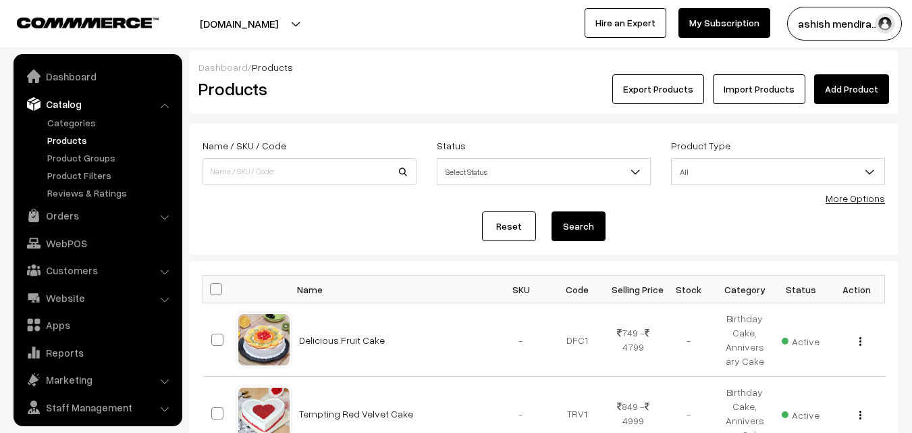
scroll to position [34, 0]
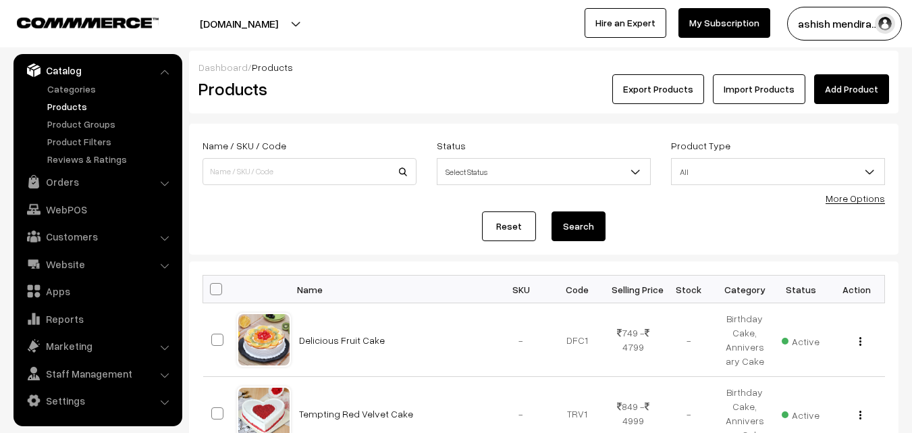
click at [849, 90] on link "Add Product" at bounding box center [851, 89] width 75 height 30
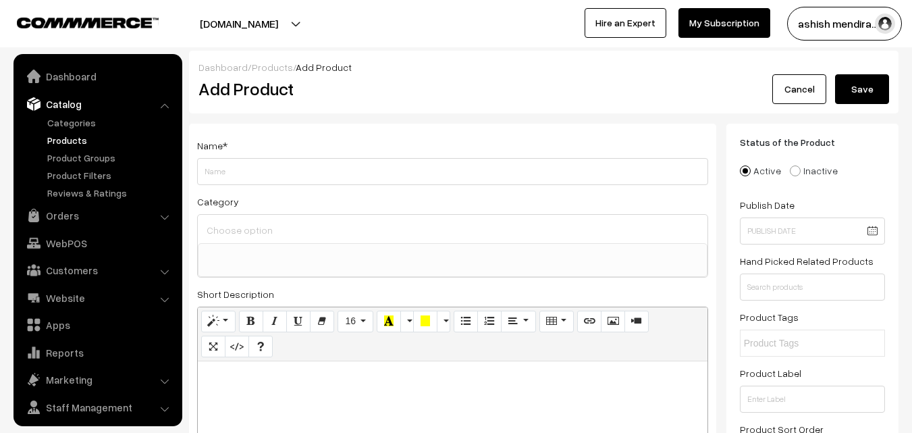
select select
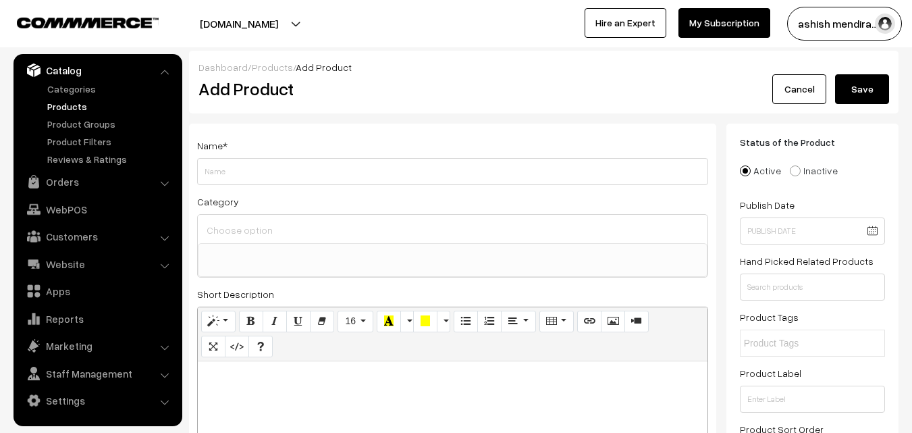
click at [295, 174] on input "Weight" at bounding box center [452, 171] width 511 height 27
type input "Succulent Fruit Cake"
drag, startPoint x: 282, startPoint y: 211, endPoint x: 284, endPoint y: 222, distance: 10.9
click at [284, 222] on div "Category Birthday Cake Anniversary Cake Floral Cake Premium Cake" at bounding box center [452, 235] width 511 height 84
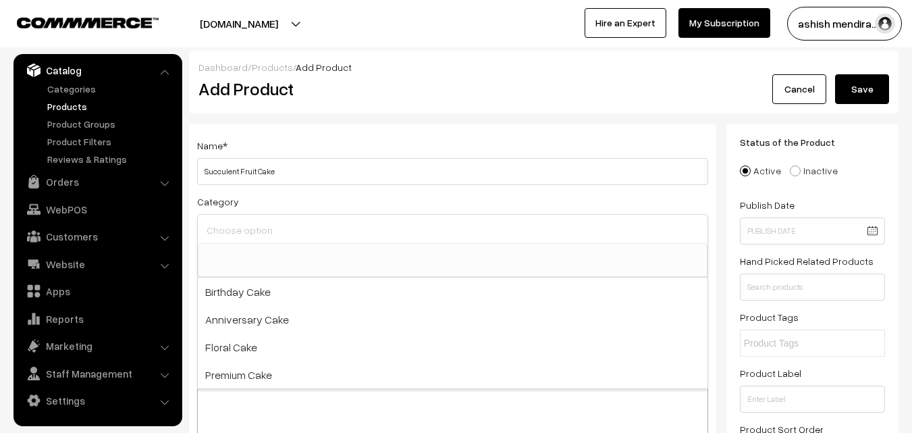
click at [284, 222] on input at bounding box center [452, 230] width 499 height 20
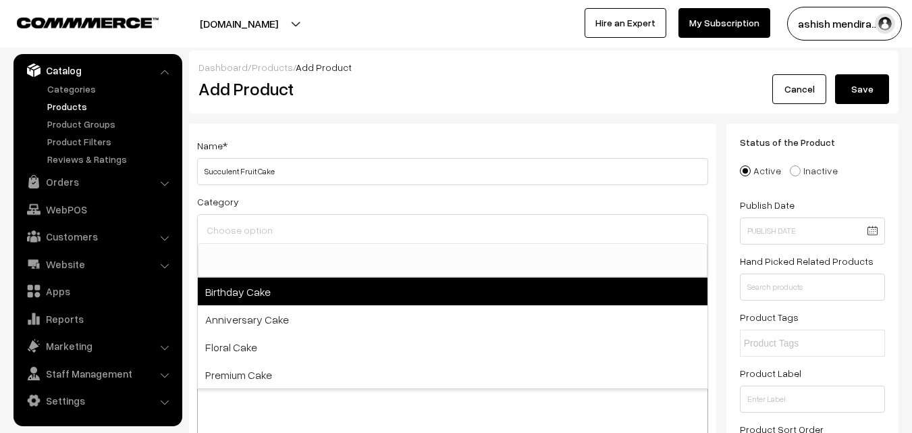
click at [253, 289] on span "Birthday Cake" at bounding box center [453, 292] width 510 height 28
select select "1"
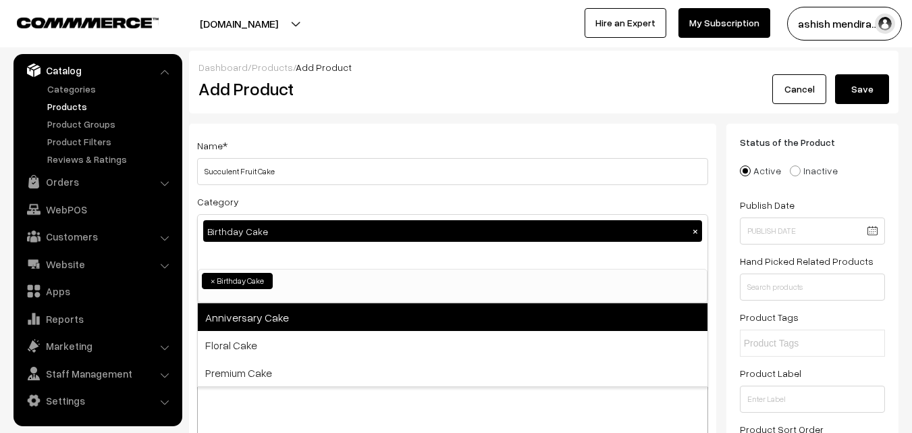
click at [253, 323] on span "Anniversary Cake" at bounding box center [453, 317] width 510 height 28
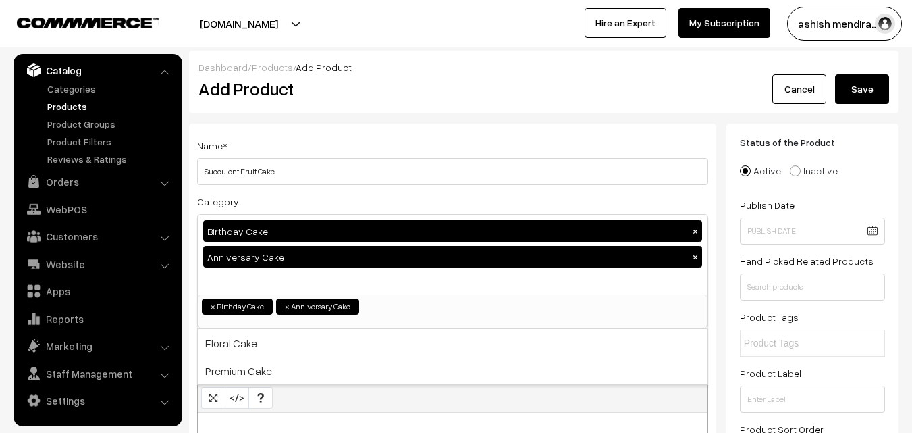
click at [891, 59] on div "Dashboard / Products / Add Product Add Product Cancel Save" at bounding box center [544, 82] width 710 height 63
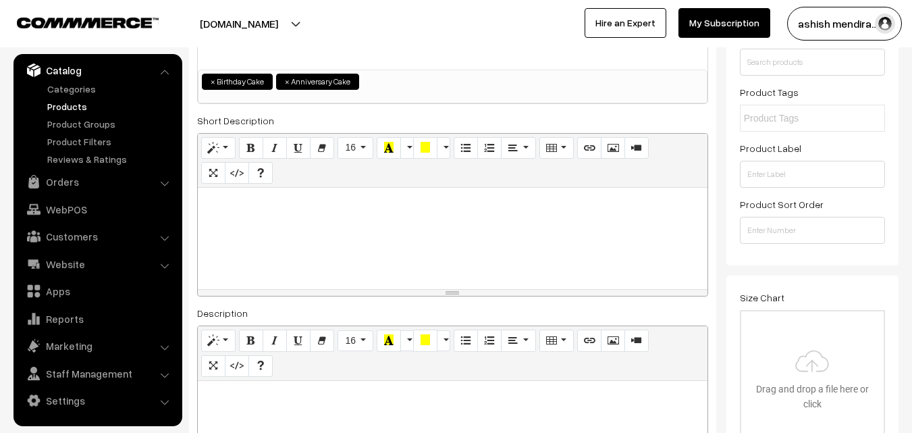
scroll to position [243, 0]
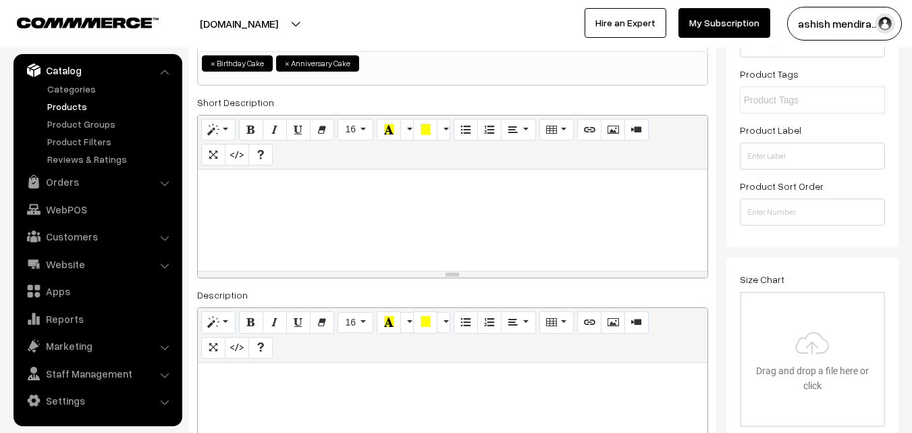
click at [240, 182] on p at bounding box center [453, 184] width 496 height 16
paste div
click at [897, 88] on div "Status of the Product Active Inactive Product Type -- Select -- -- Select -- Pu…" at bounding box center [813, 63] width 172 height 367
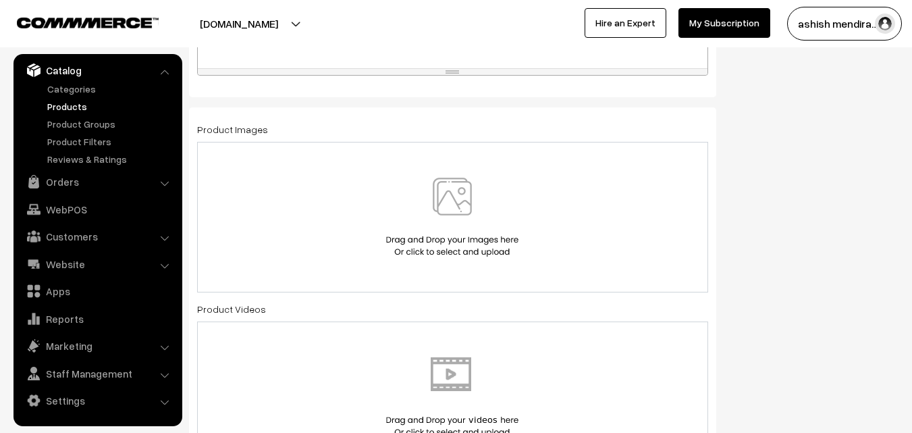
scroll to position [729, 0]
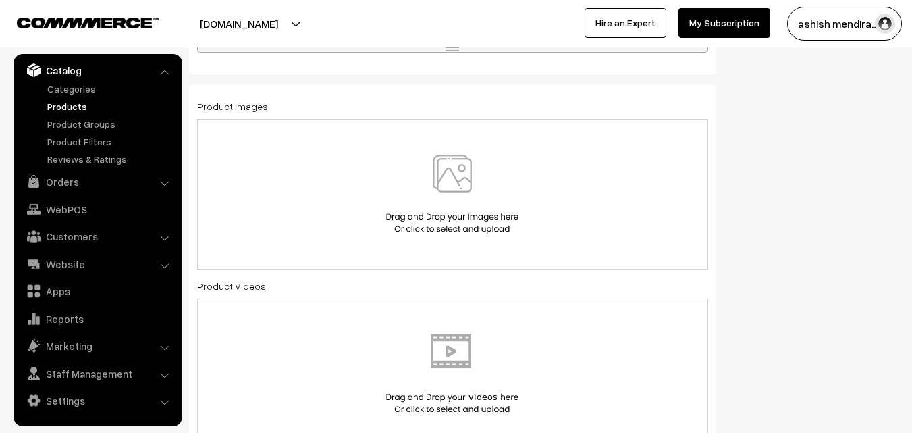
click at [460, 183] on img at bounding box center [452, 194] width 139 height 79
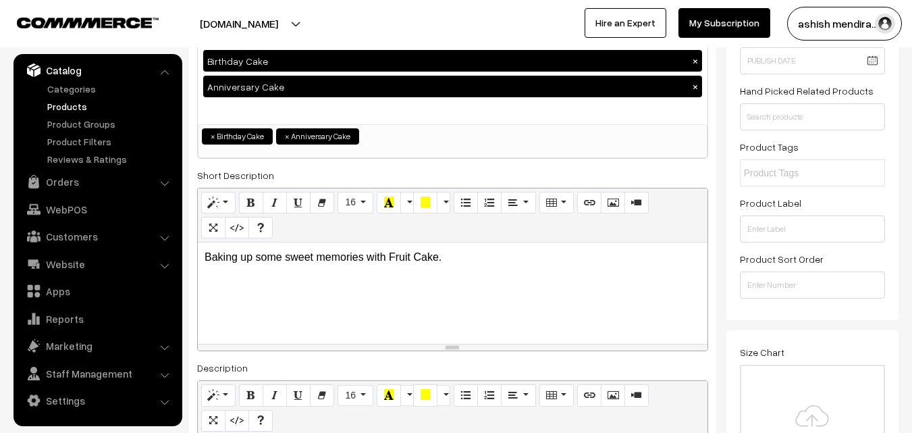
scroll to position [0, 0]
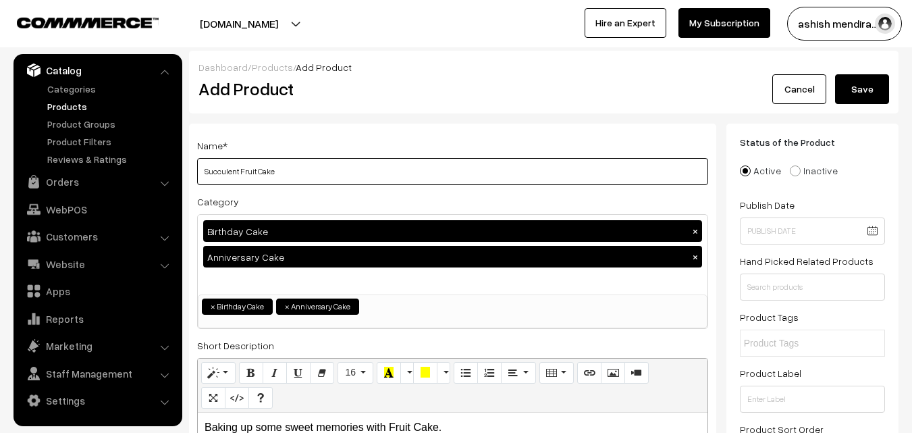
click at [236, 172] on input "Succulent Fruit Cake" at bounding box center [452, 171] width 511 height 27
paste input "text"
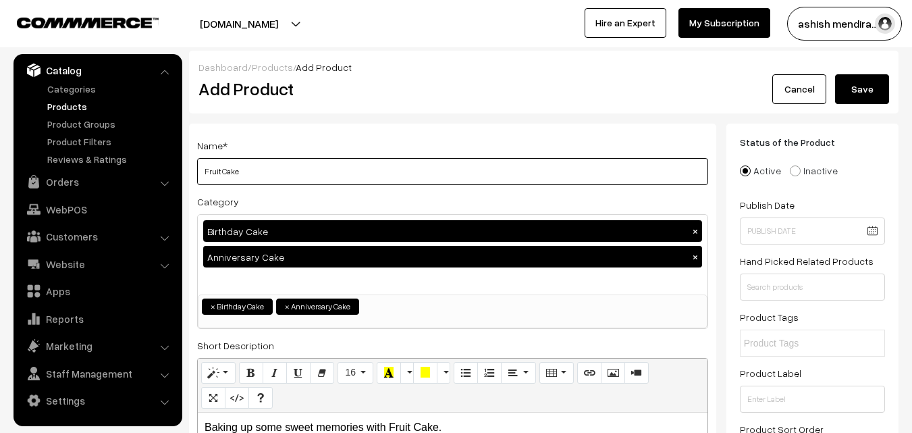
type input "Succulent Fruit Cake"
paste input "Fruit Cake"
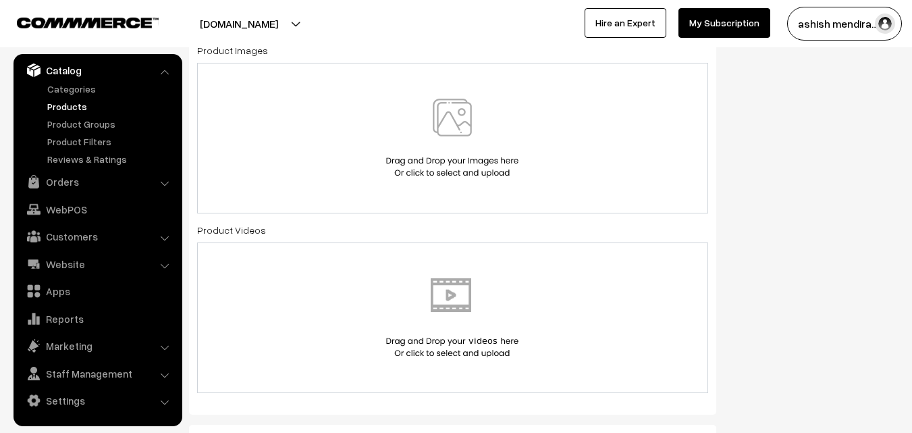
scroll to position [794, 0]
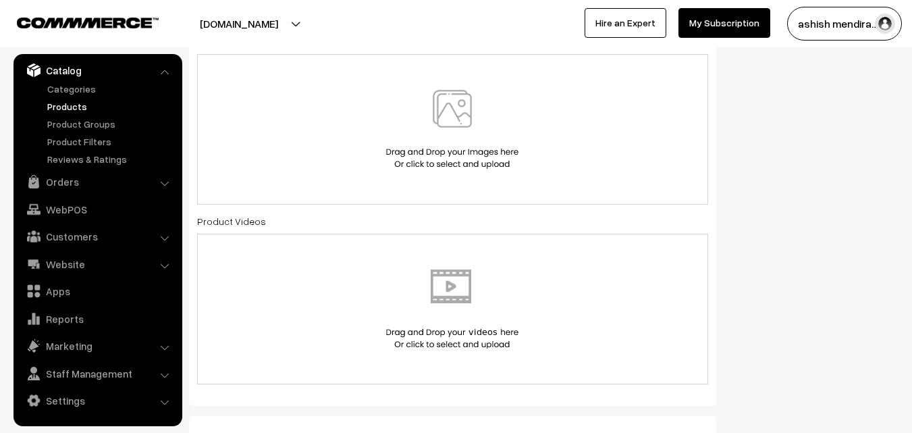
type input "Almonds Fruit Cake"
click at [456, 110] on img at bounding box center [452, 129] width 139 height 79
click at [461, 112] on img at bounding box center [452, 129] width 139 height 79
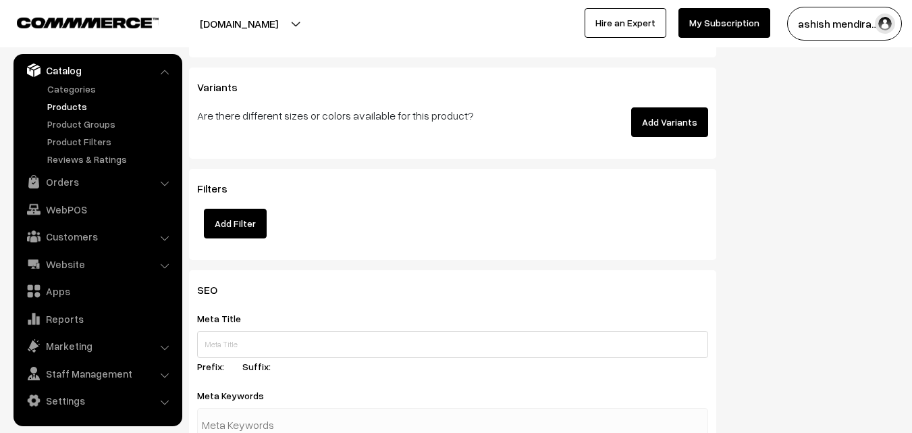
scroll to position [1802, 0]
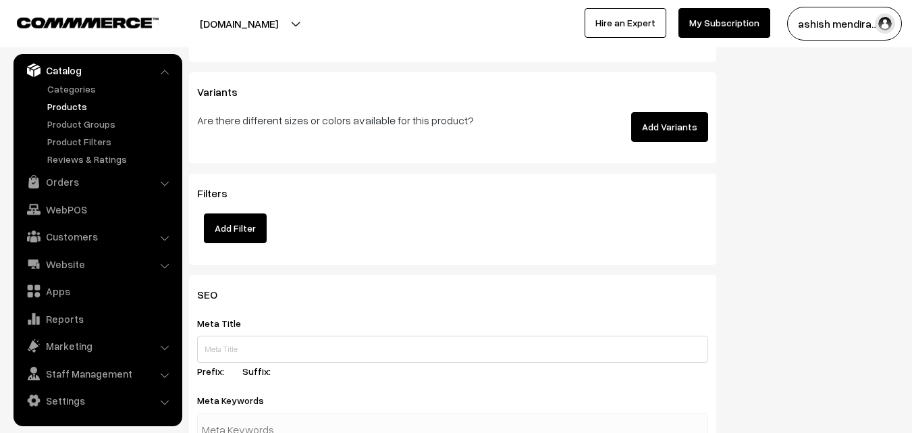
click at [679, 132] on button "Add Variants" at bounding box center [669, 127] width 77 height 30
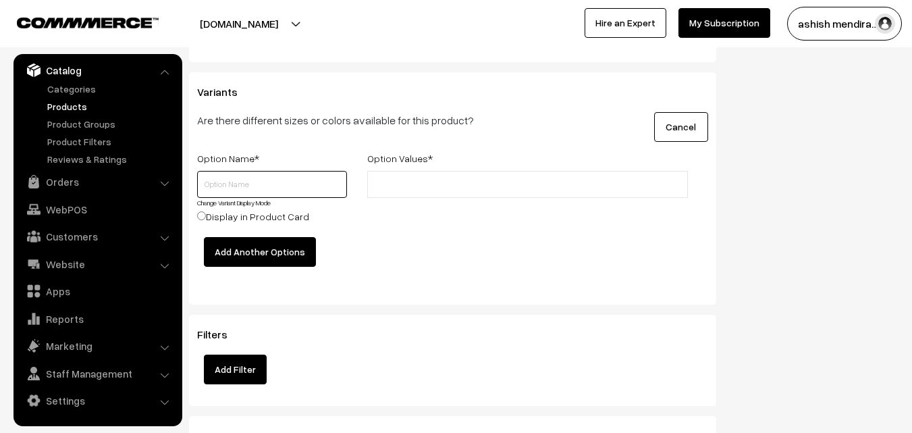
click at [251, 179] on input "text" at bounding box center [272, 184] width 150 height 27
type input "8"
type input "Quantity"
click at [406, 186] on input "text" at bounding box center [430, 185] width 118 height 14
type input "849"
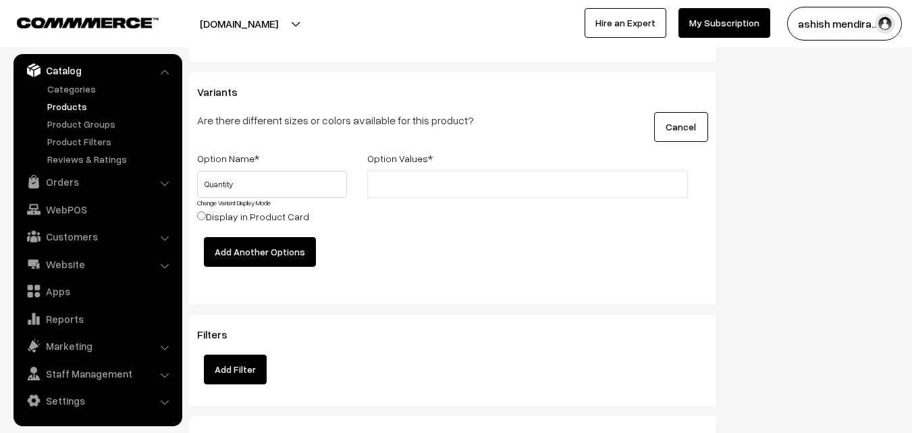
click at [243, 254] on button "Add Another Options" at bounding box center [260, 252] width 112 height 30
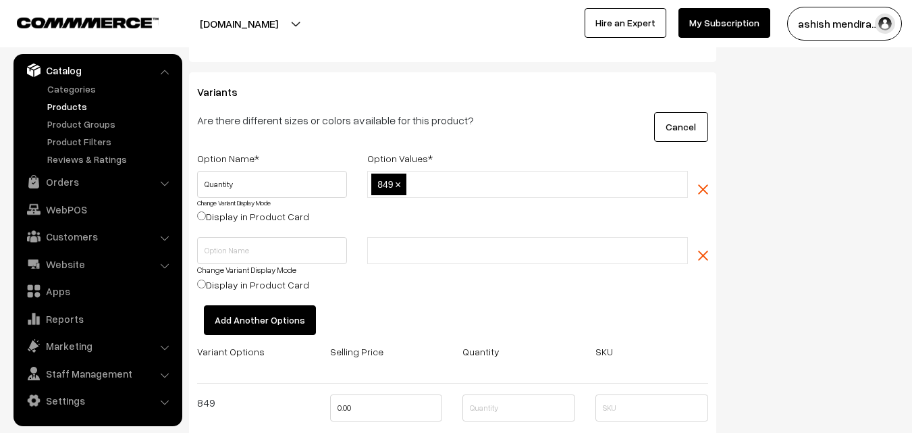
click at [700, 253] on img "button" at bounding box center [703, 256] width 10 height 10
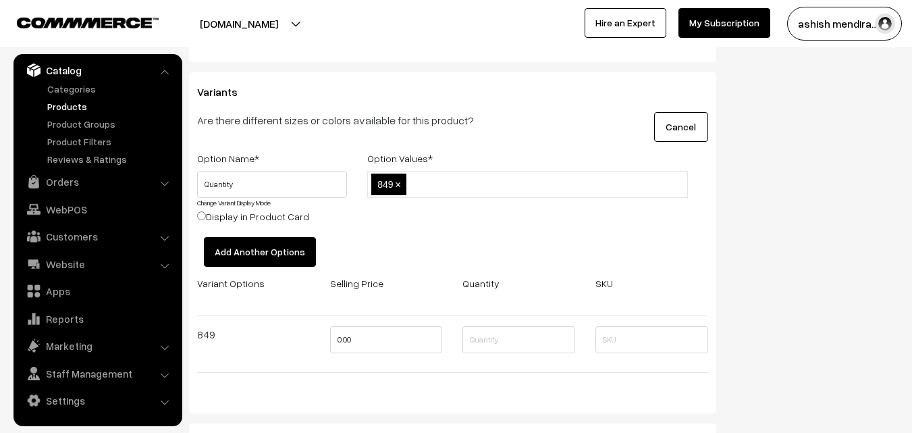
click at [398, 185] on span "×" at bounding box center [398, 184] width 6 height 11
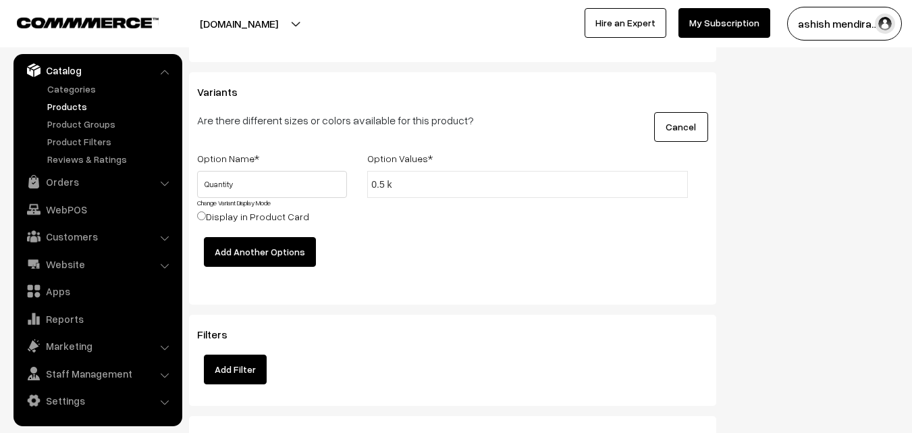
type input "0.5 kg"
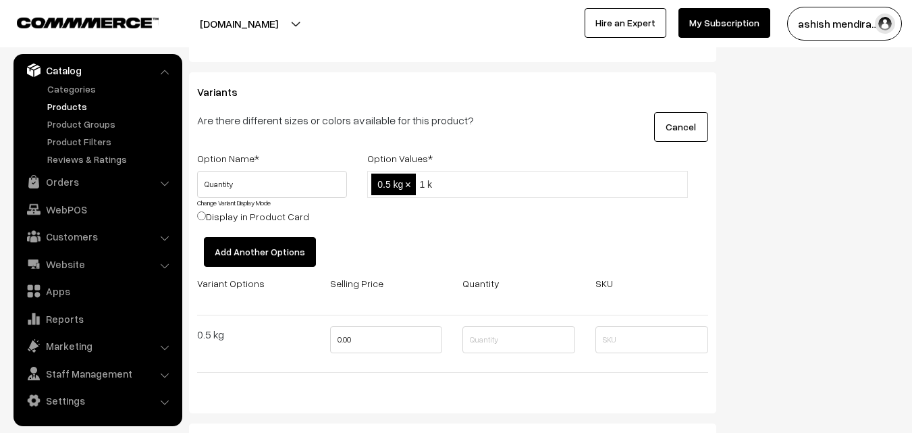
type input "1 kg"
type input "2 kg"
type input "3 kg"
type input "4 kg"
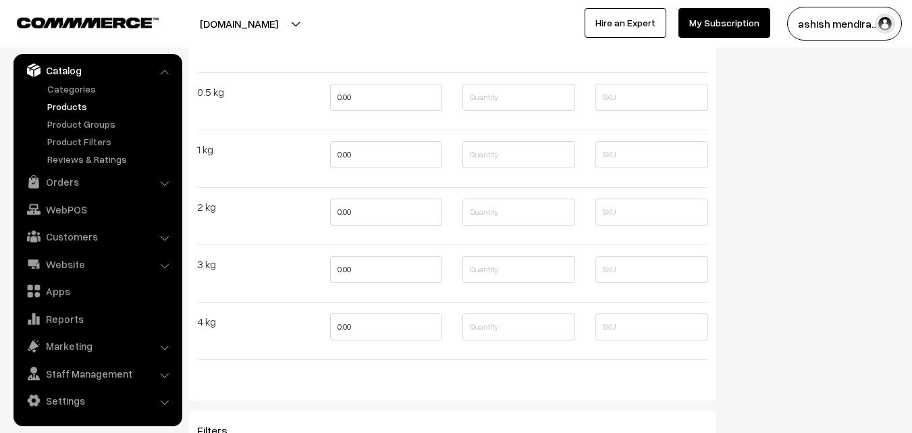
scroll to position [2045, 0]
click at [339, 87] on input "0.00" at bounding box center [386, 96] width 113 height 27
type input "8"
type input "849"
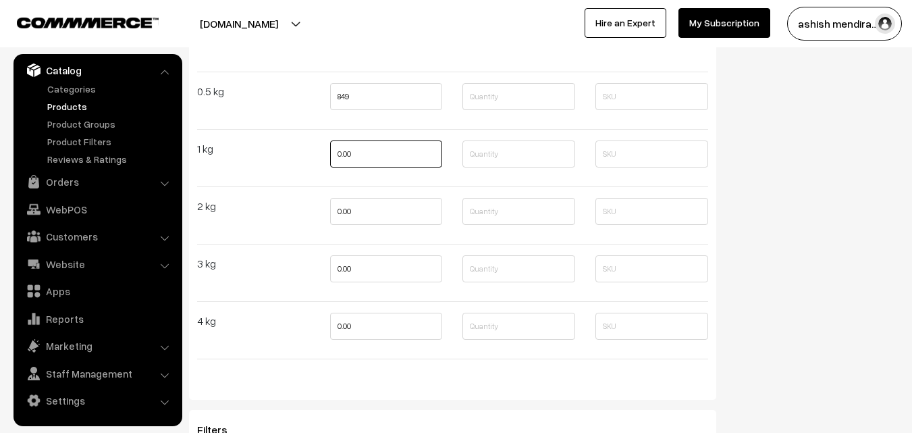
click at [344, 151] on input "0.00" at bounding box center [386, 153] width 113 height 27
type input "1799"
click at [345, 201] on input "0.00" at bounding box center [386, 211] width 113 height 27
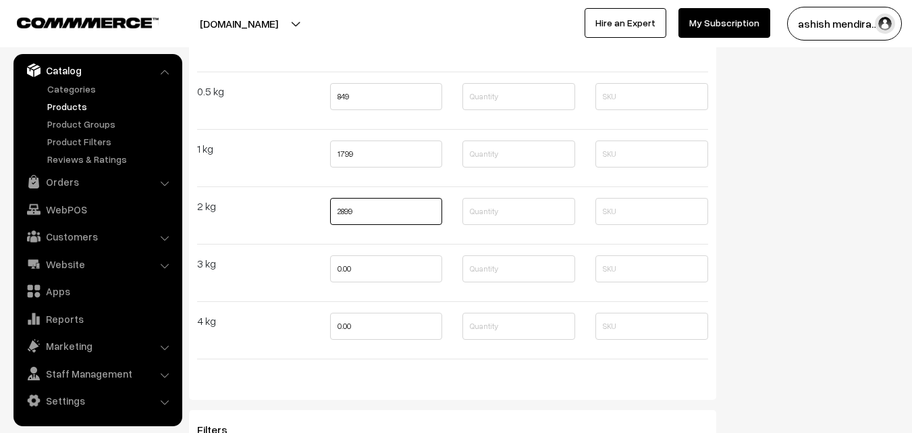
type input "2899"
click at [344, 272] on input "0.00" at bounding box center [386, 268] width 113 height 27
type input "3"
type input "3899"
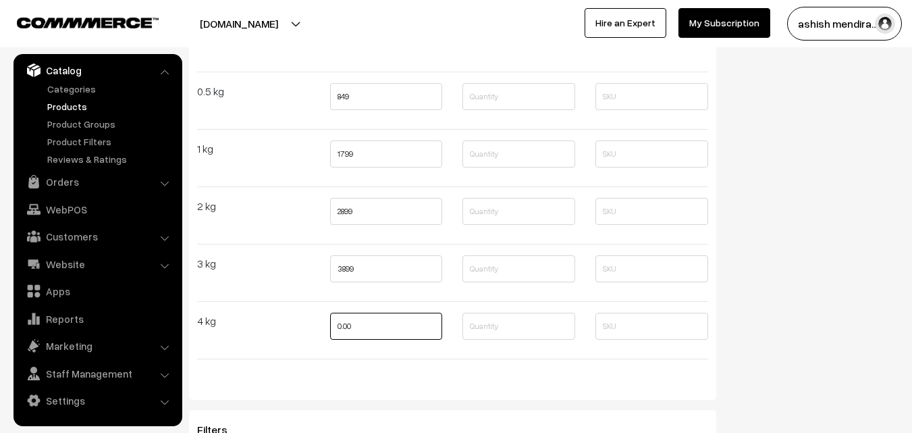
click at [346, 326] on input "0.00" at bounding box center [386, 326] width 113 height 27
type input "4999"
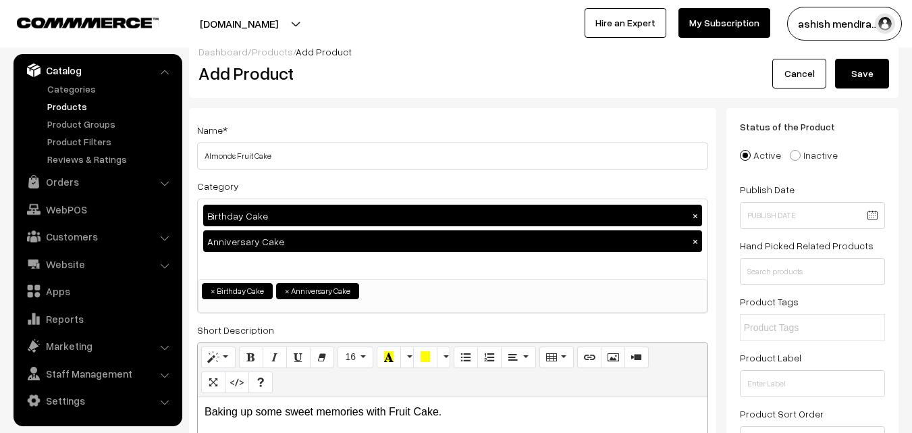
scroll to position [0, 0]
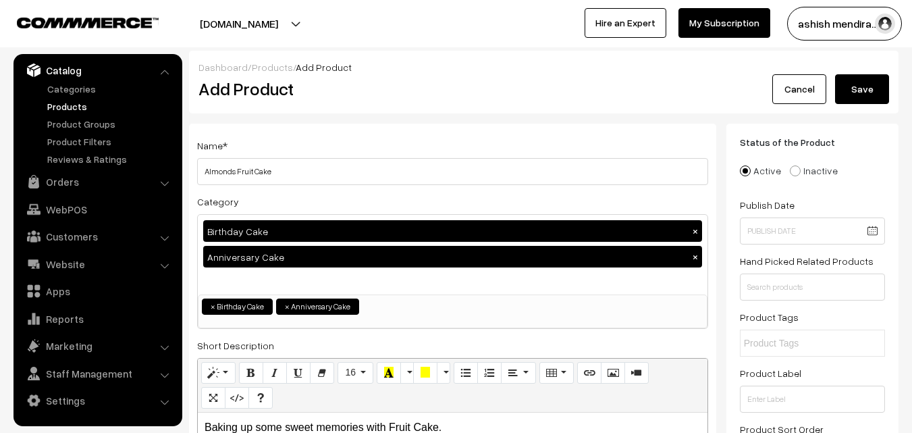
click at [855, 97] on button "Save" at bounding box center [862, 89] width 54 height 30
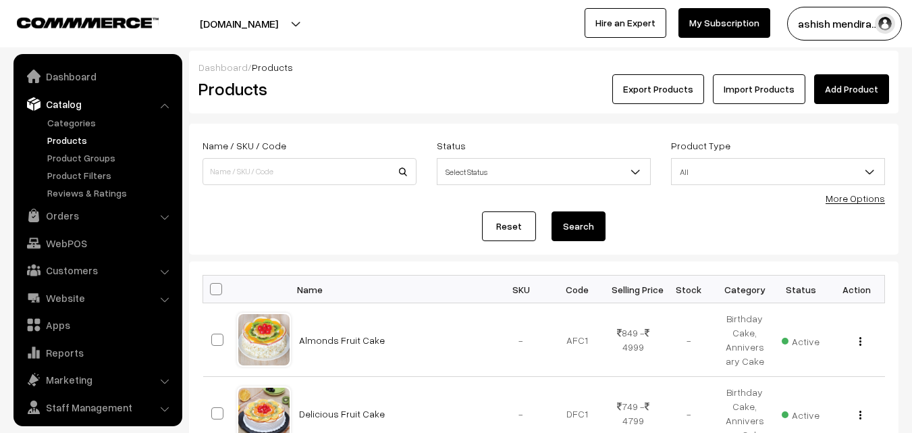
scroll to position [34, 0]
